Goal: Information Seeking & Learning: Learn about a topic

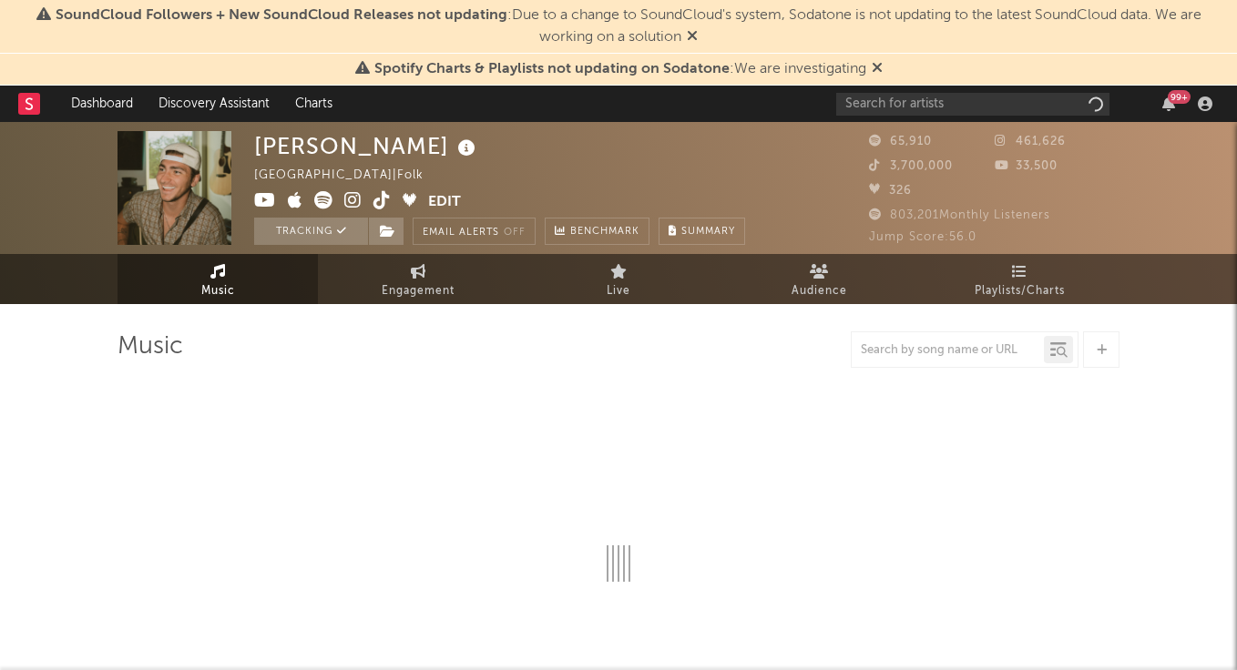
click at [868, 68] on span "Spotify Charts & Playlists not updating on Sodatone : We are investigating" at bounding box center [618, 69] width 527 height 22
select select "6m"
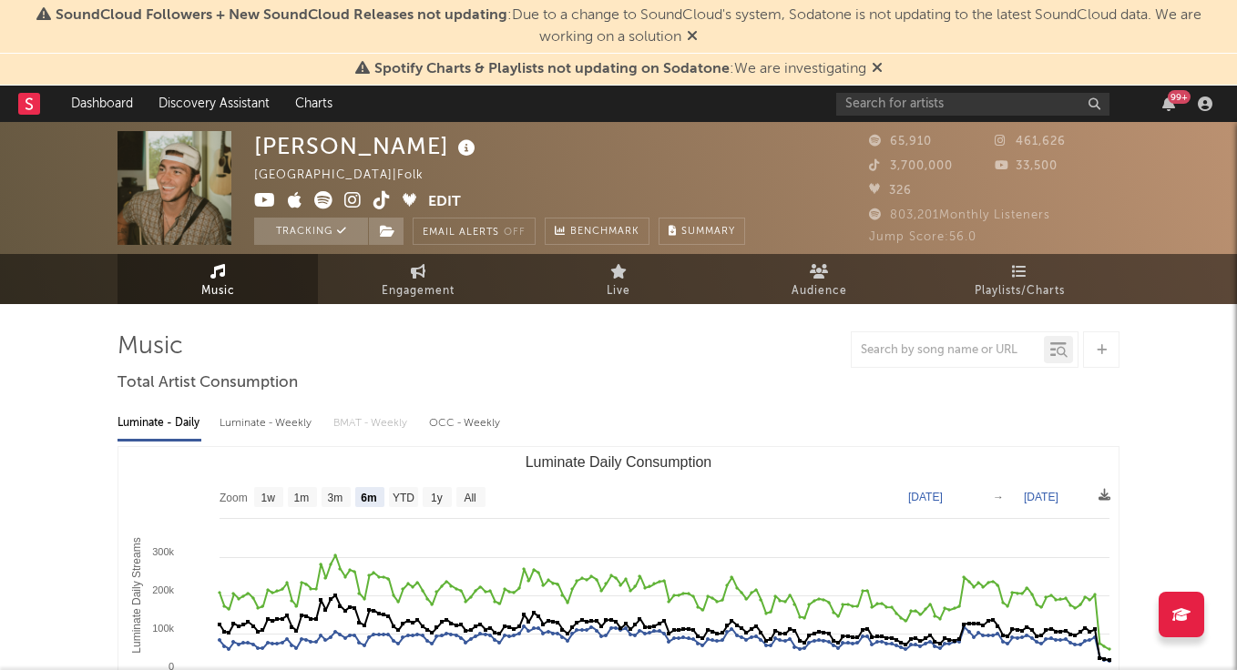
click at [875, 65] on icon at bounding box center [876, 67] width 11 height 15
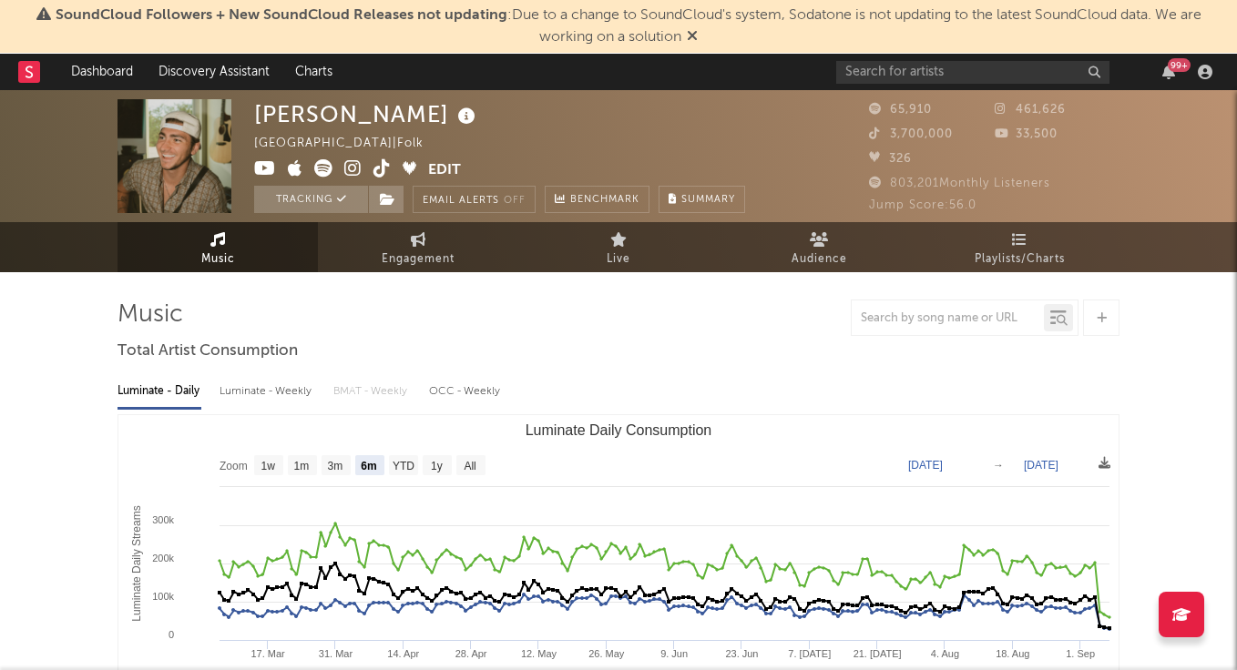
click at [694, 35] on icon at bounding box center [692, 35] width 11 height 15
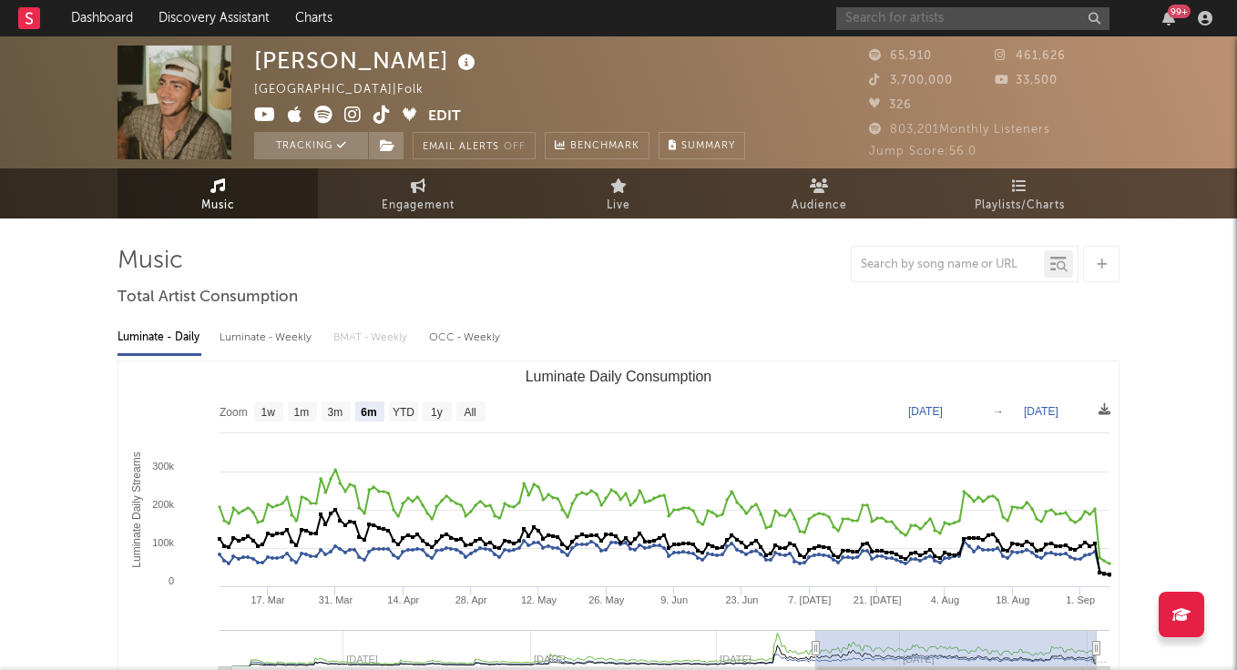
click at [902, 13] on input "text" at bounding box center [972, 18] width 273 height 23
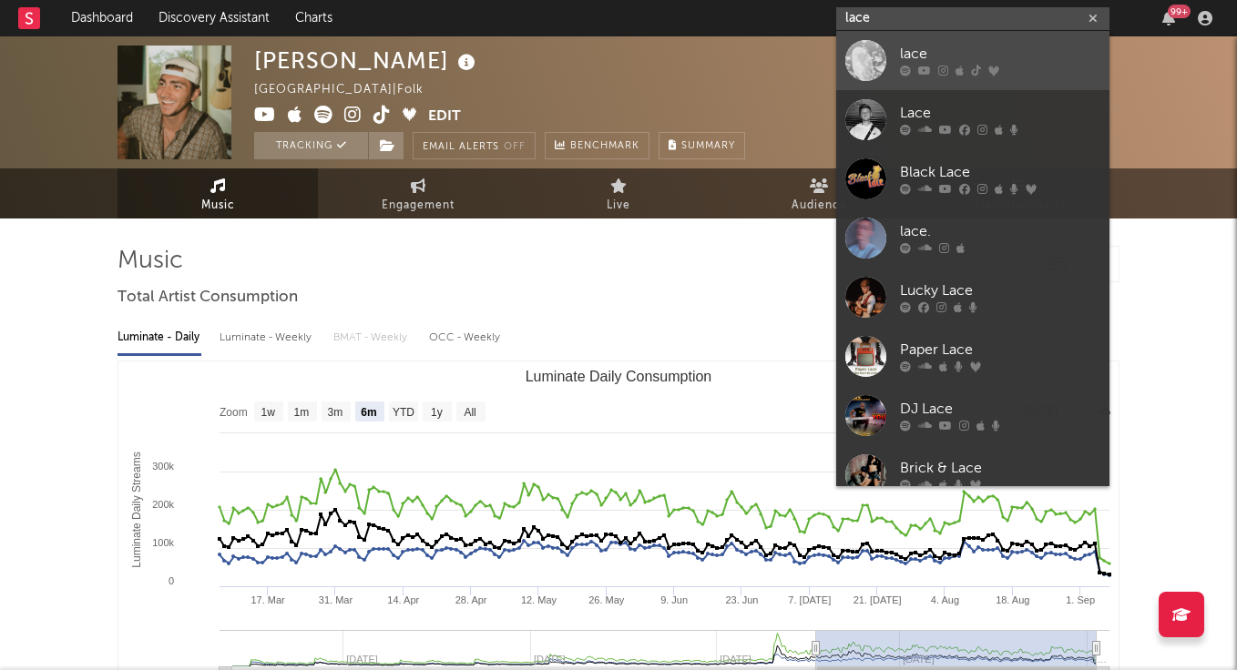
type input "lace"
click at [930, 49] on div "lace" at bounding box center [1000, 55] width 200 height 22
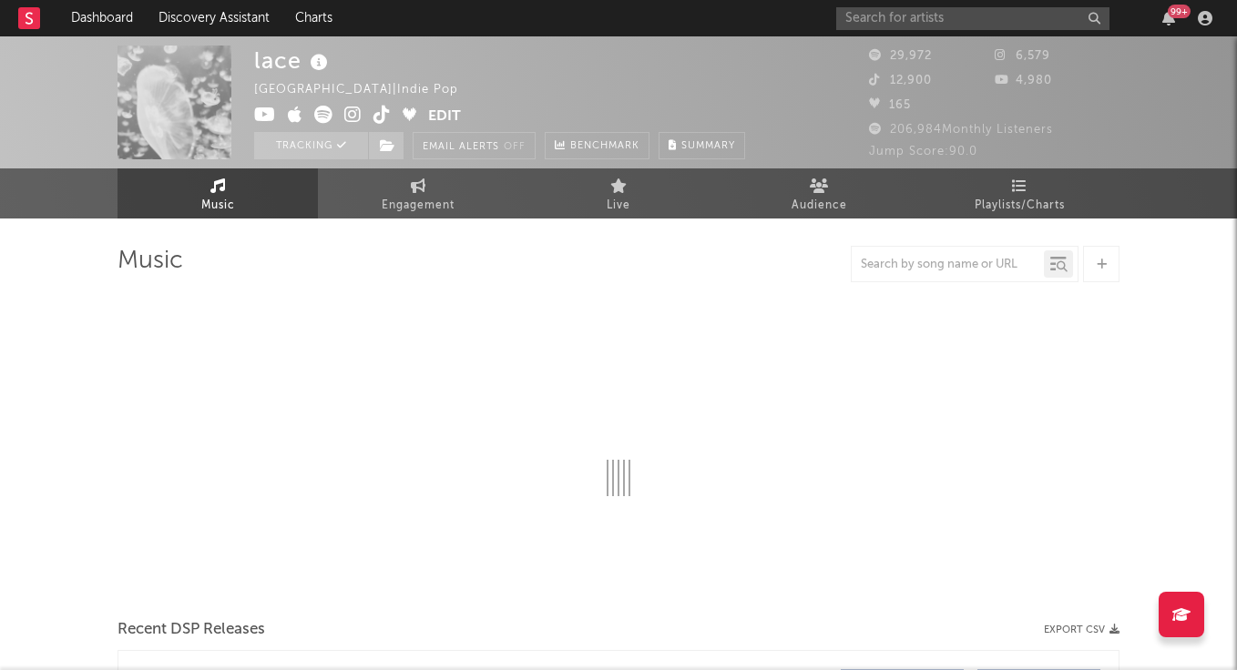
select select "6m"
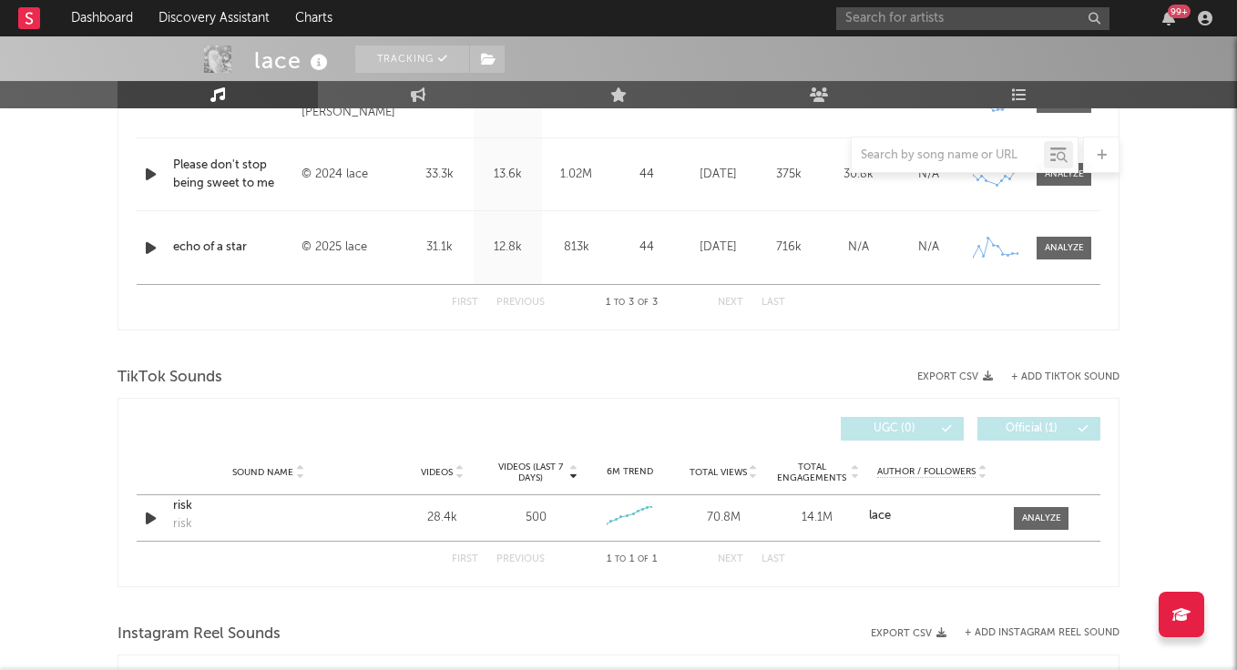
scroll to position [996, 0]
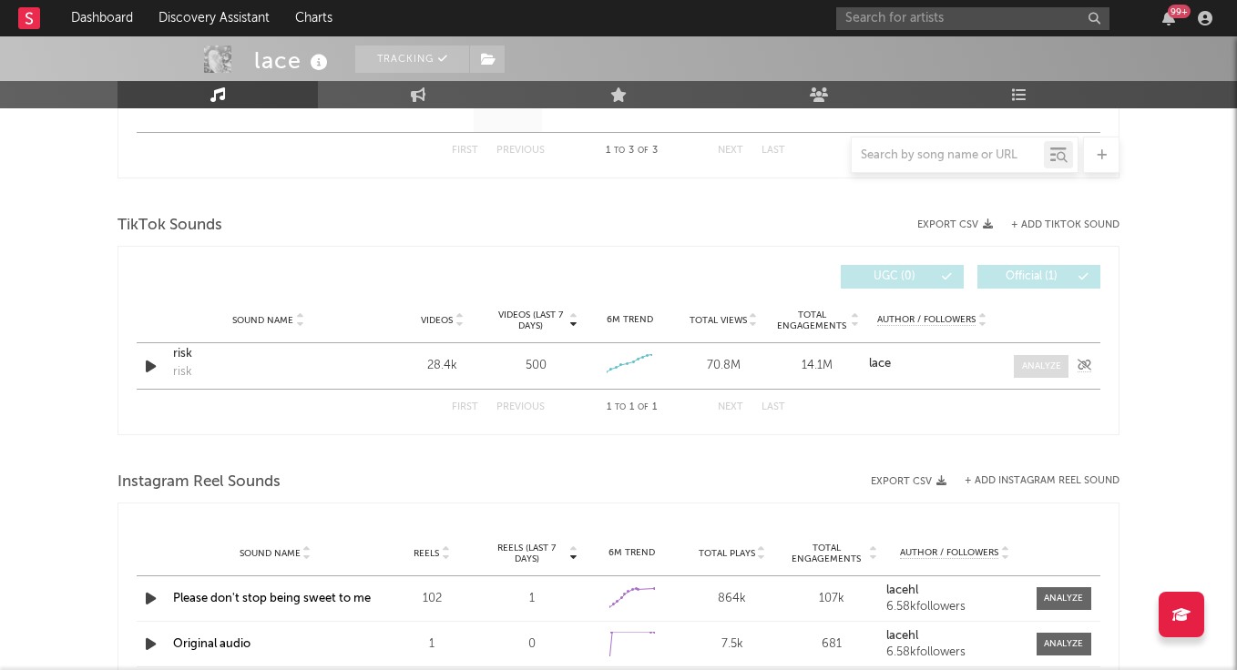
click at [1047, 369] on div at bounding box center [1041, 367] width 39 height 14
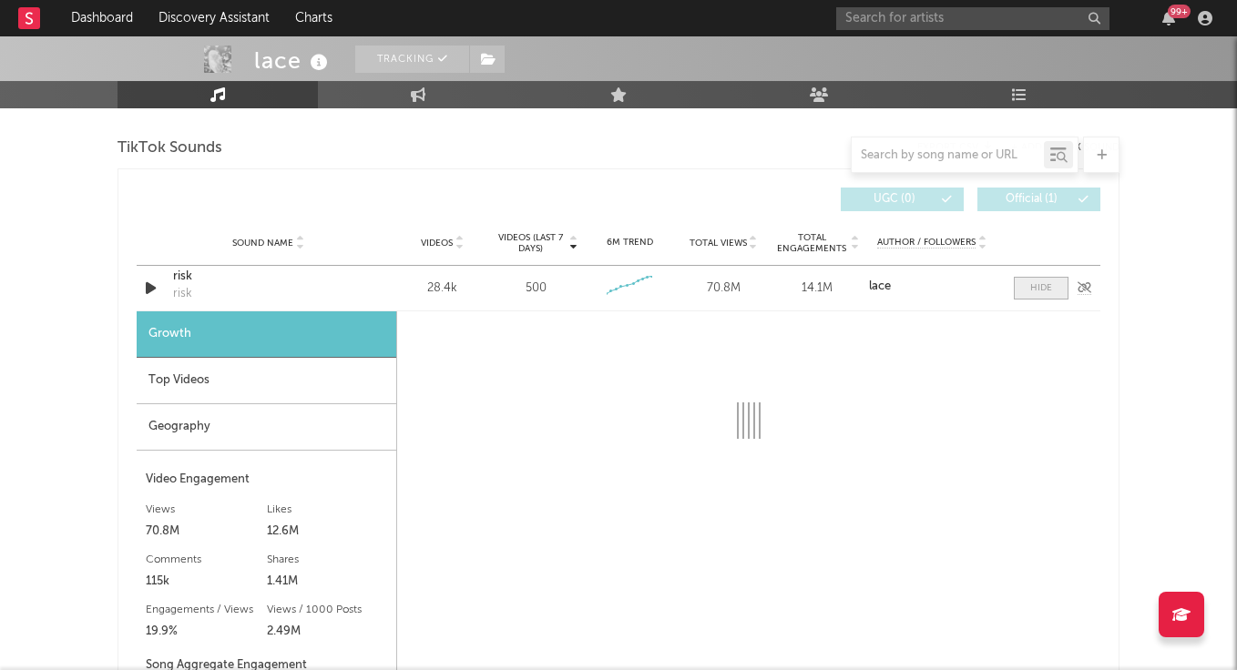
scroll to position [1099, 0]
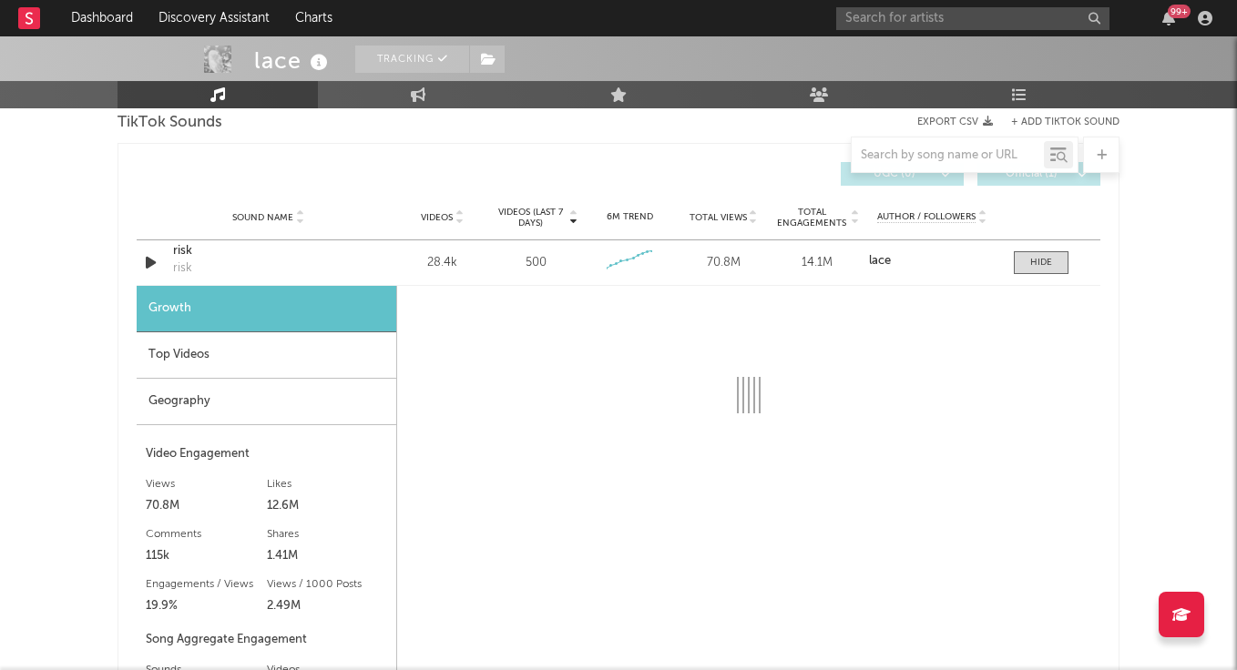
click at [339, 351] on div "Top Videos" at bounding box center [267, 355] width 260 height 46
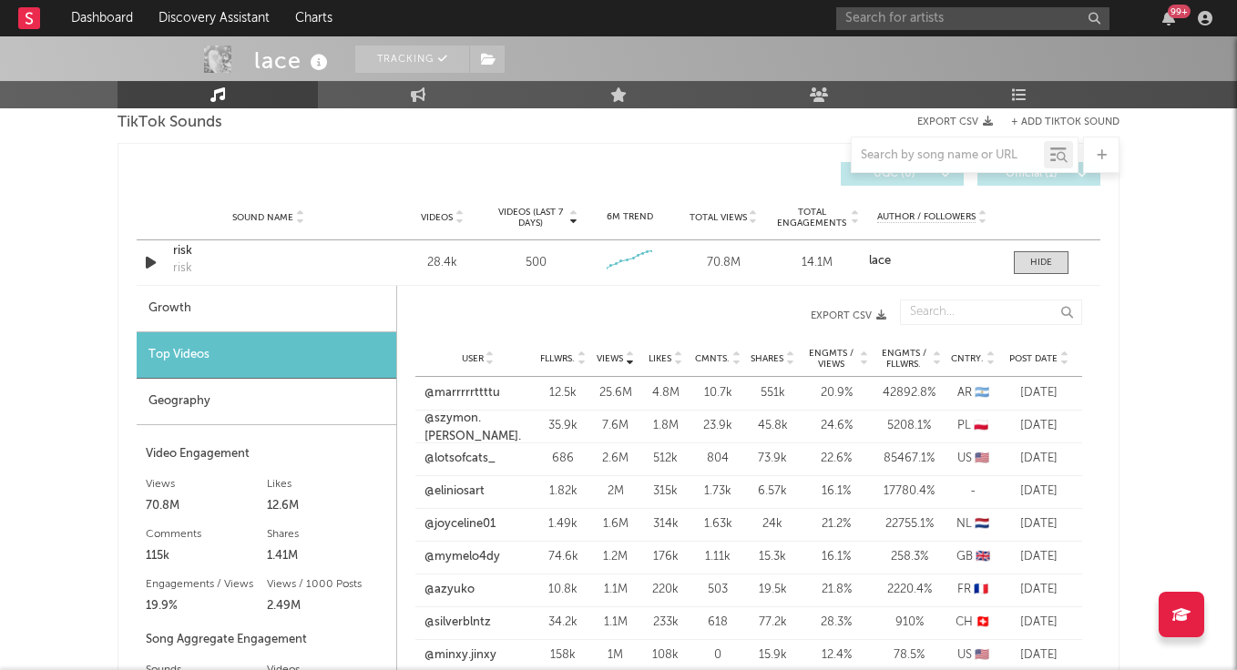
click at [560, 355] on span "Fllwrs." at bounding box center [557, 358] width 35 height 11
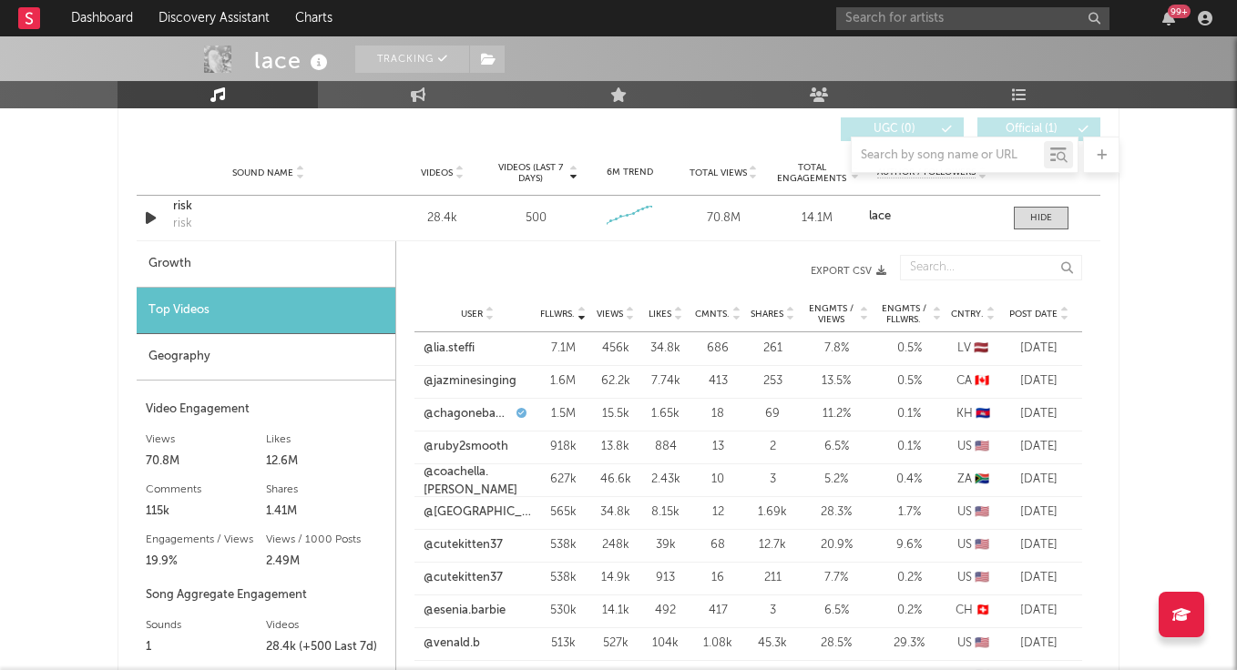
scroll to position [1146, 0]
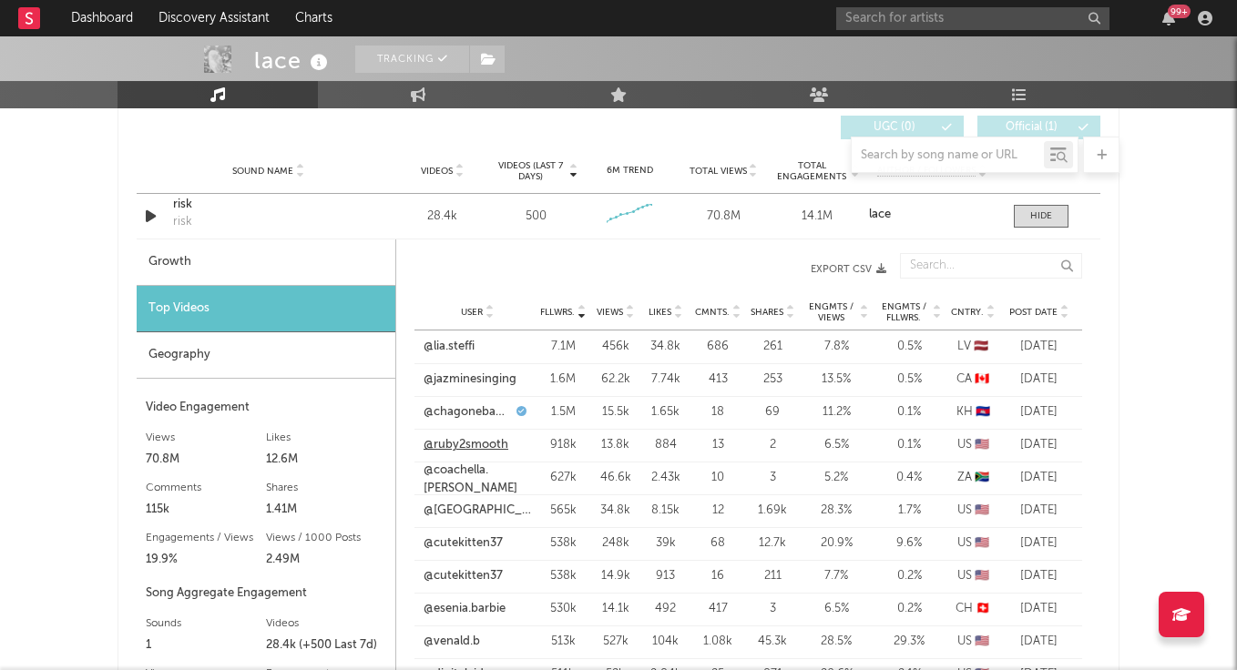
click at [460, 447] on link "@ruby2smooth" at bounding box center [465, 445] width 85 height 18
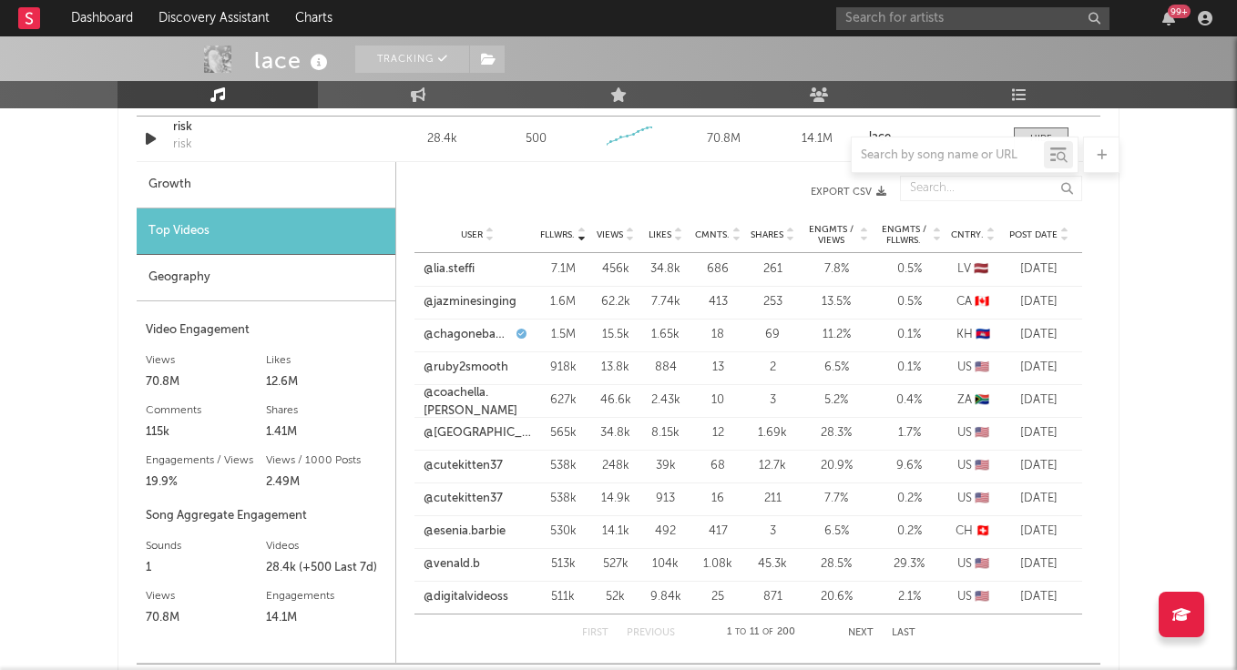
scroll to position [1225, 0]
click at [501, 431] on link "@[GEOGRAPHIC_DATA]" at bounding box center [476, 432] width 107 height 18
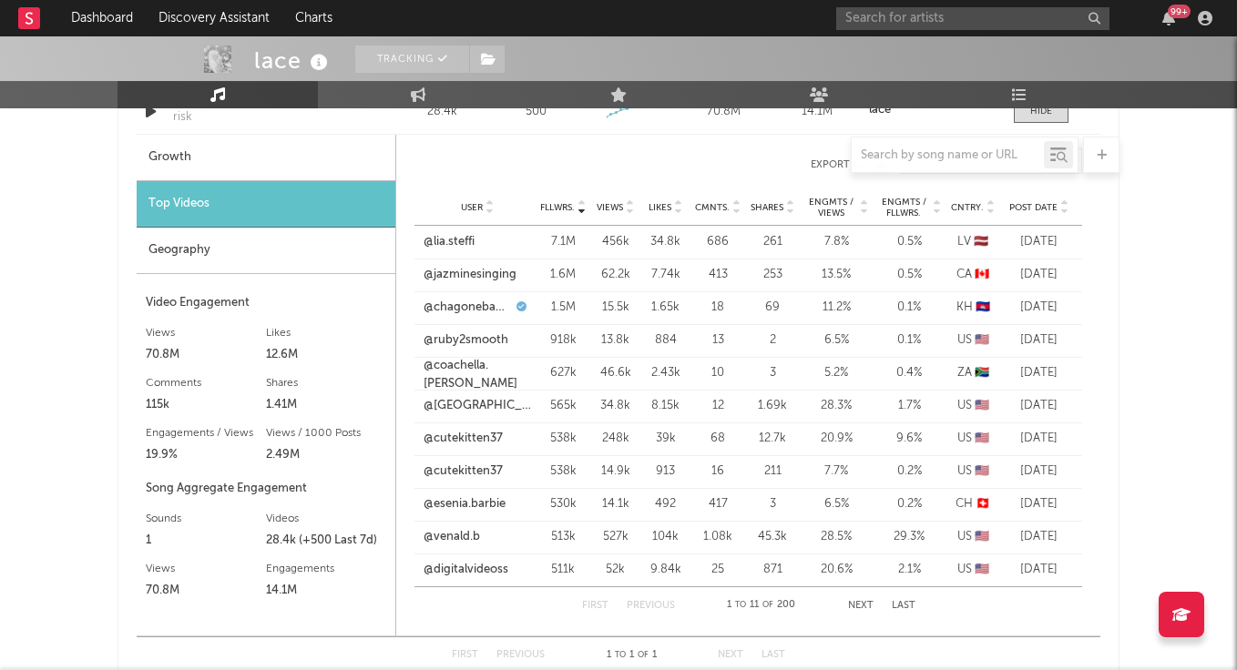
scroll to position [1252, 0]
click at [470, 467] on link "@cutekitten37" at bounding box center [462, 470] width 79 height 18
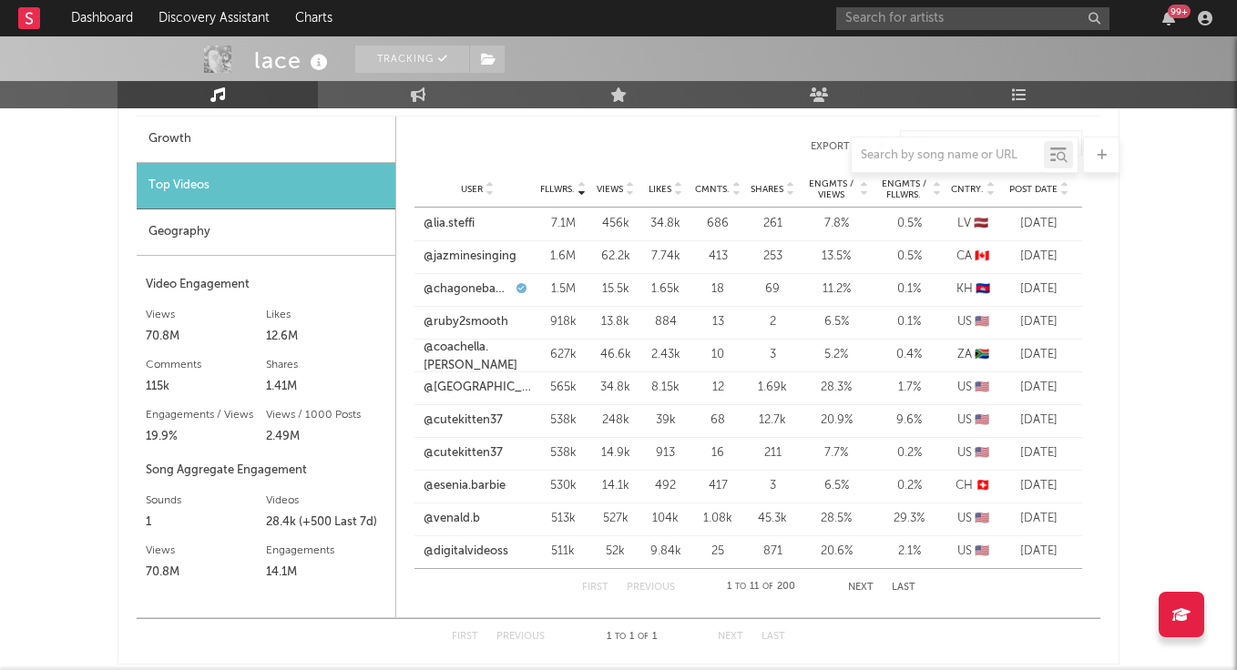
scroll to position [1270, 0]
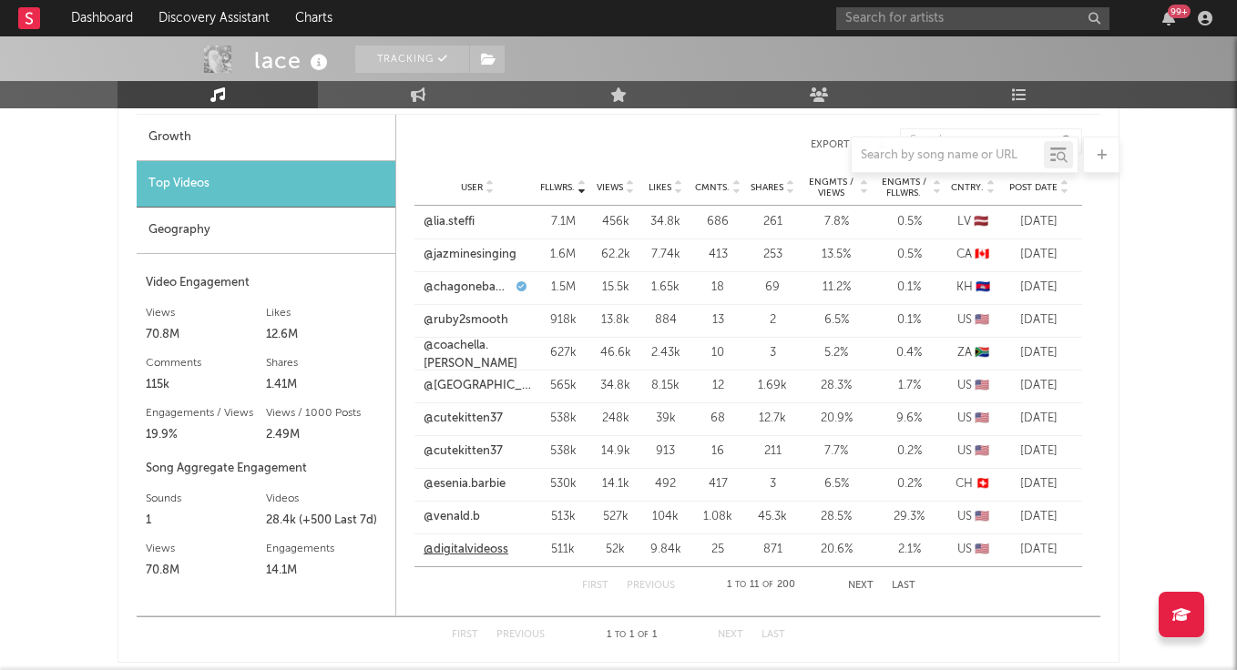
click at [470, 553] on link "@digitalvideoss" at bounding box center [465, 550] width 85 height 18
click at [865, 586] on button "Next" at bounding box center [860, 586] width 25 height 10
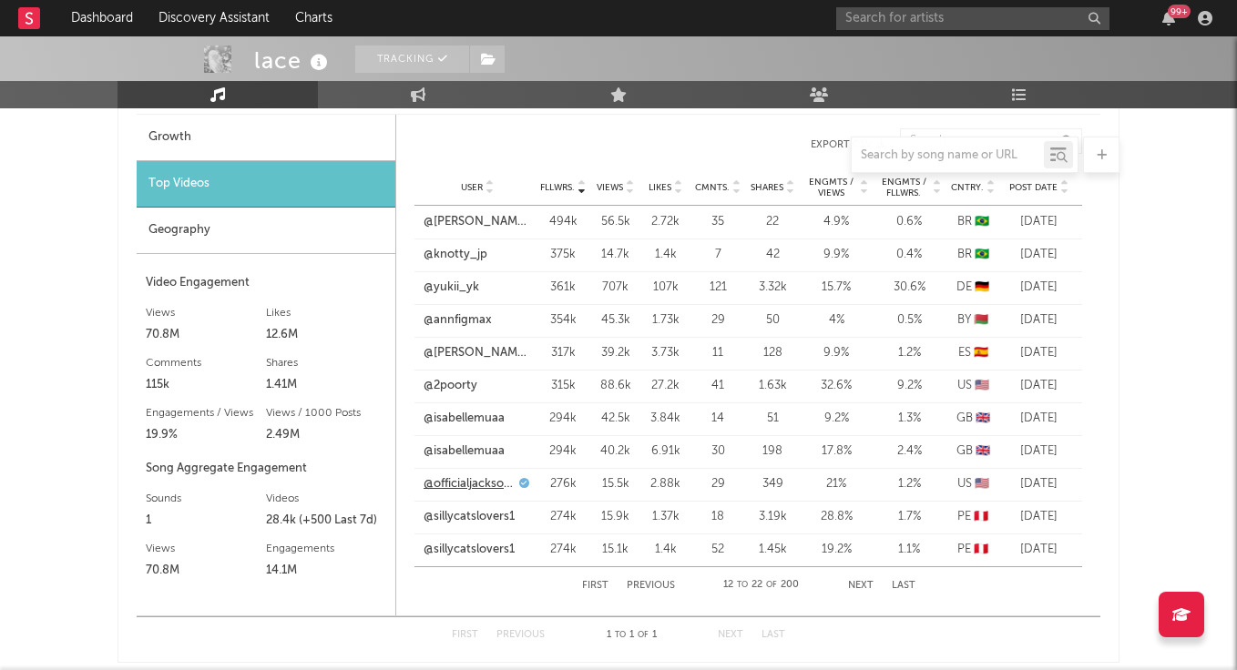
click at [471, 485] on link "@officialjacksondollinger" at bounding box center [468, 484] width 91 height 18
click at [457, 380] on link "@2poorty" at bounding box center [450, 386] width 54 height 18
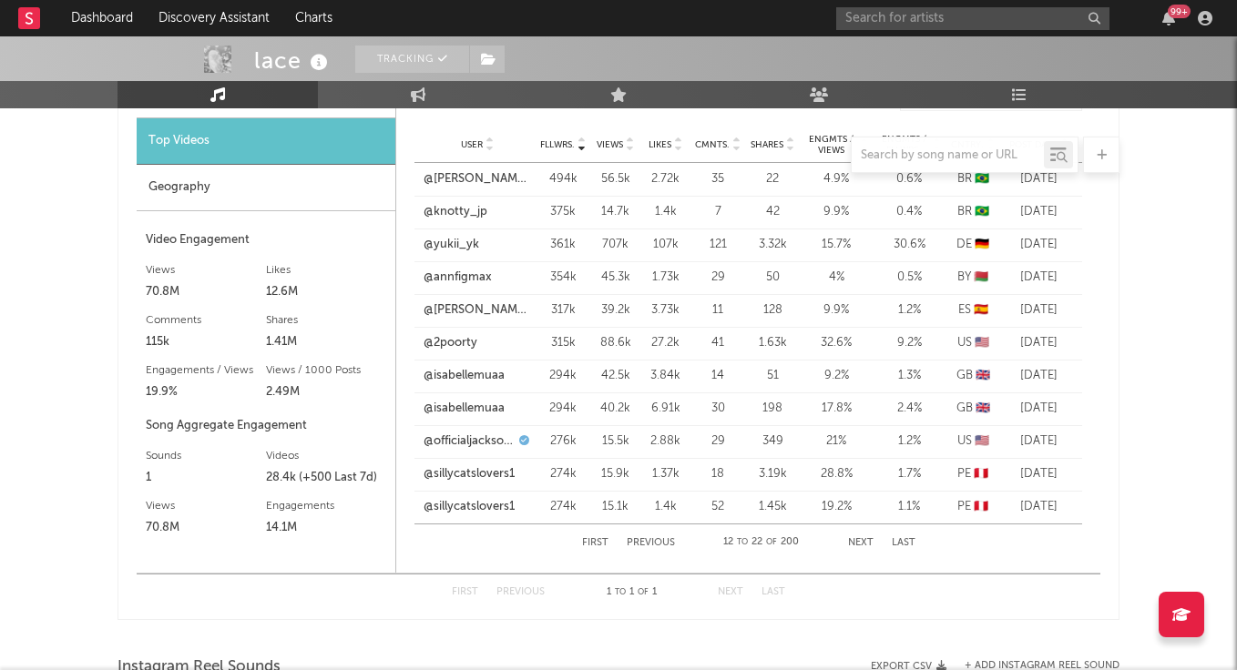
click at [851, 541] on button "Next" at bounding box center [860, 543] width 25 height 10
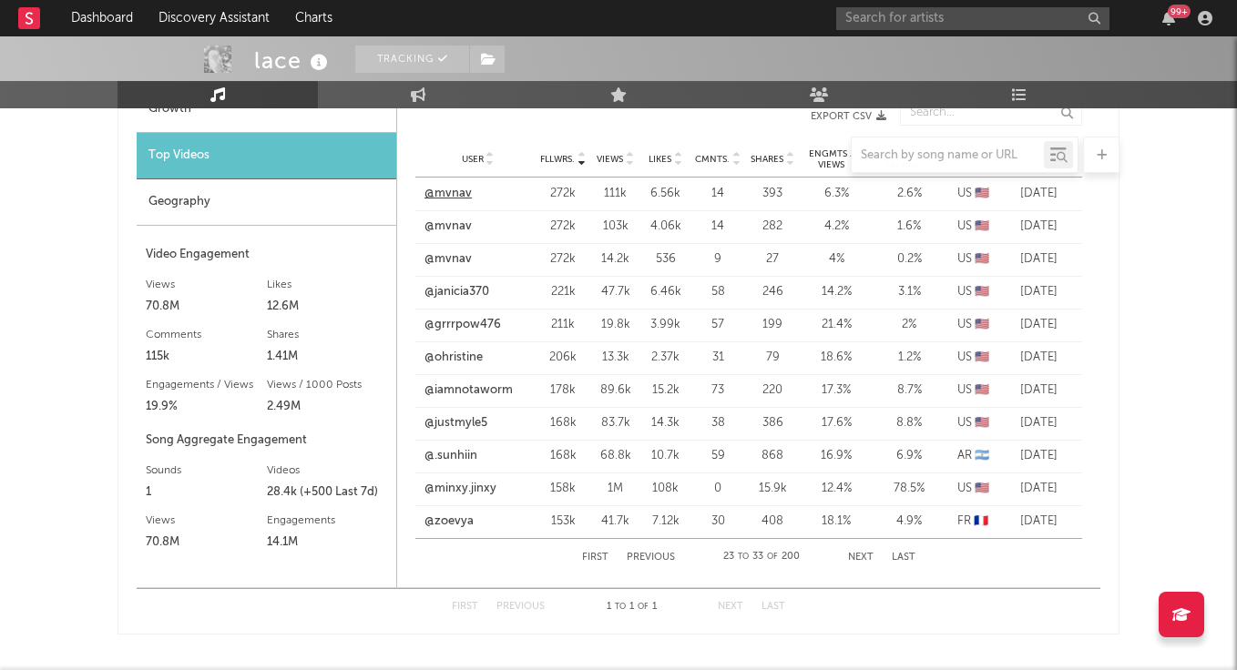
click at [458, 190] on link "@mvnav" at bounding box center [447, 194] width 47 height 18
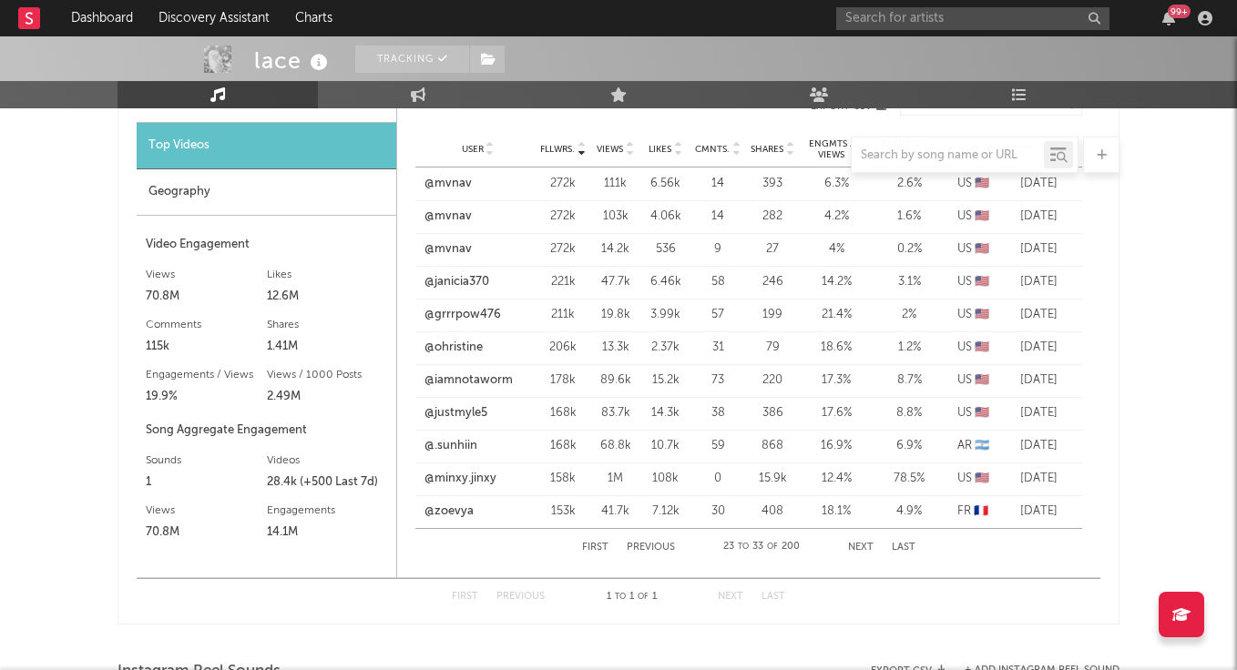
scroll to position [1309, 0]
click at [450, 275] on link "@janicia370" at bounding box center [456, 281] width 65 height 18
click at [472, 478] on link "@minxy.jinxy" at bounding box center [460, 478] width 72 height 18
click at [444, 409] on link "@justmyle5" at bounding box center [455, 412] width 63 height 18
click at [861, 545] on button "Next" at bounding box center [860, 547] width 25 height 10
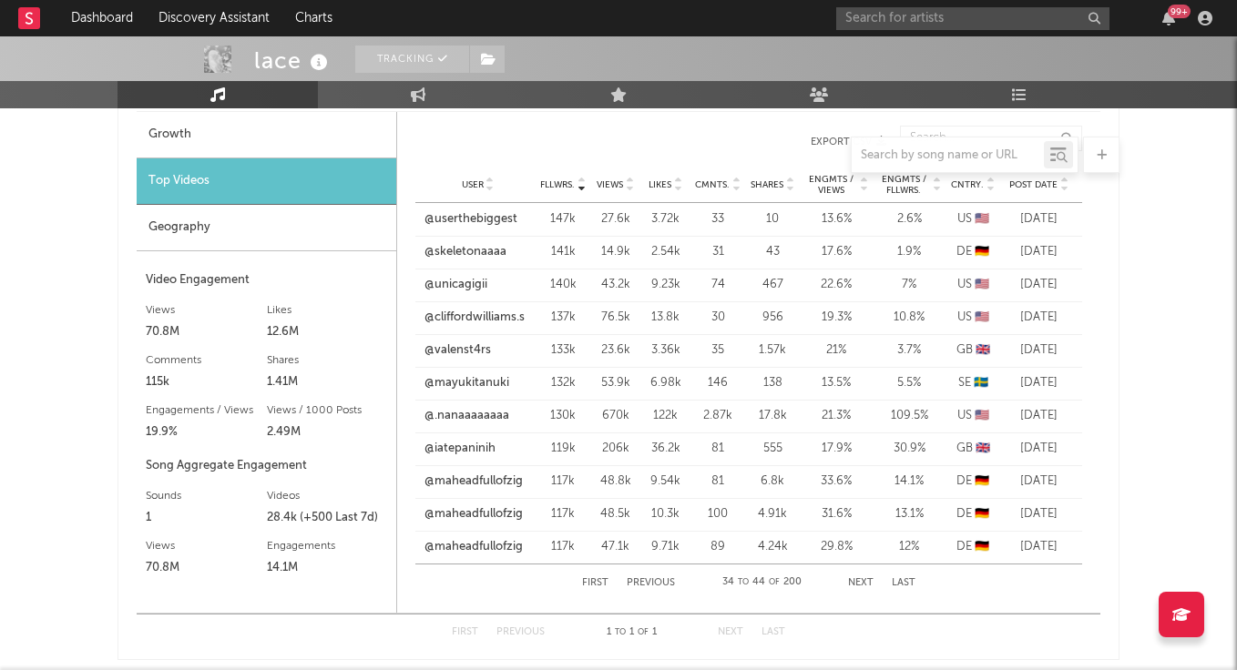
scroll to position [1273, 0]
click at [484, 220] on link "@userthebiggest" at bounding box center [470, 219] width 93 height 18
click at [489, 410] on link "@.nanaaaaaaaa" at bounding box center [466, 416] width 85 height 18
click at [484, 317] on link "@cliffordwilliams.s" at bounding box center [474, 318] width 100 height 18
click at [932, 22] on input "text" at bounding box center [972, 18] width 273 height 23
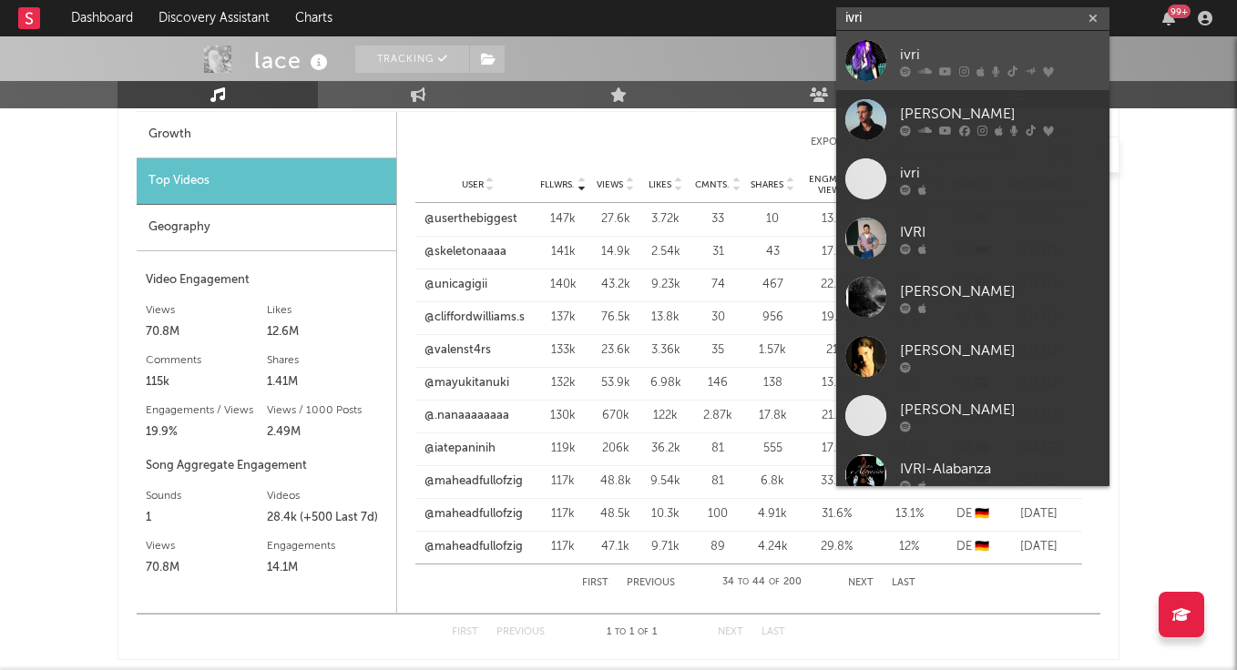
type input "ivri"
click at [940, 51] on div "ivri" at bounding box center [1000, 55] width 200 height 22
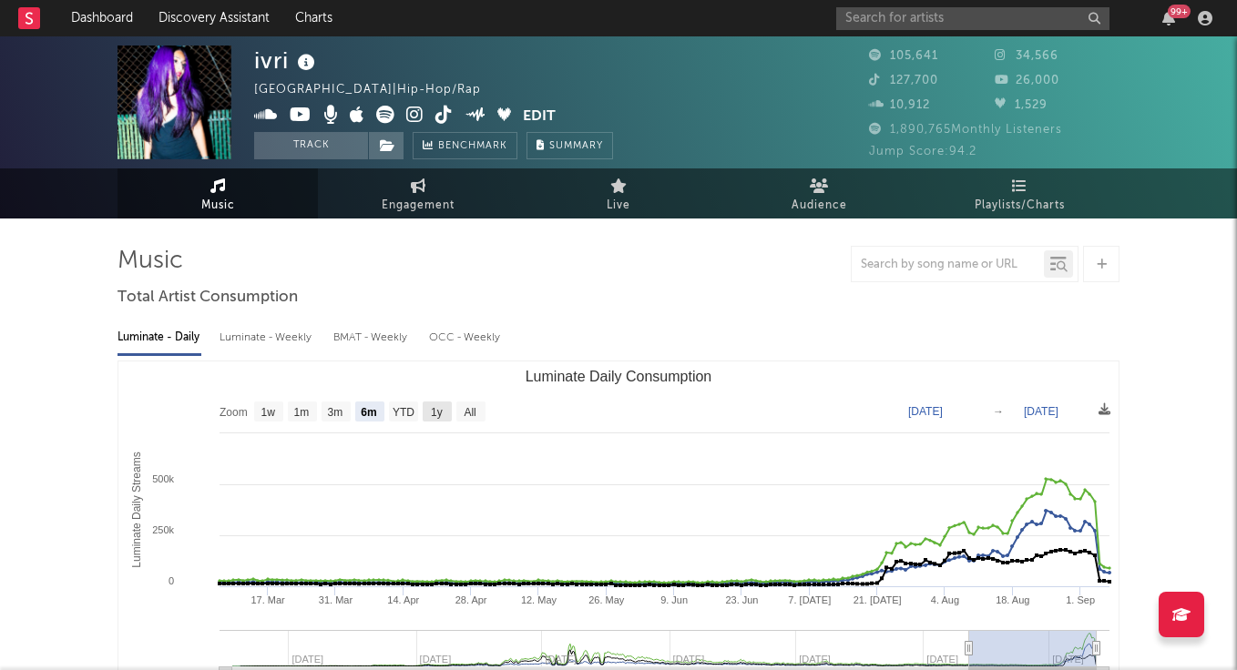
click at [442, 416] on text "1y" at bounding box center [437, 412] width 12 height 13
select select "1y"
type input "[DATE]"
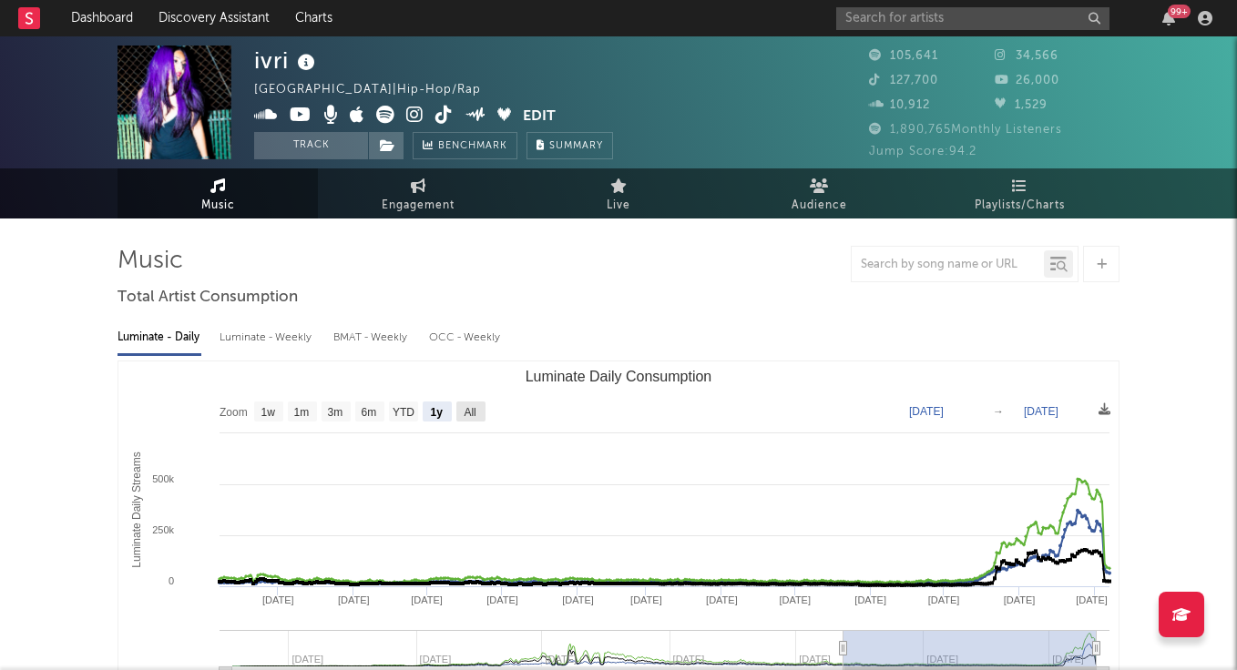
click at [470, 411] on text "All" at bounding box center [469, 412] width 12 height 13
select select "All"
type input "[DATE]"
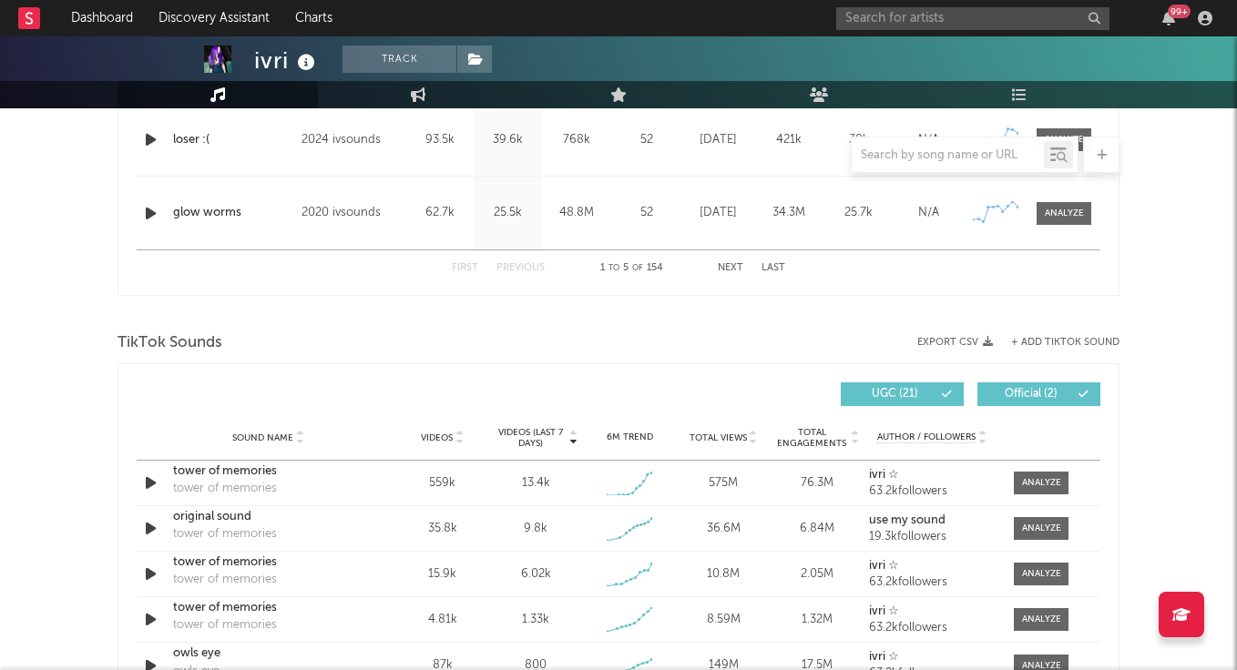
scroll to position [1106, 0]
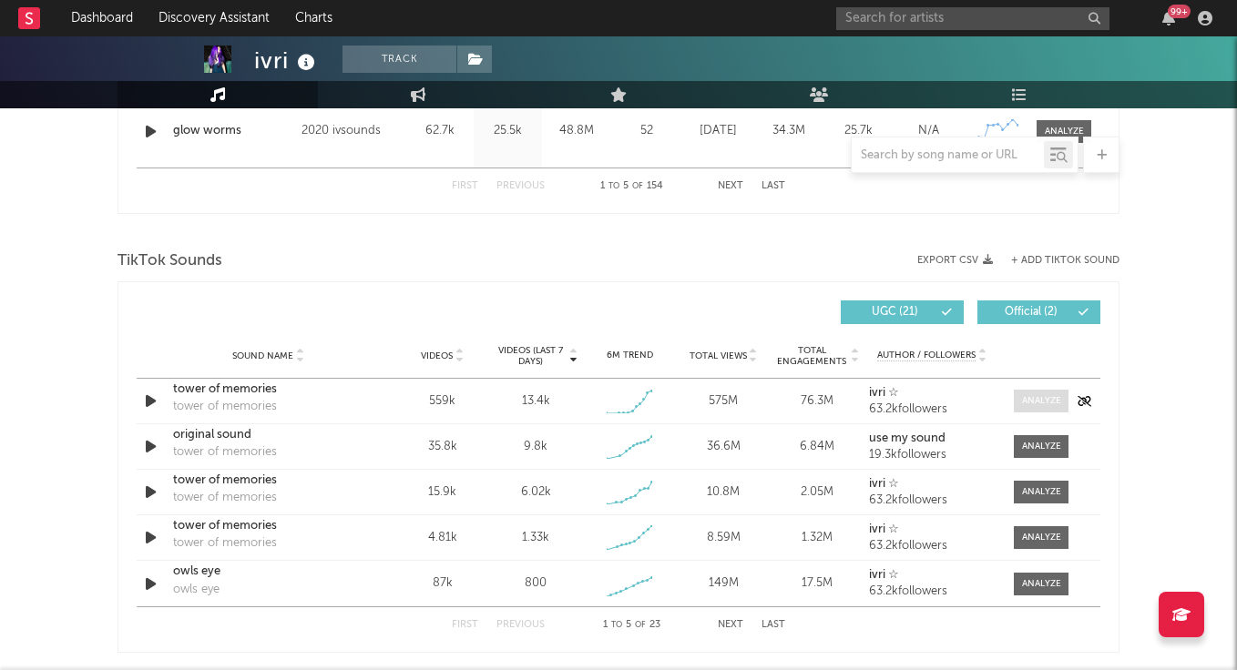
click at [1030, 402] on div at bounding box center [1041, 401] width 39 height 14
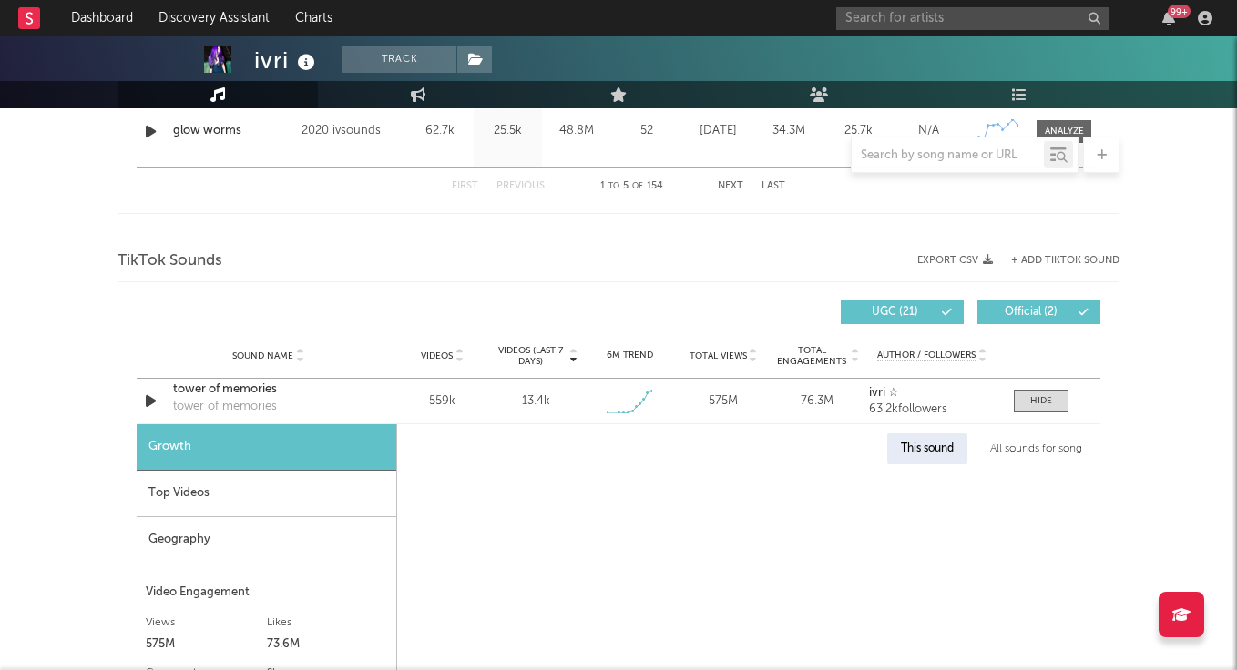
select select "1w"
click at [269, 488] on div "Top Videos" at bounding box center [267, 494] width 260 height 46
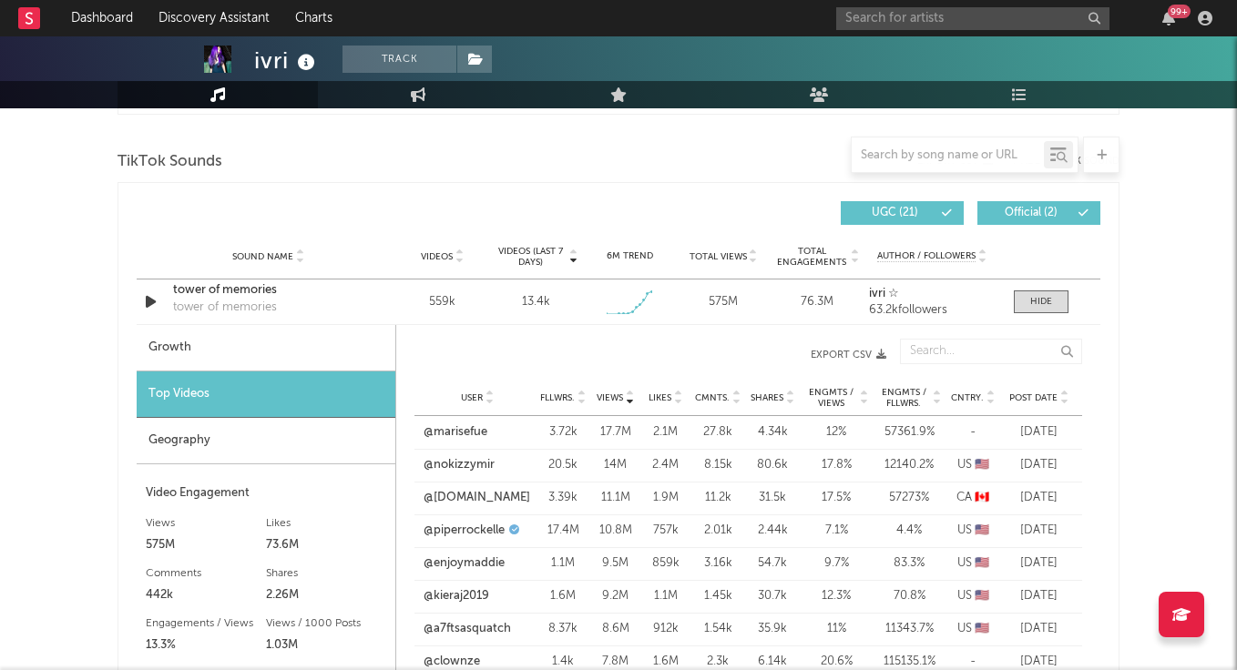
scroll to position [1214, 0]
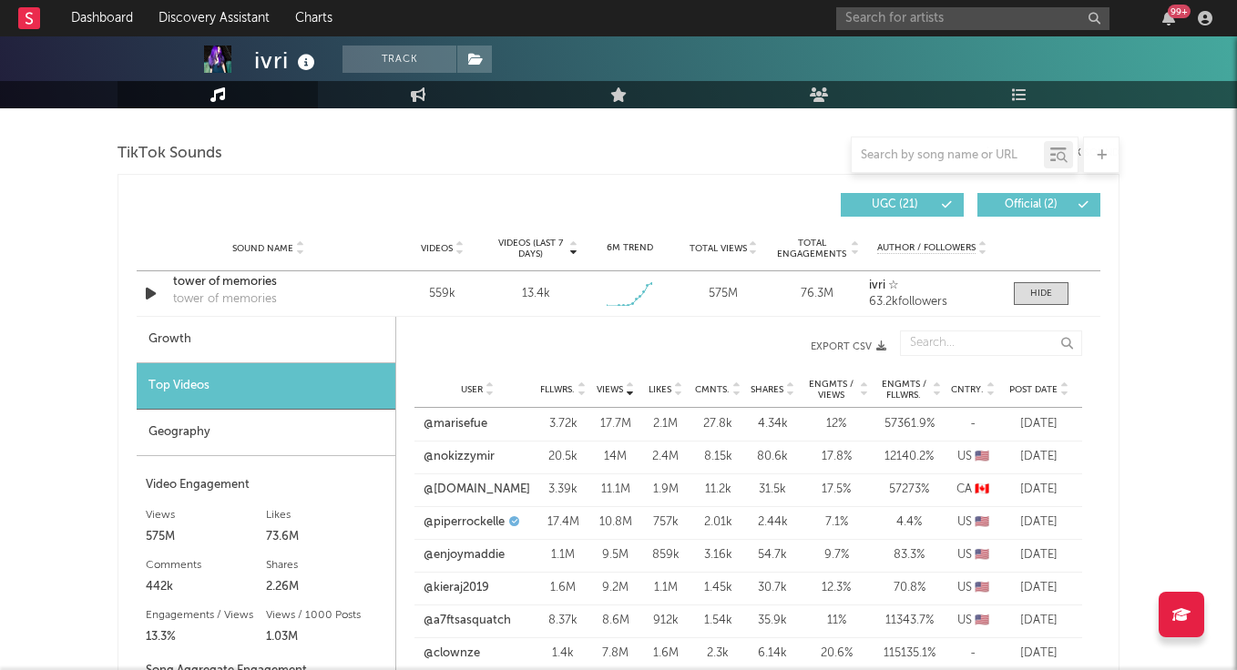
click at [563, 385] on span "Fllwrs." at bounding box center [557, 389] width 35 height 11
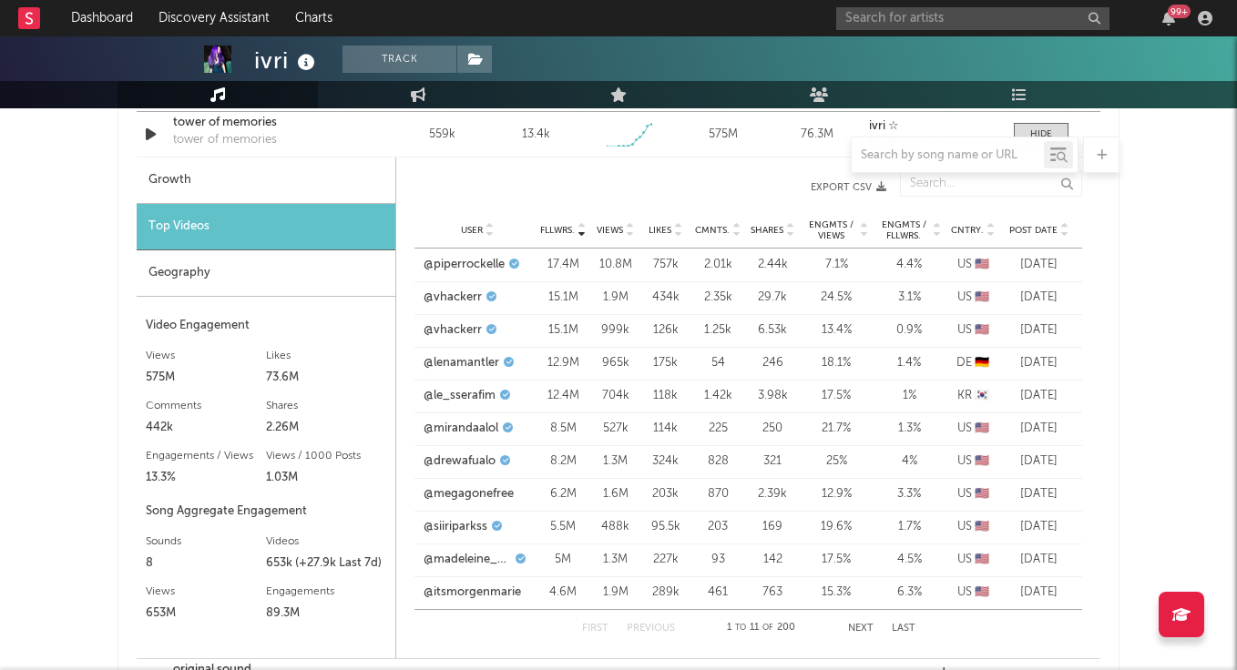
scroll to position [1405, 0]
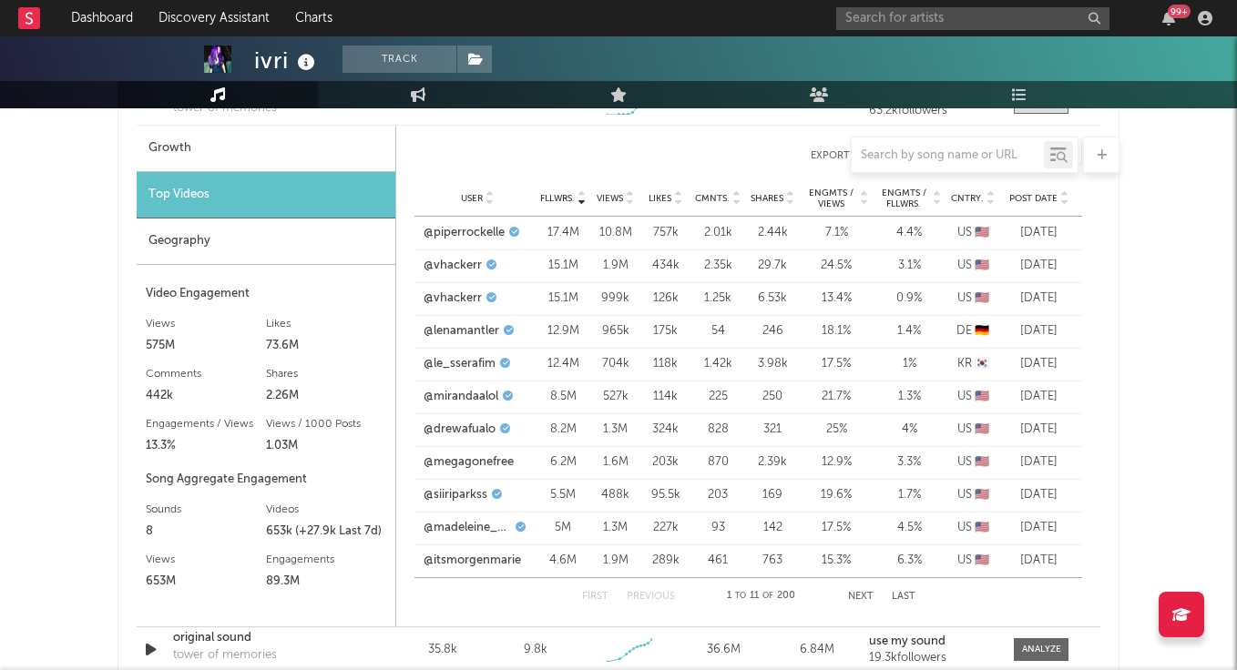
click at [865, 596] on button "Next" at bounding box center [860, 597] width 25 height 10
click at [862, 596] on button "Next" at bounding box center [860, 597] width 25 height 10
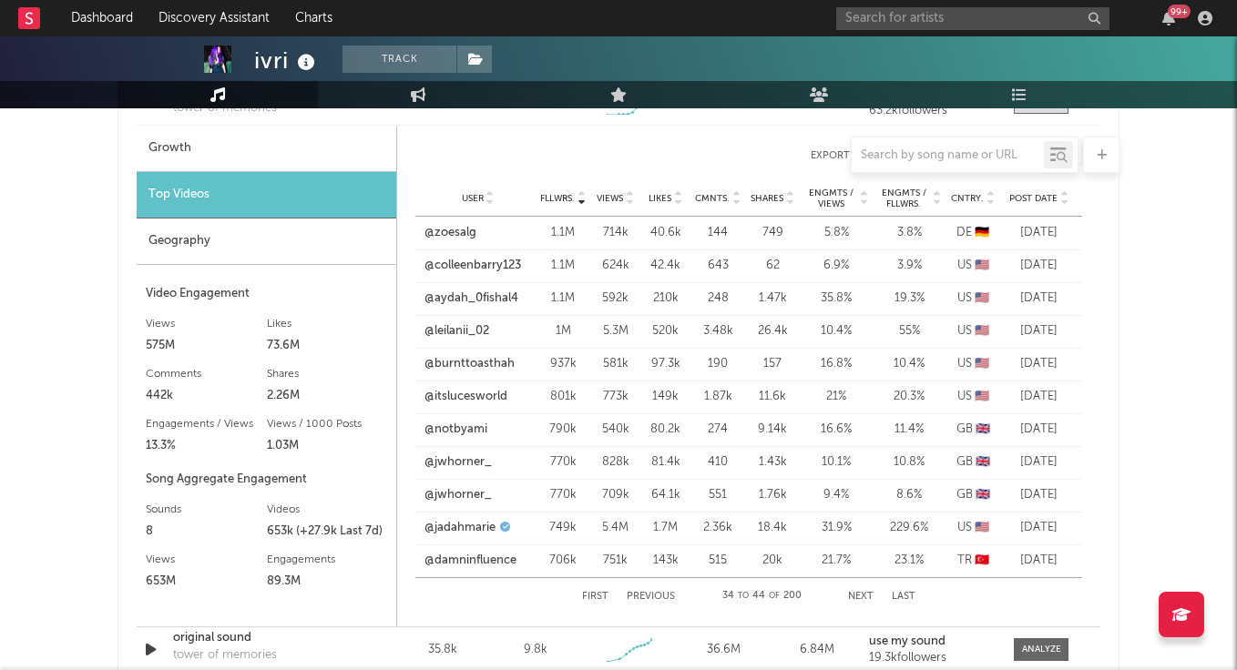
click at [862, 596] on button "Next" at bounding box center [860, 597] width 25 height 10
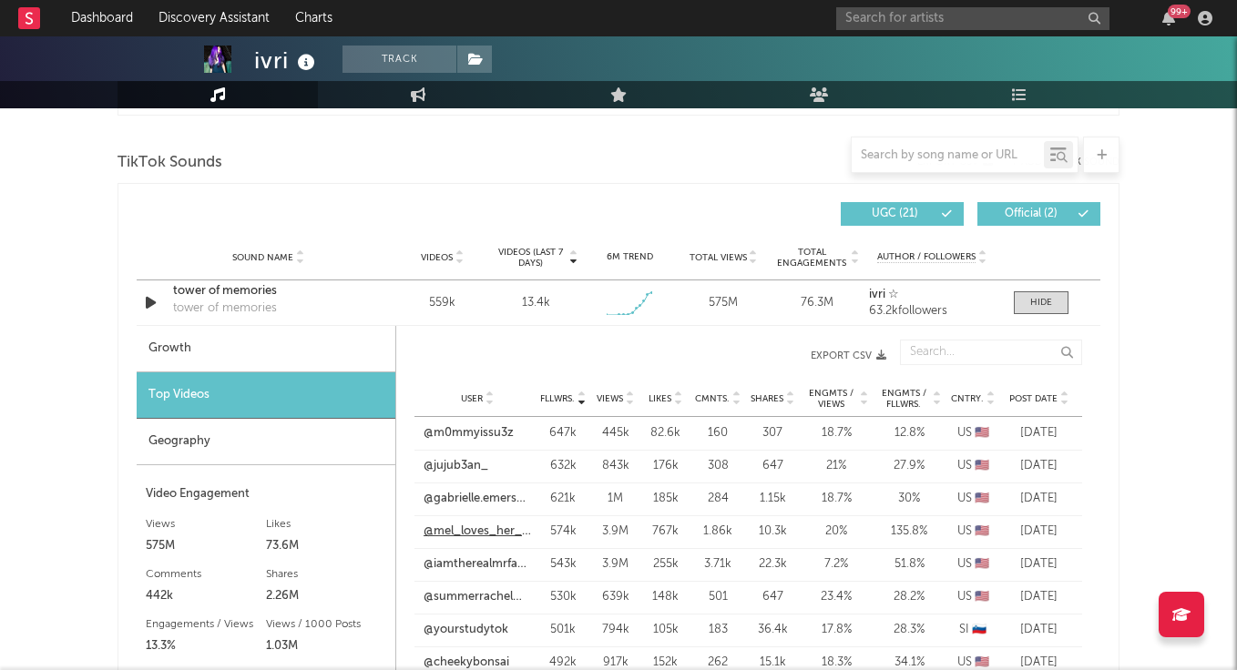
scroll to position [1134, 0]
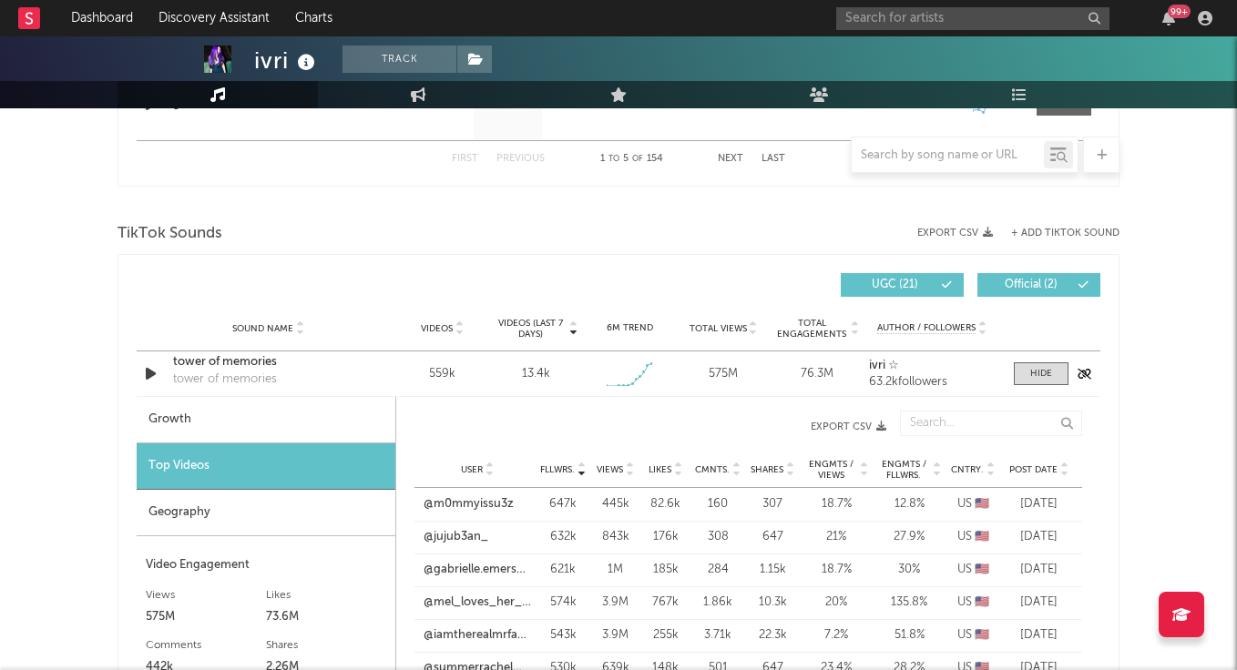
click at [238, 362] on div "tower of memories" at bounding box center [268, 362] width 190 height 18
click at [1055, 370] on span at bounding box center [1040, 373] width 55 height 23
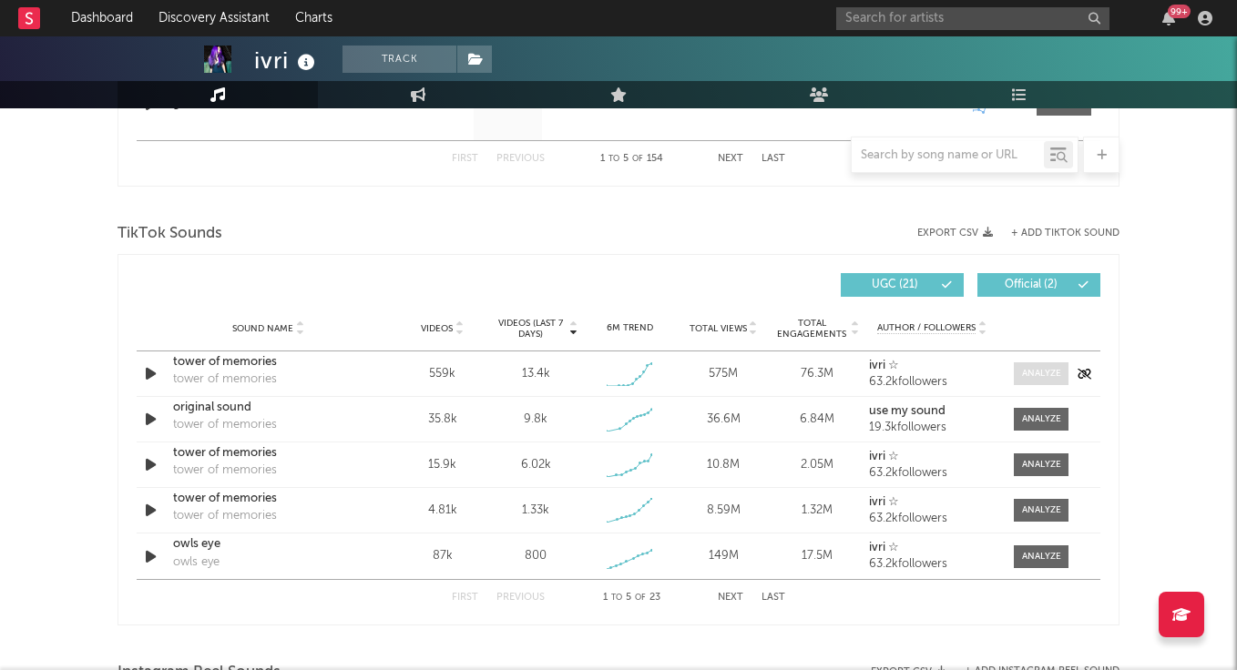
click at [1042, 374] on div at bounding box center [1041, 374] width 39 height 14
select select "1w"
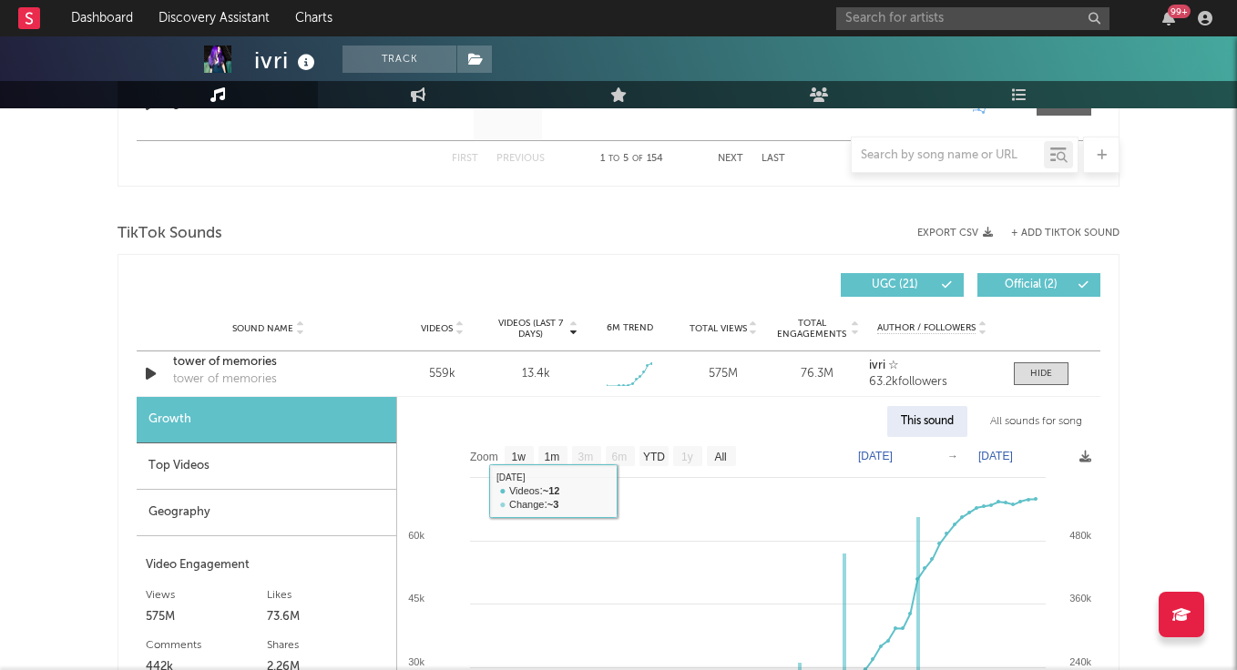
click at [212, 463] on div "Top Videos" at bounding box center [267, 466] width 260 height 46
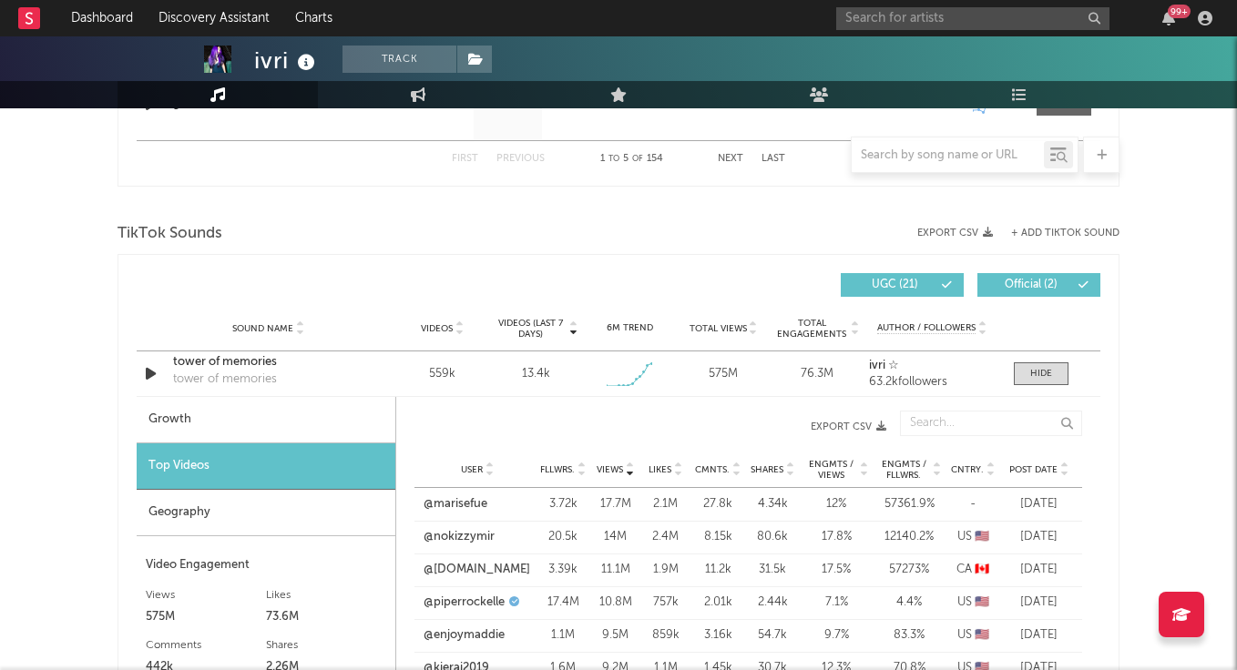
click at [558, 469] on span "Fllwrs." at bounding box center [557, 469] width 35 height 11
click at [625, 464] on icon at bounding box center [629, 466] width 9 height 7
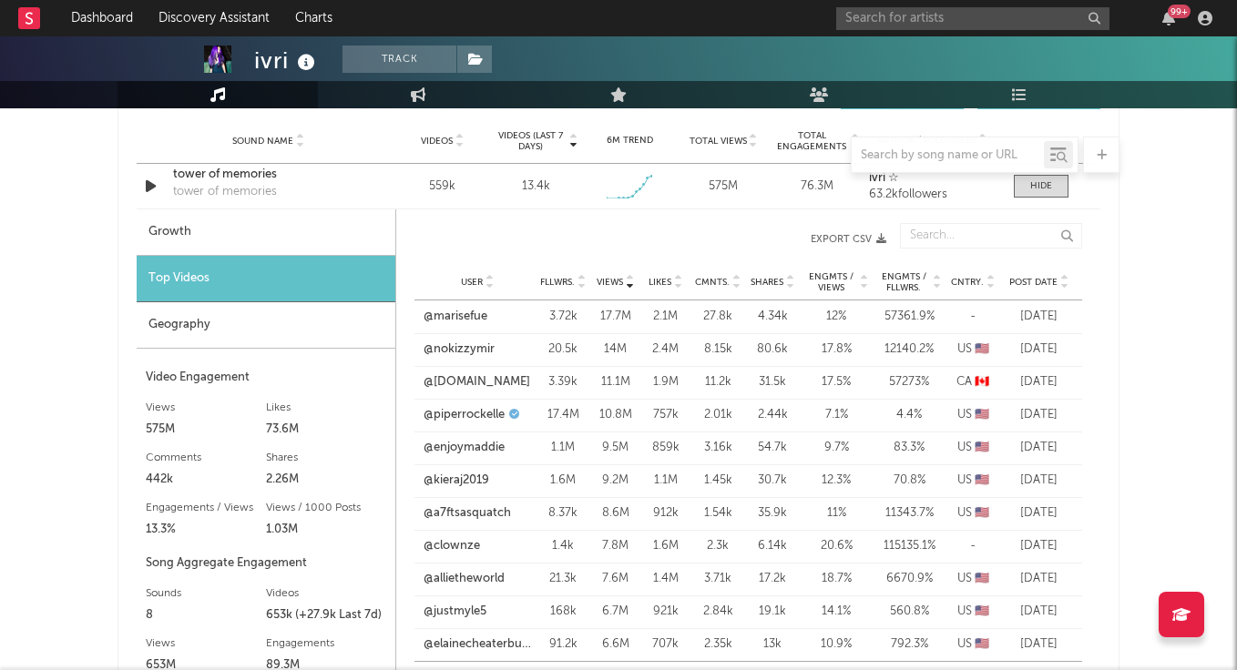
scroll to position [1331, 0]
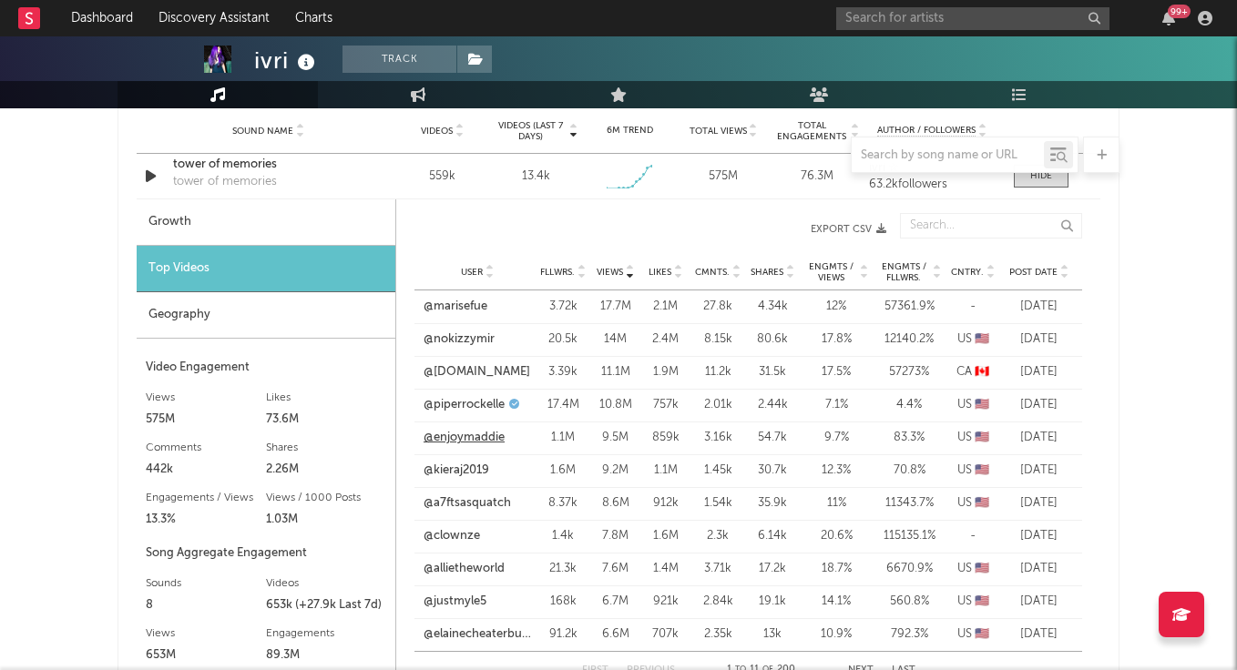
click at [480, 433] on link "@enjoymaddie" at bounding box center [463, 438] width 81 height 18
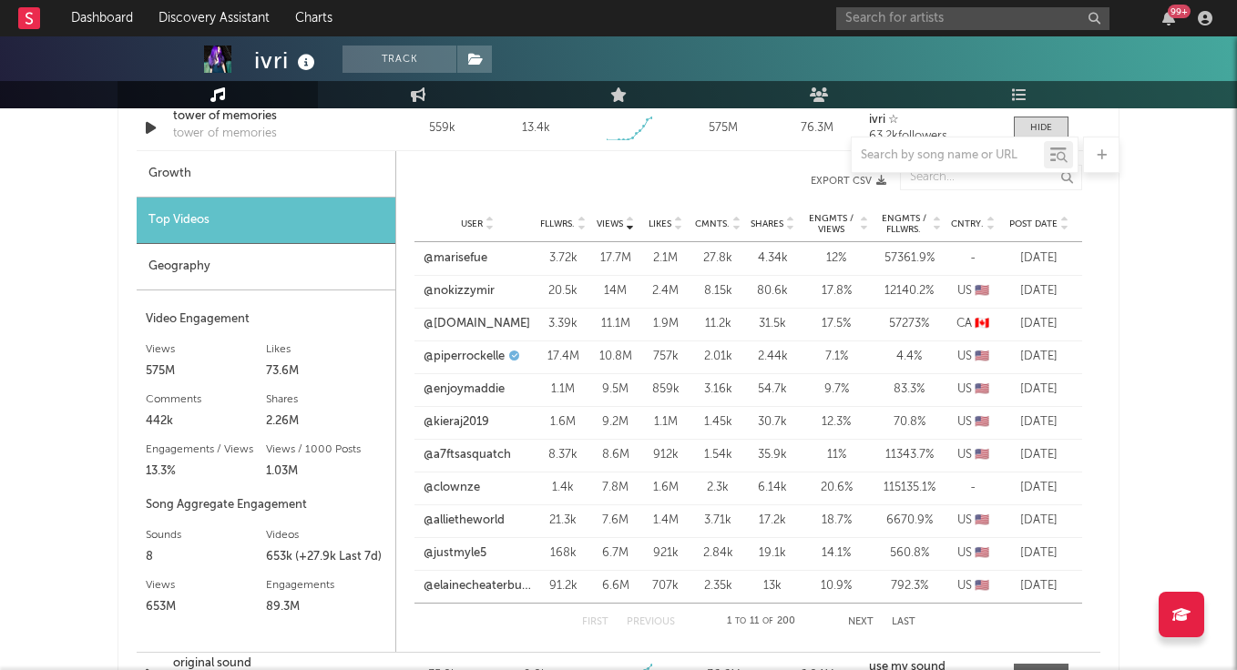
scroll to position [1389, 0]
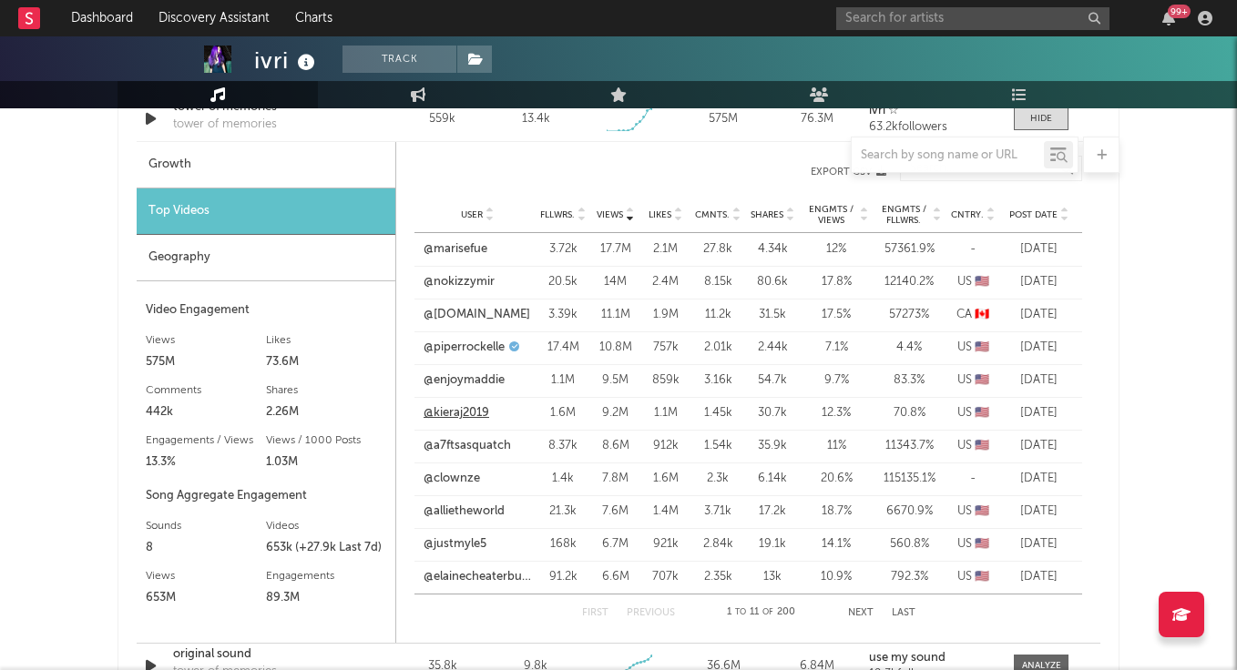
click at [469, 404] on link "@kieraj2019" at bounding box center [456, 413] width 66 height 18
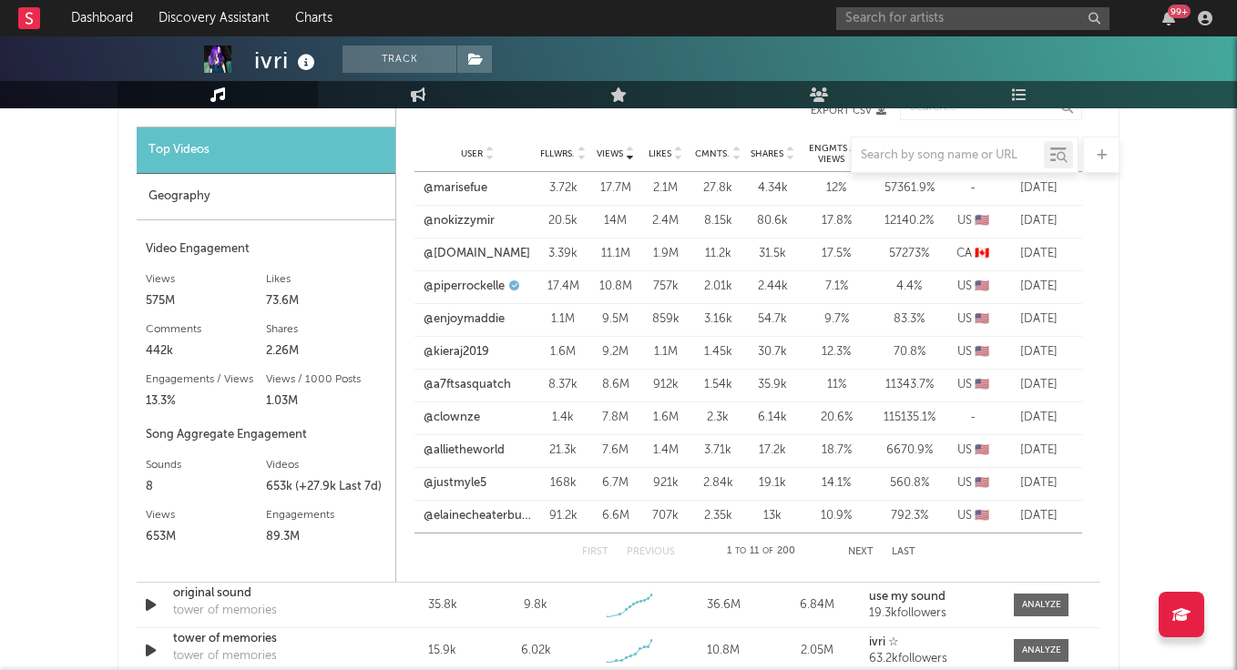
scroll to position [1451, 0]
click at [484, 454] on link "@allietheworld" at bounding box center [463, 450] width 81 height 18
click at [503, 513] on link "@elainecheaterbuster" at bounding box center [476, 515] width 107 height 18
click at [861, 545] on div "First Previous 1 to 11 of 200 Next Last" at bounding box center [748, 551] width 333 height 36
click at [861, 550] on button "Next" at bounding box center [860, 551] width 25 height 10
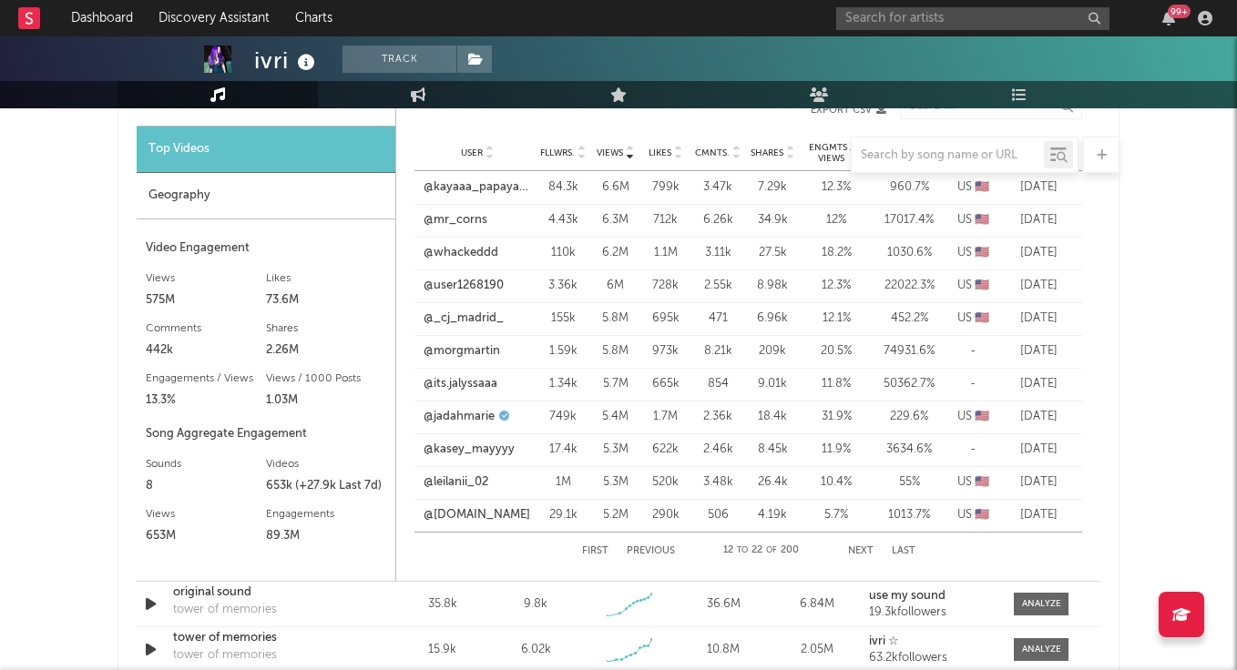
scroll to position [1437, 0]
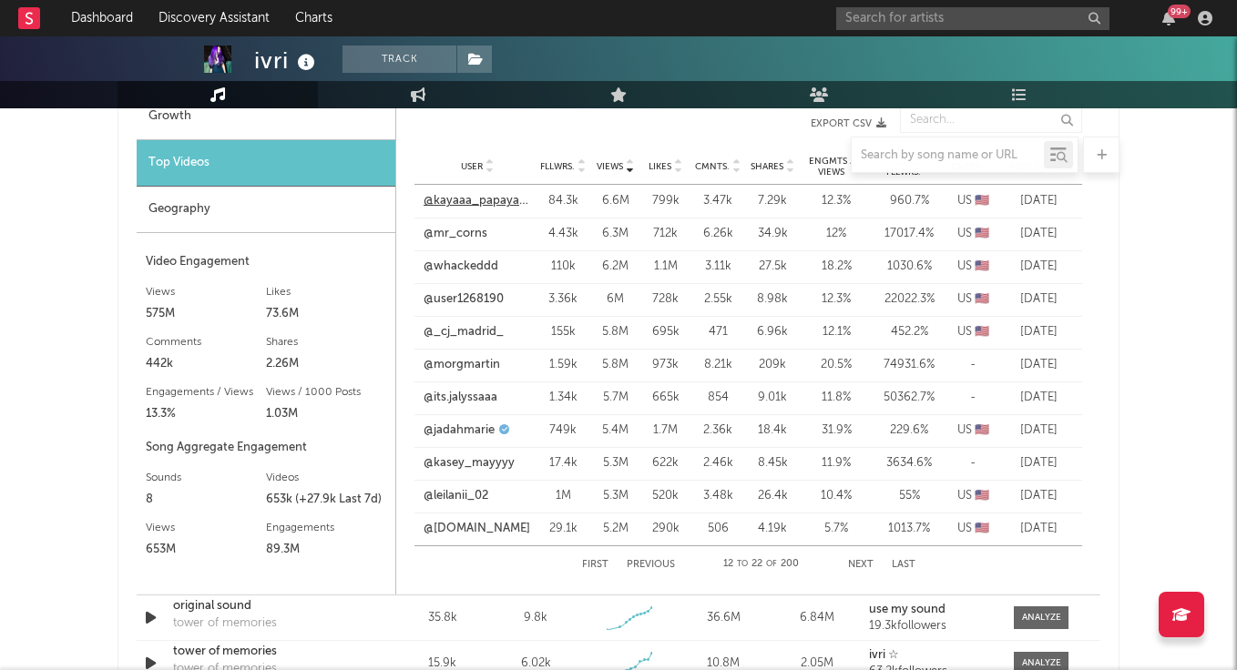
click at [488, 195] on link "@kayaaa_papayaaa" at bounding box center [476, 201] width 107 height 18
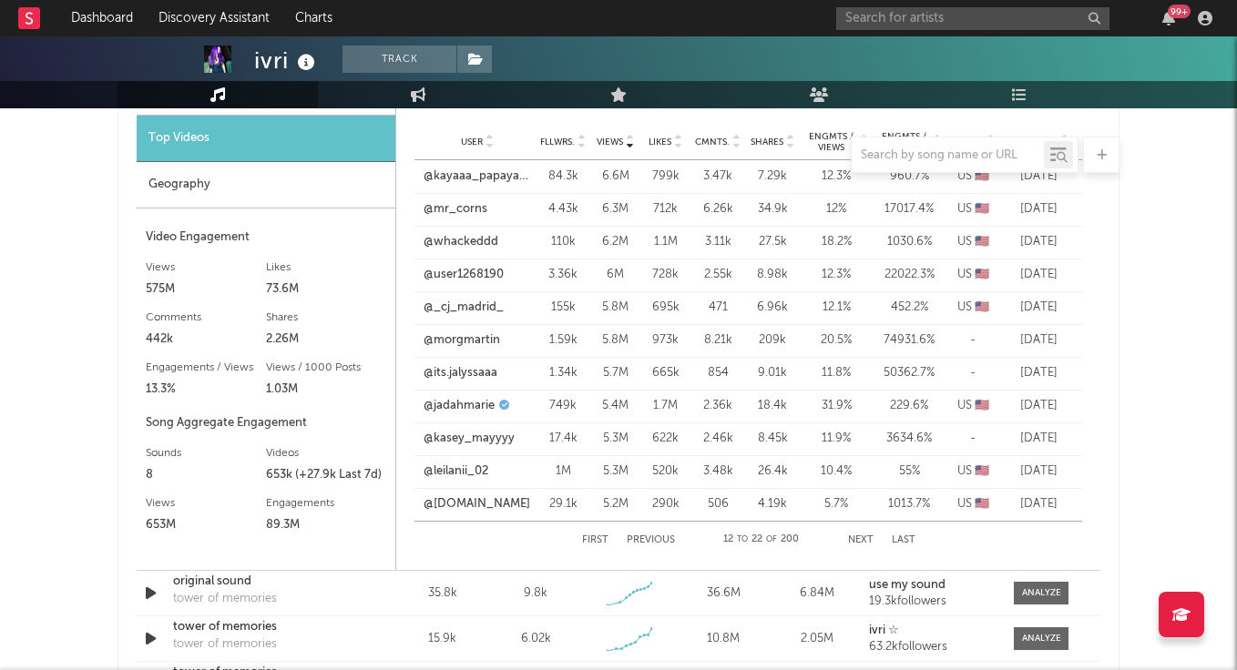
scroll to position [1469, 0]
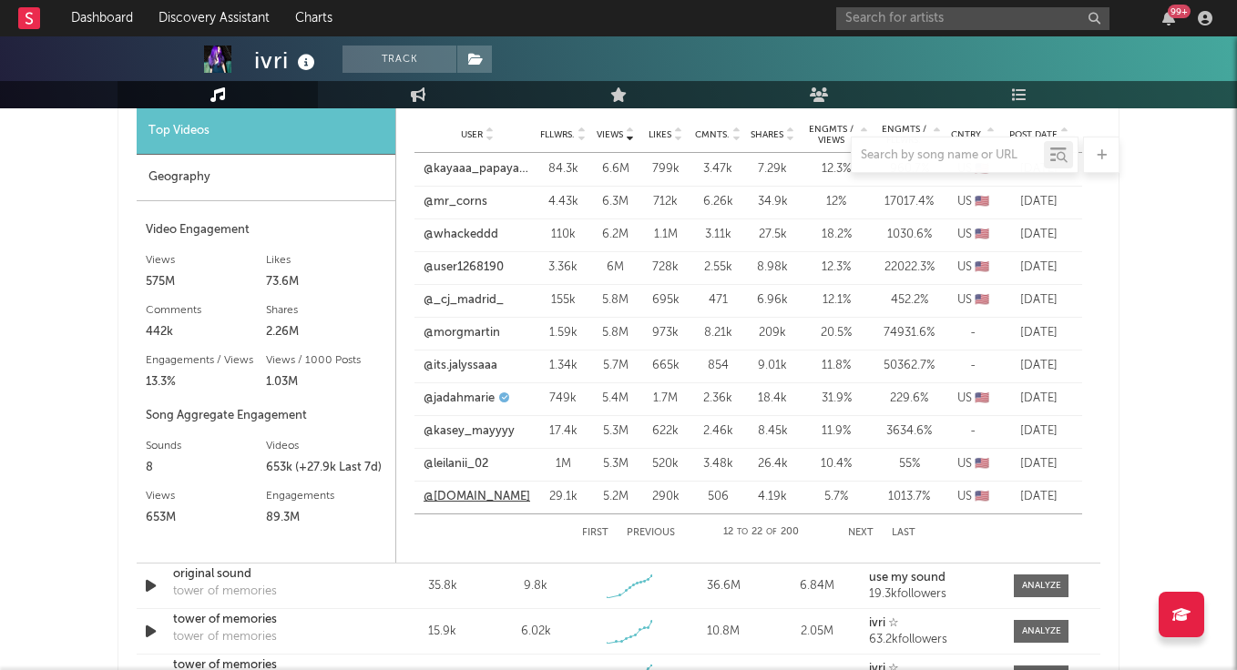
click at [458, 497] on link "@[DOMAIN_NAME]" at bounding box center [476, 497] width 107 height 18
click at [852, 528] on button "Next" at bounding box center [860, 533] width 25 height 10
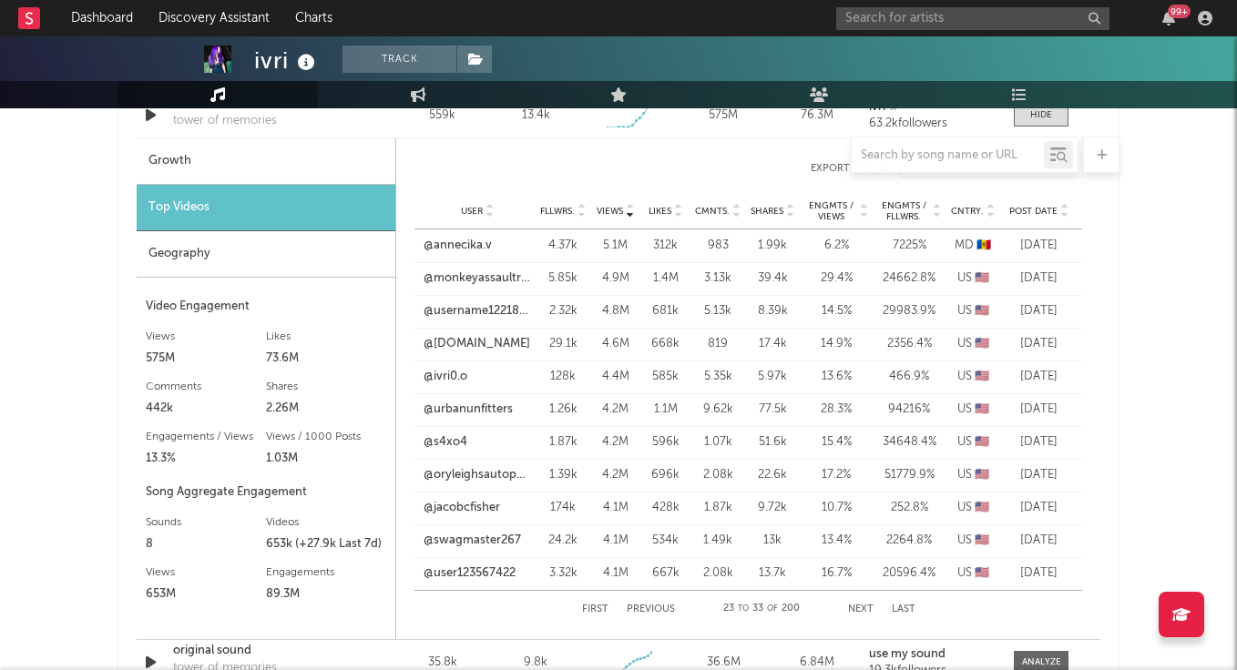
scroll to position [1389, 0]
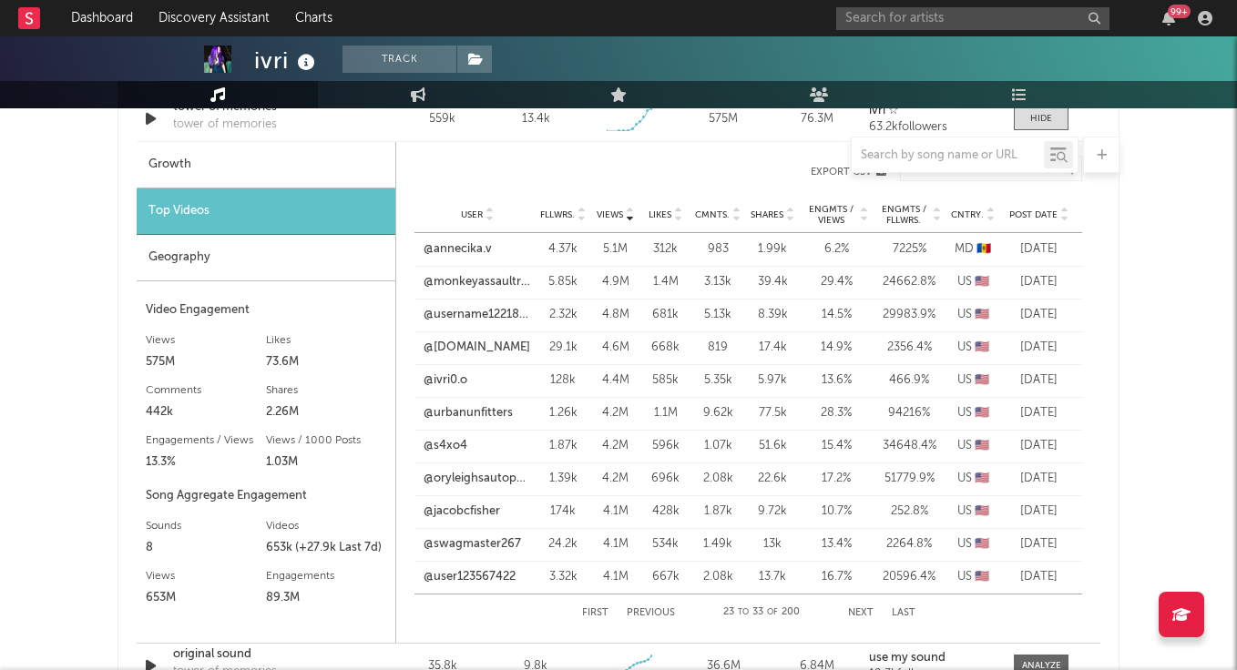
click at [861, 616] on button "Next" at bounding box center [860, 613] width 25 height 10
click at [474, 250] on link "@kyleeward5" at bounding box center [459, 249] width 73 height 18
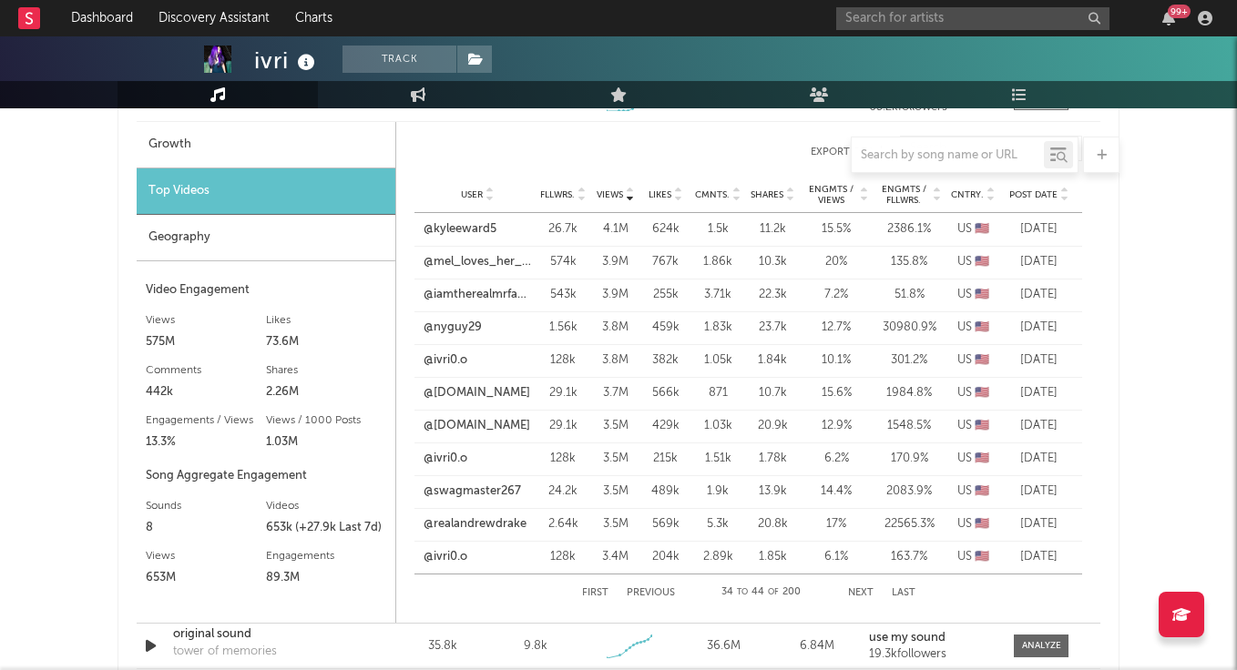
scroll to position [1414, 0]
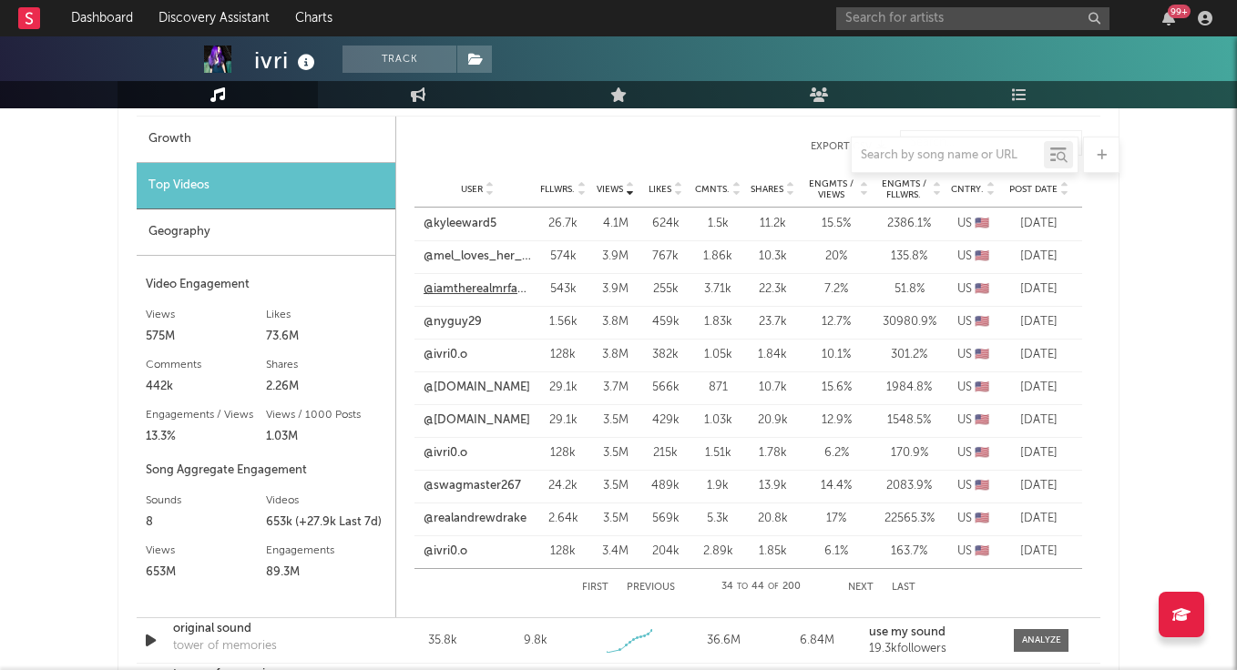
click at [461, 289] on link "@iamtherealmrfantasy" at bounding box center [476, 289] width 107 height 18
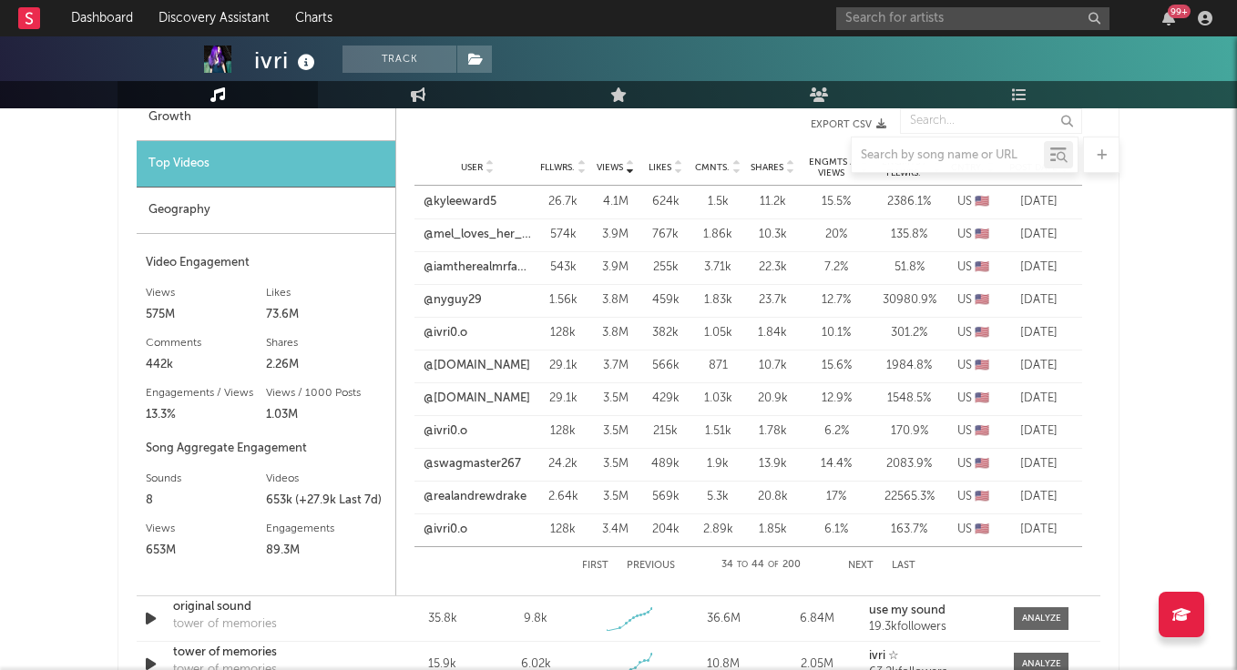
scroll to position [1440, 0]
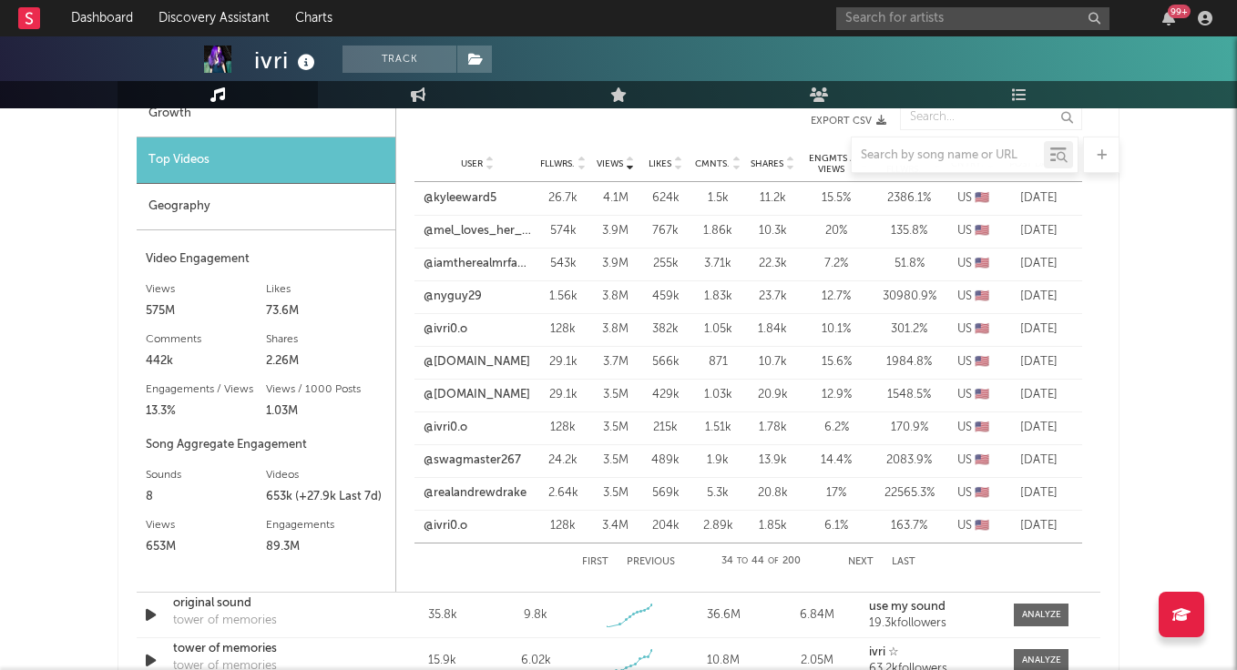
click at [866, 562] on button "Next" at bounding box center [860, 562] width 25 height 10
click at [478, 397] on link "@ethan_brando" at bounding box center [468, 395] width 89 height 18
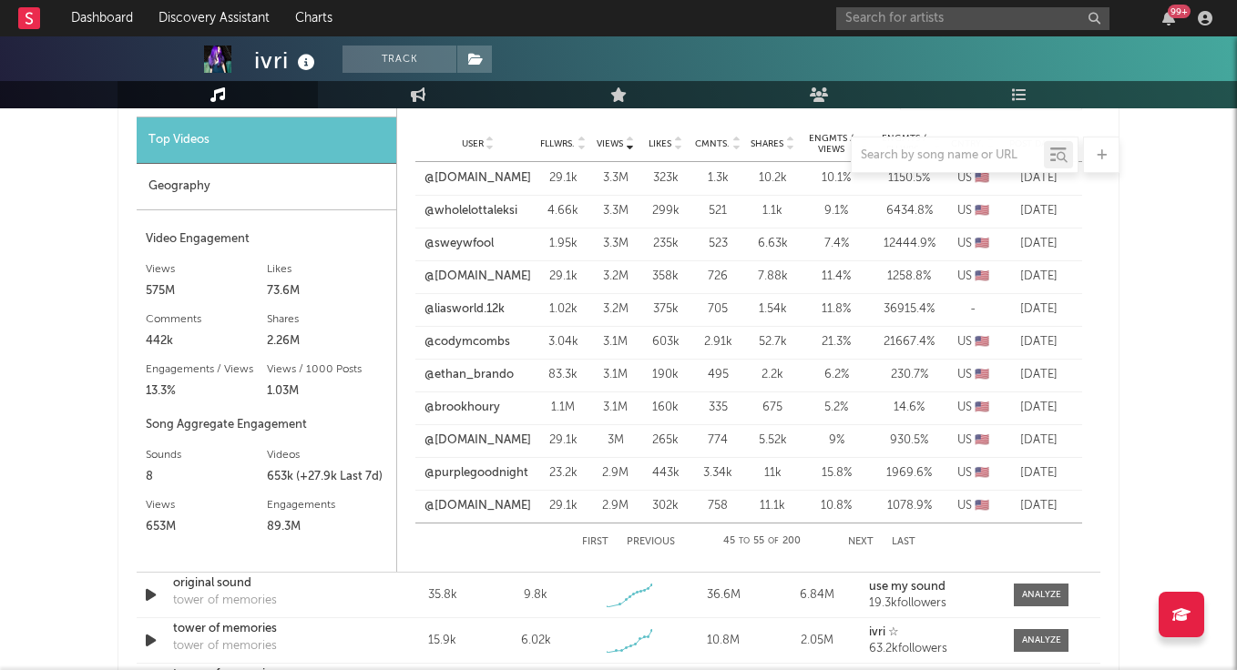
scroll to position [1462, 0]
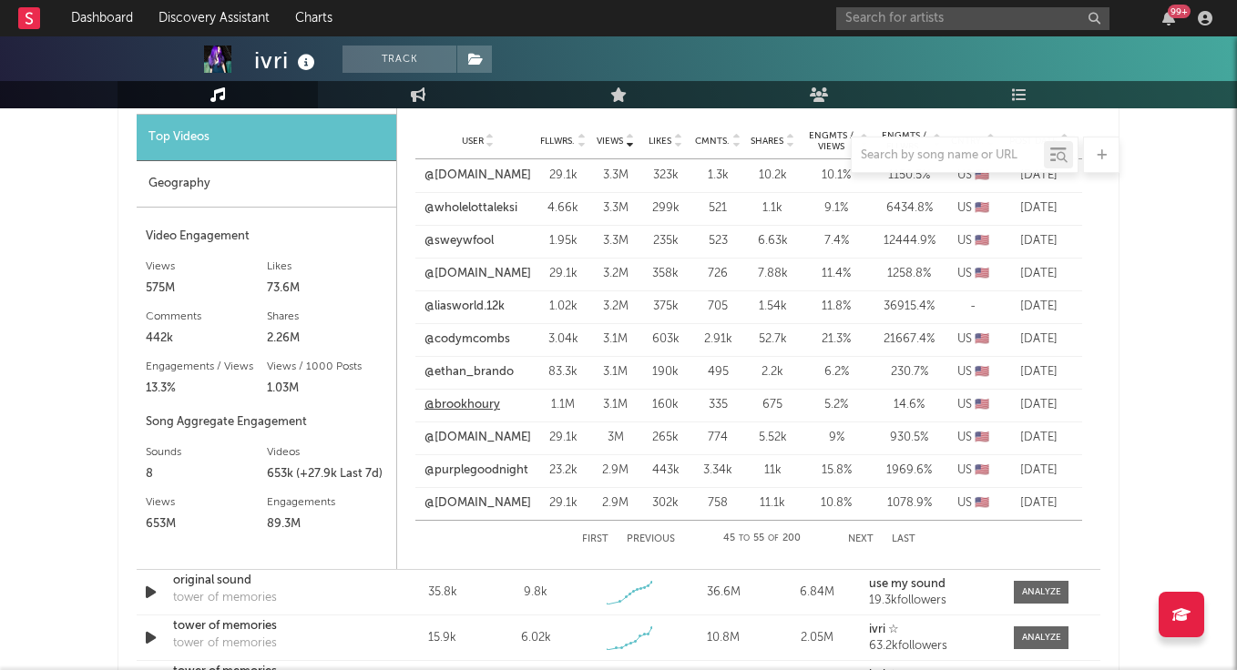
click at [465, 401] on link "@brookhoury" at bounding box center [462, 405] width 76 height 18
click at [474, 405] on link "@brookhoury" at bounding box center [462, 405] width 76 height 18
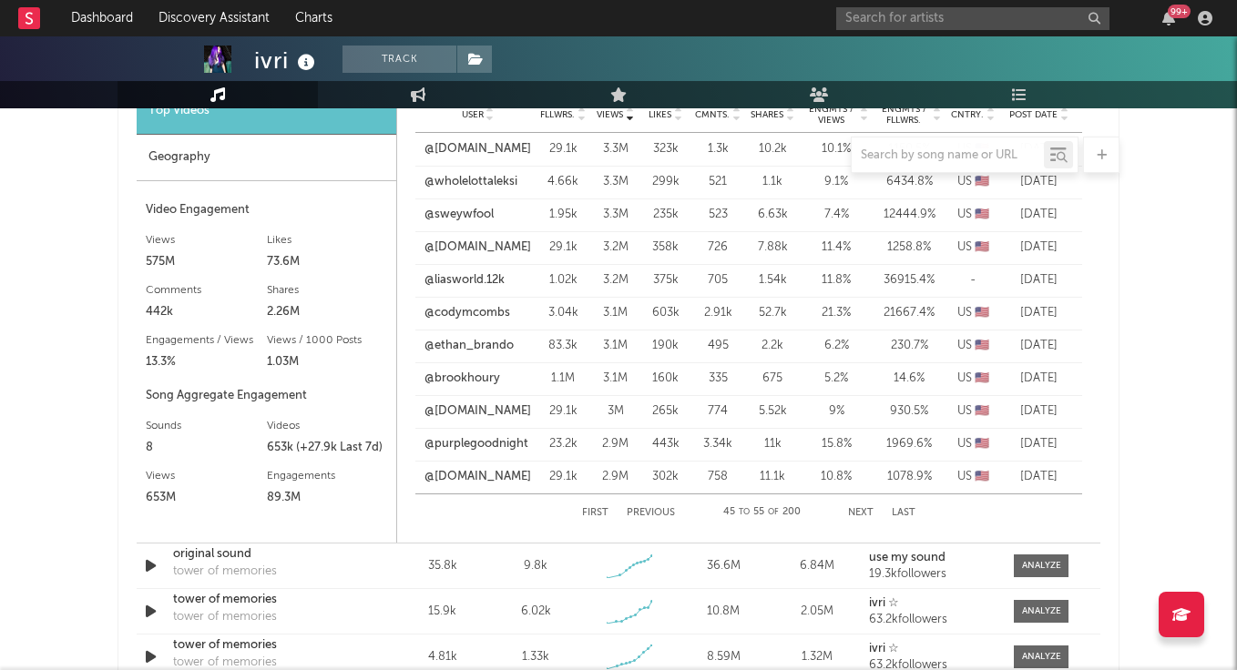
scroll to position [1503, 0]
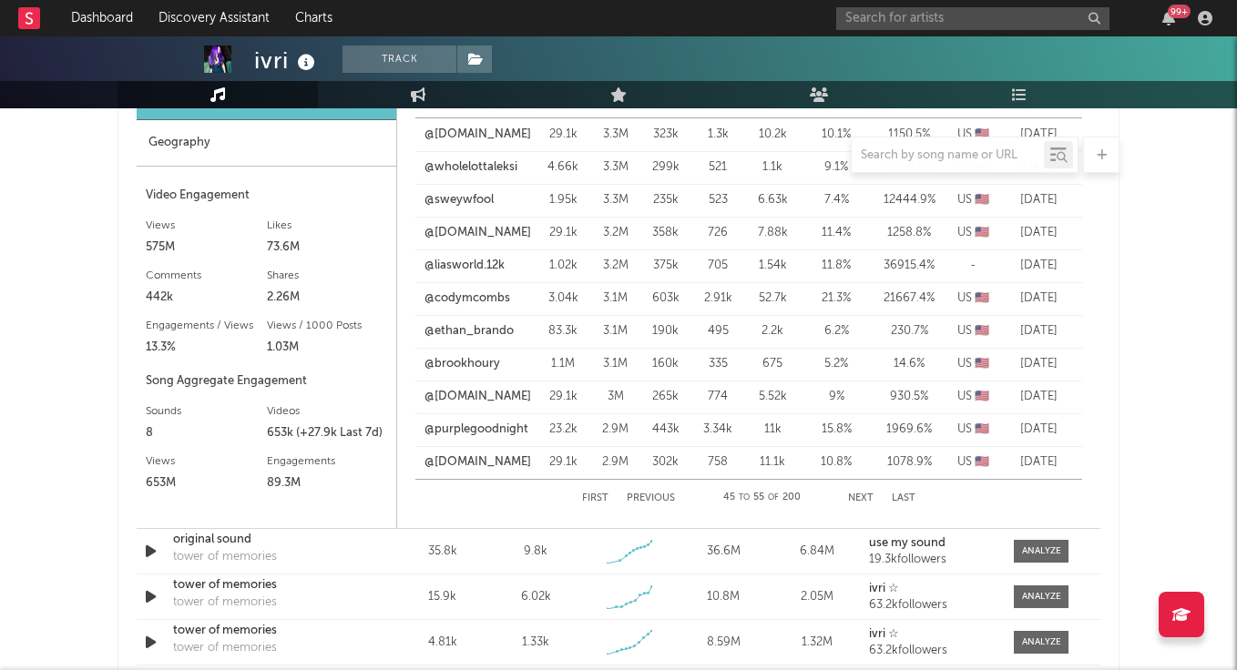
click at [854, 494] on button "Next" at bounding box center [860, 499] width 25 height 10
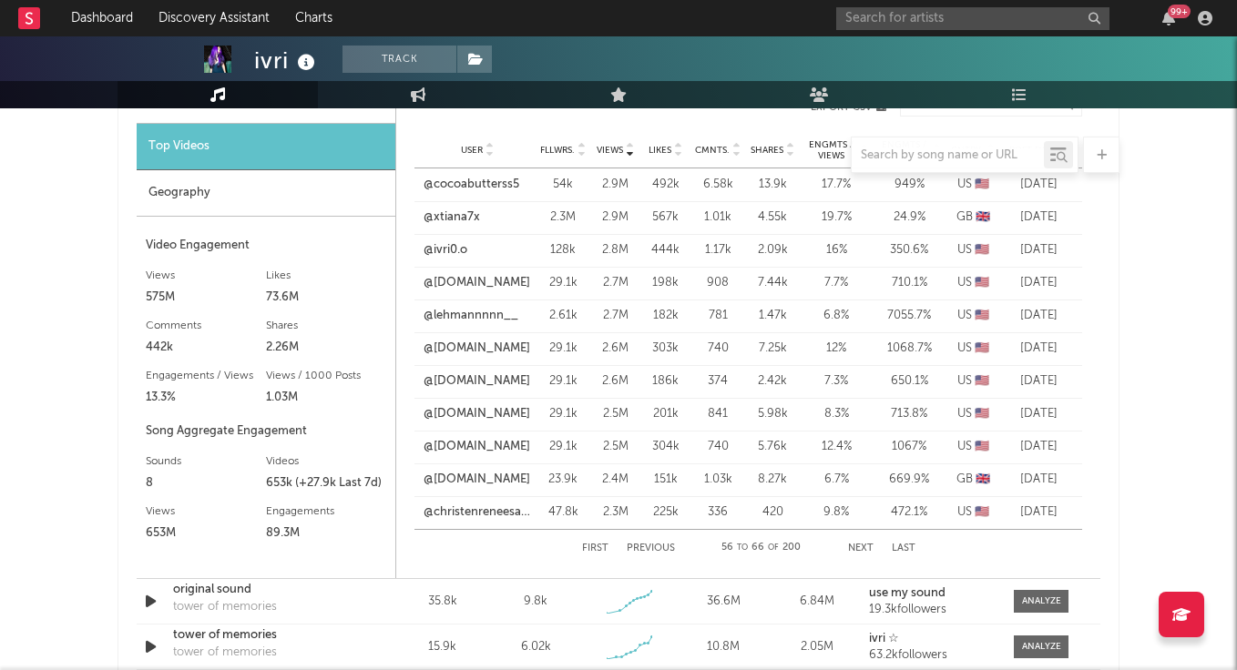
scroll to position [1435, 0]
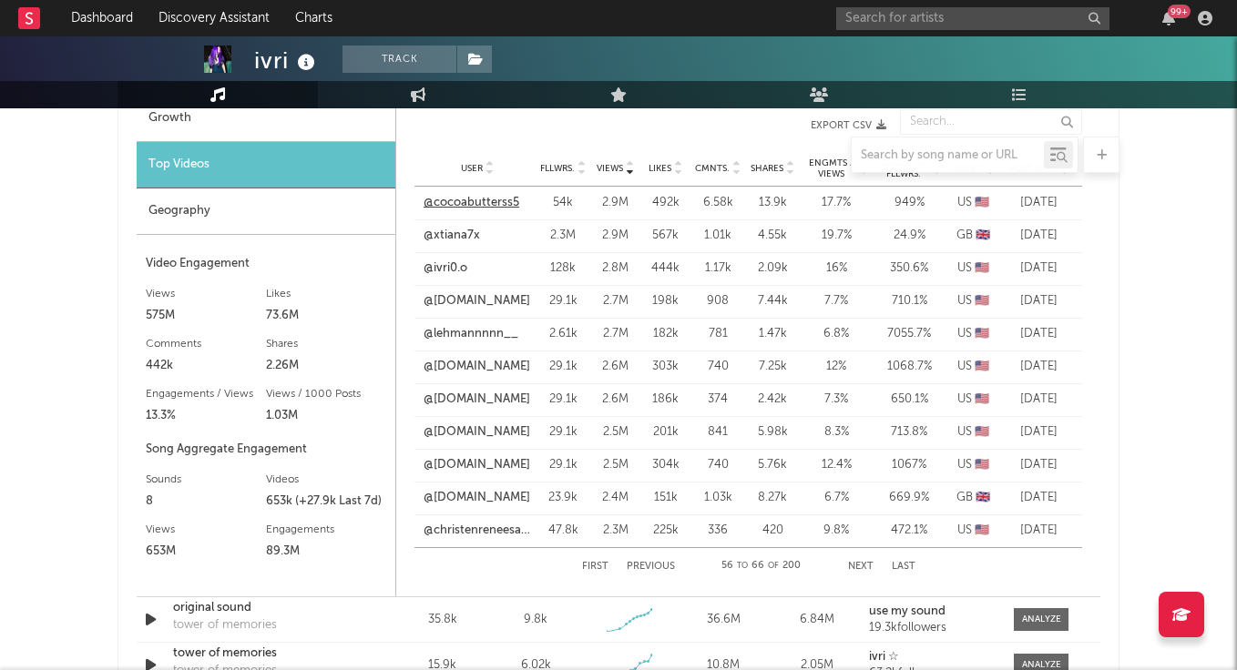
click at [495, 198] on link "@cocoabutterss5" at bounding box center [471, 203] width 96 height 18
click at [495, 531] on link "@christenreneesavage" at bounding box center [476, 531] width 107 height 18
click at [861, 562] on button "Next" at bounding box center [860, 567] width 25 height 10
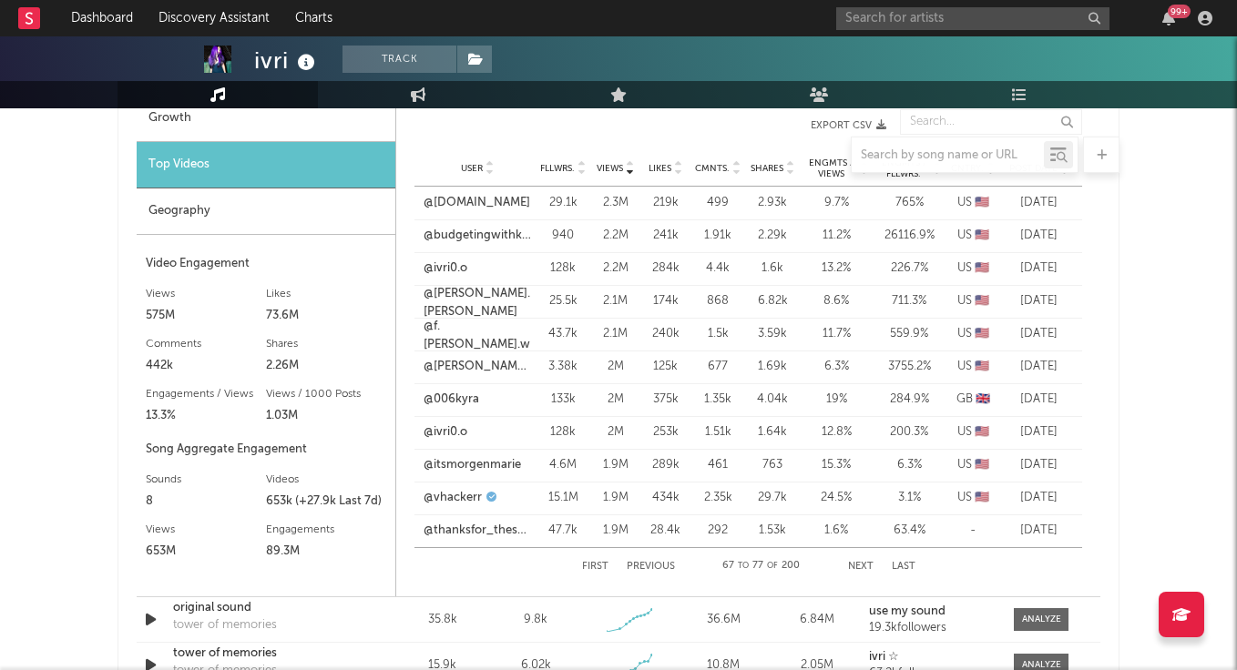
click at [852, 564] on button "Next" at bounding box center [860, 567] width 25 height 10
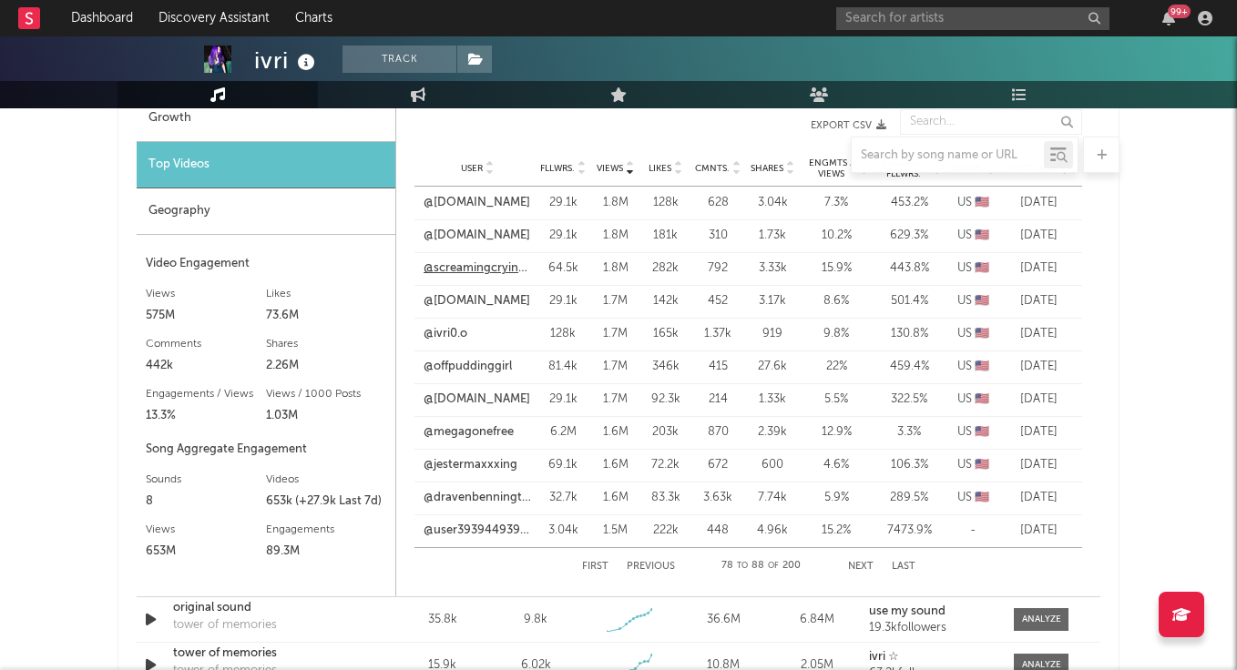
click at [482, 266] on link "@screamingcryingalways" at bounding box center [476, 269] width 107 height 18
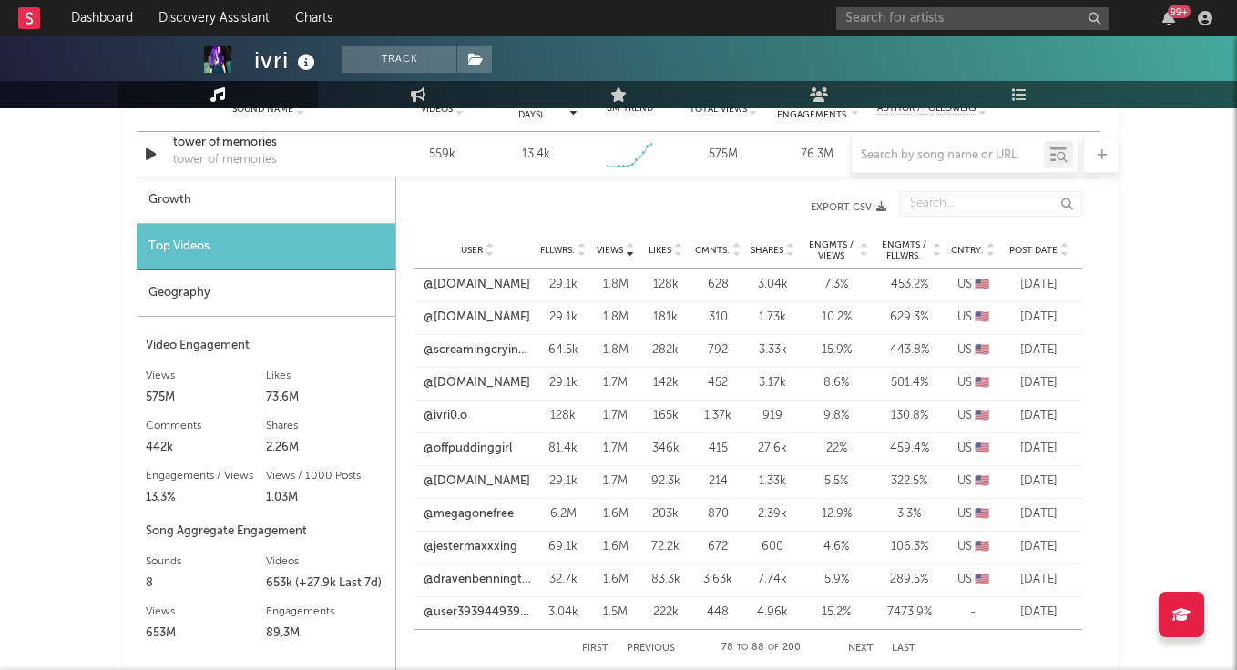
scroll to position [1354, 0]
click at [501, 547] on link "@jestermaxxxing" at bounding box center [470, 546] width 94 height 18
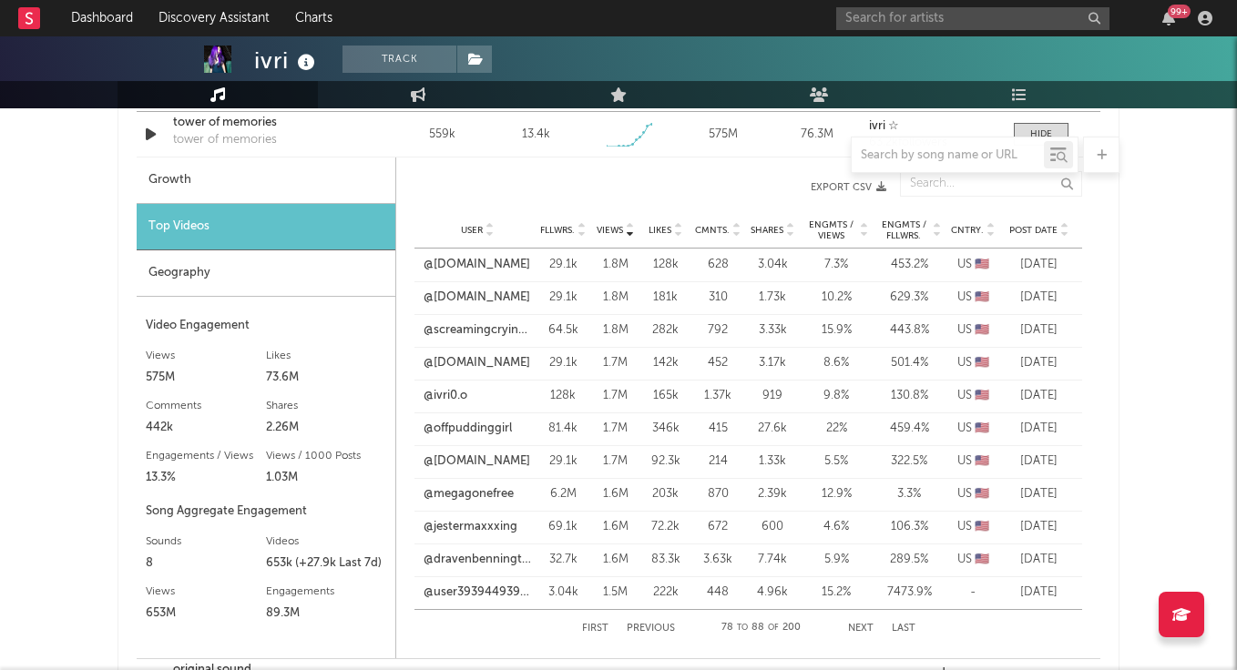
scroll to position [1395, 0]
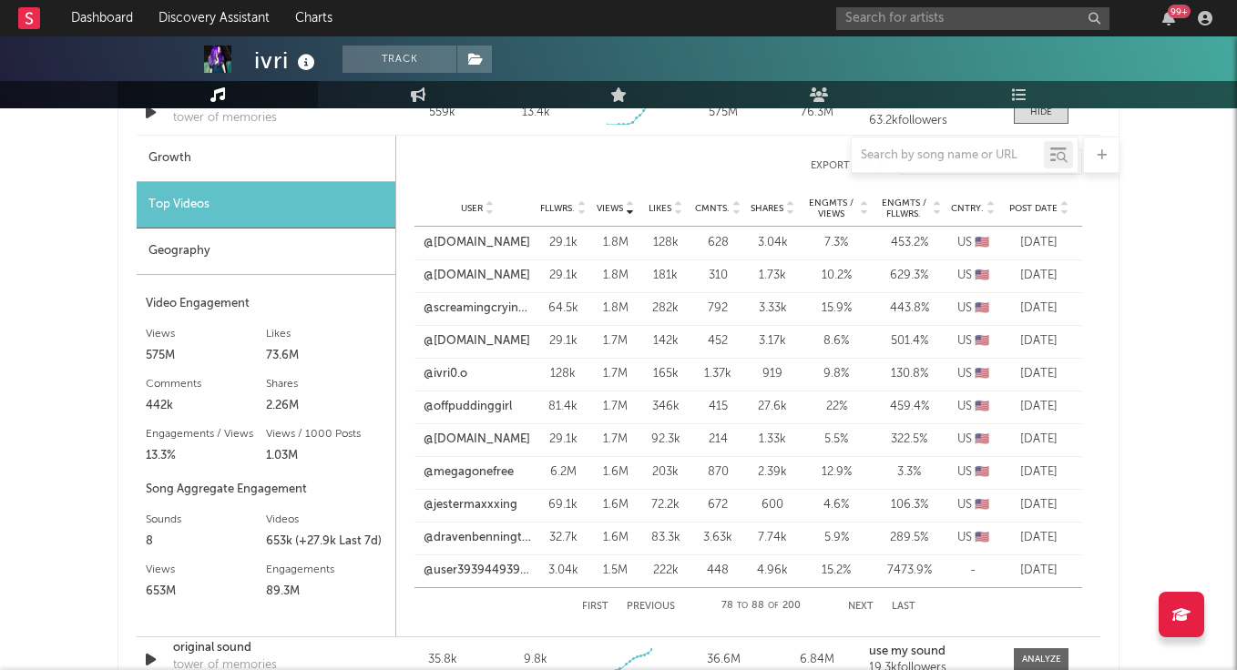
click at [853, 602] on button "Next" at bounding box center [860, 607] width 25 height 10
click at [474, 338] on link "@rosemaddenx" at bounding box center [466, 341] width 86 height 18
click at [860, 605] on button "Next" at bounding box center [860, 607] width 25 height 10
click at [485, 246] on link "@therealfentyhizee" at bounding box center [476, 243] width 106 height 18
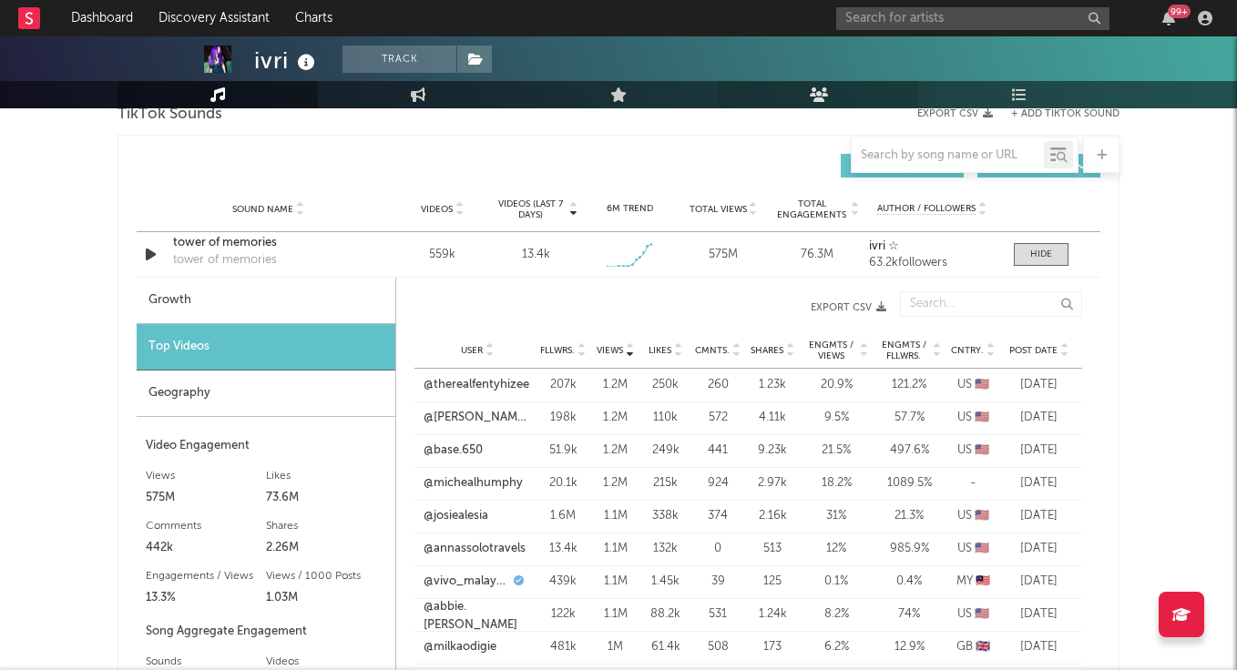
scroll to position [1246, 0]
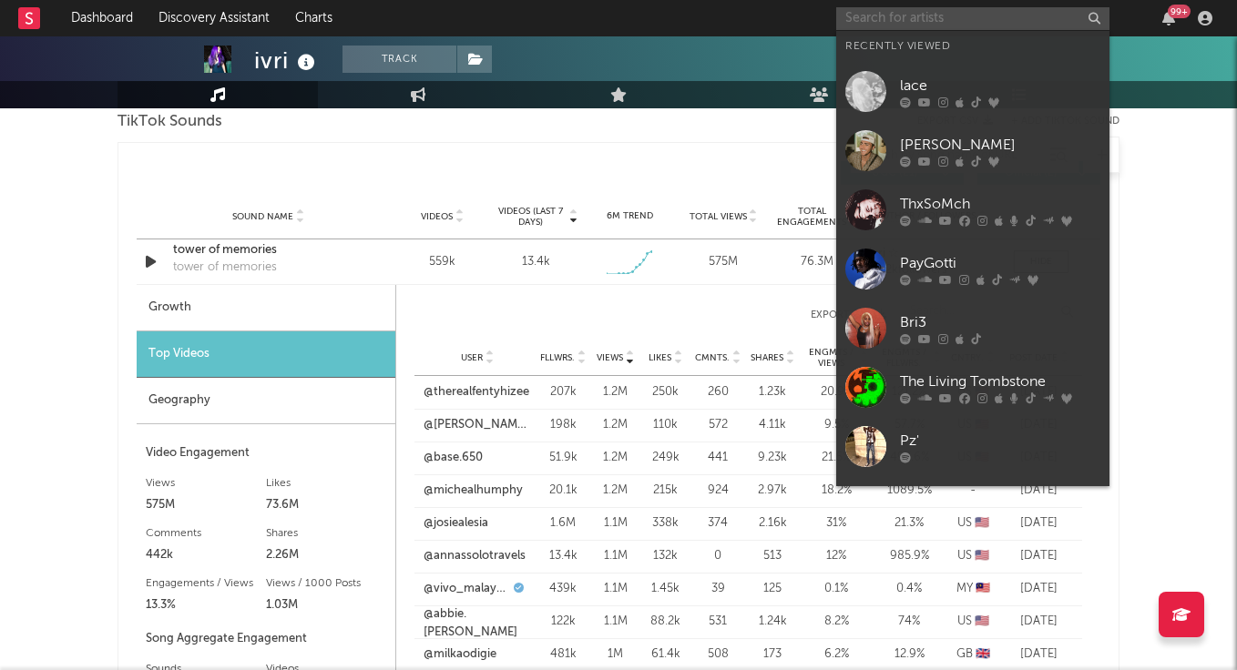
click at [925, 22] on input "text" at bounding box center [972, 18] width 273 height 23
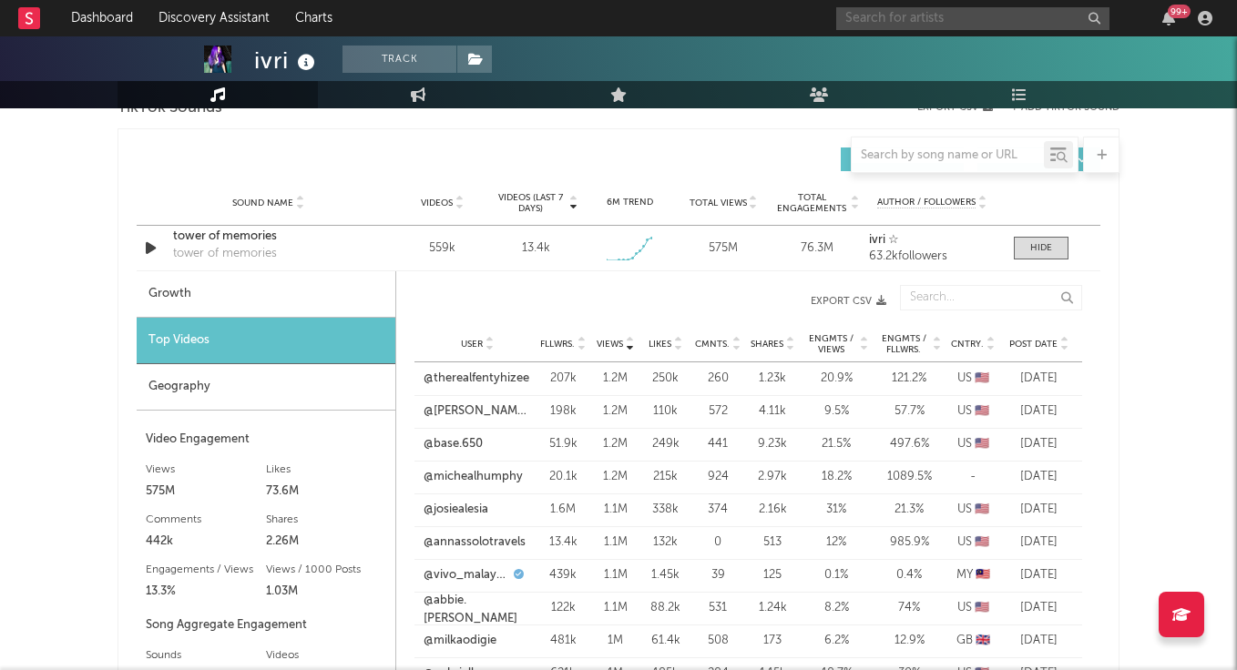
scroll to position [1262, 0]
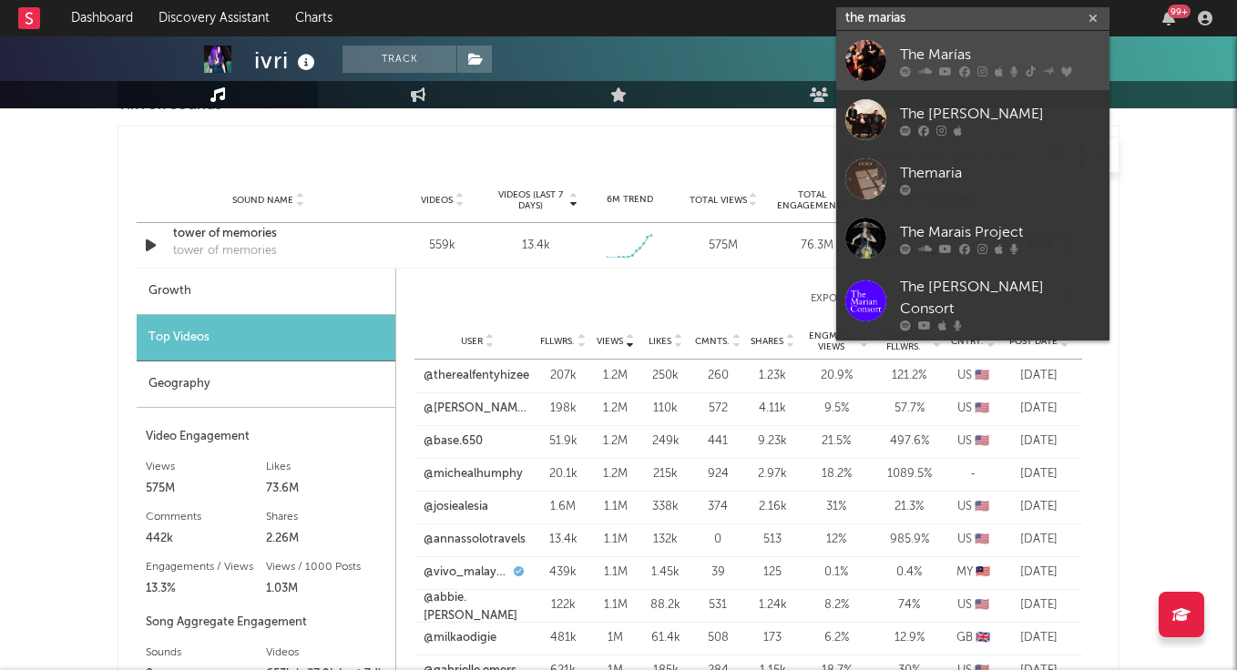
type input "the marias"
click at [983, 51] on div "The Marías" at bounding box center [1000, 55] width 200 height 22
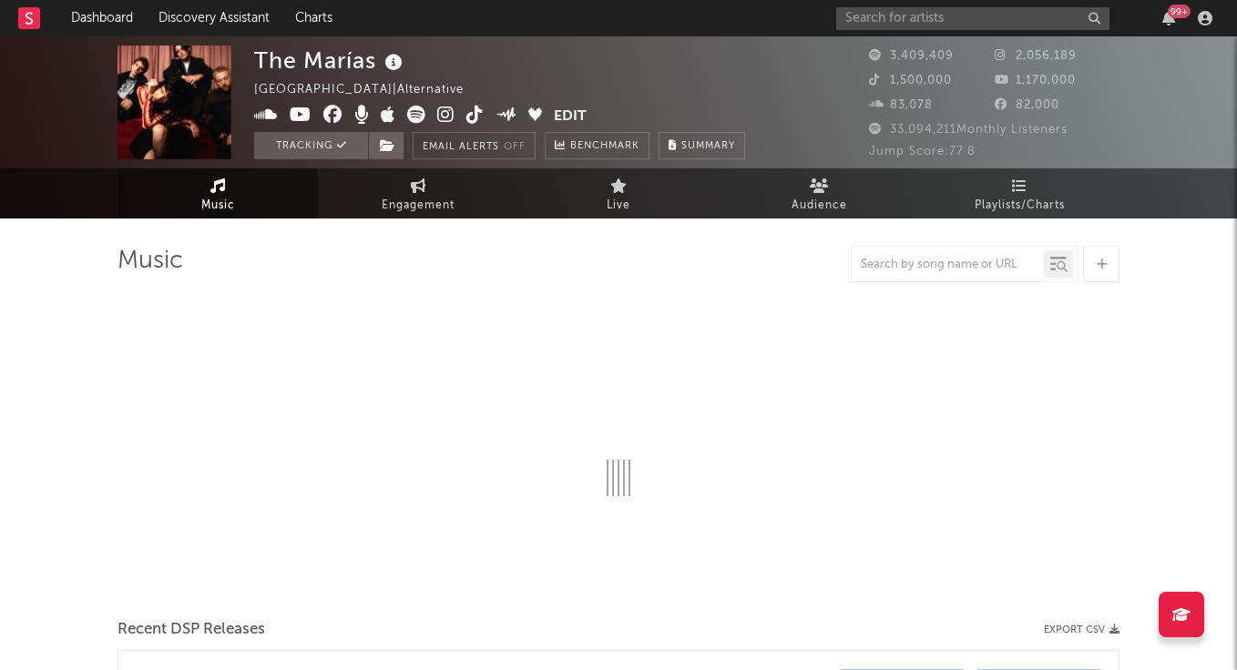
select select "6m"
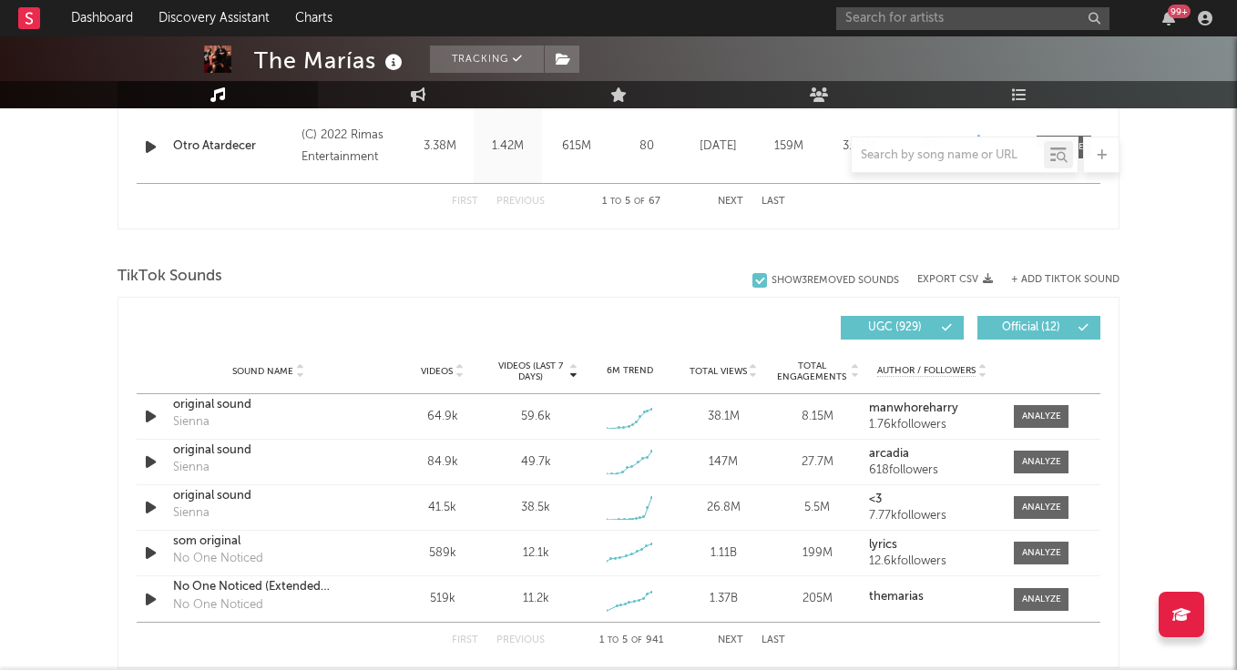
scroll to position [1095, 0]
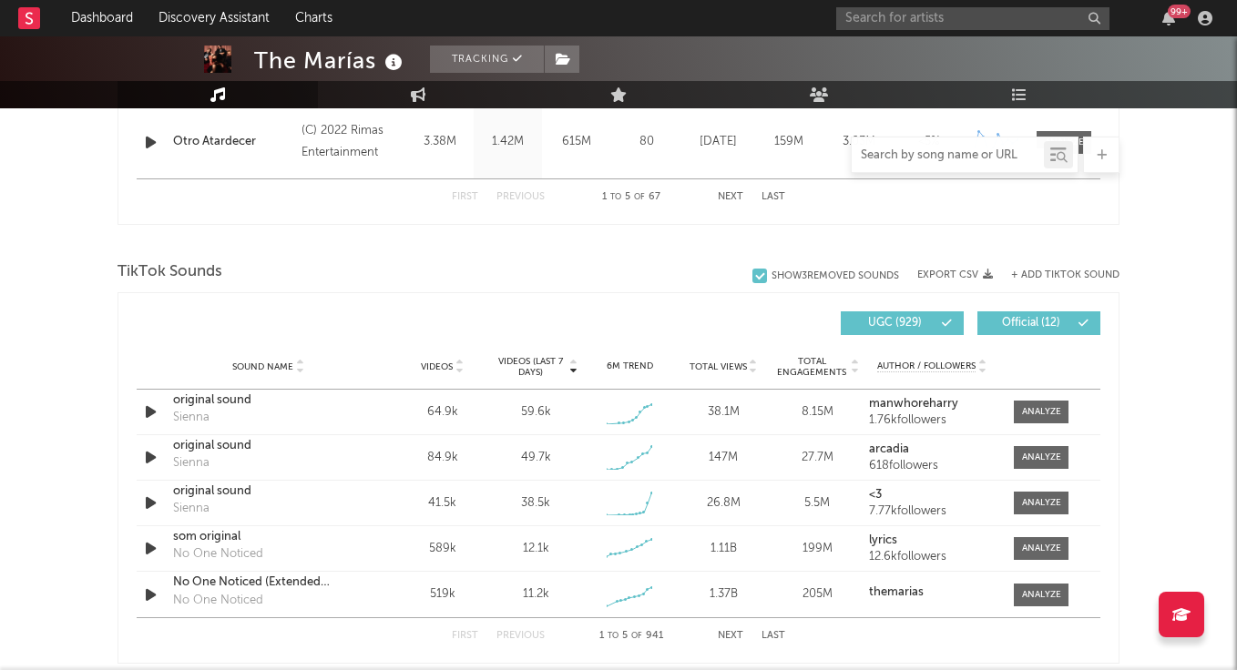
click at [945, 158] on input "text" at bounding box center [947, 155] width 192 height 15
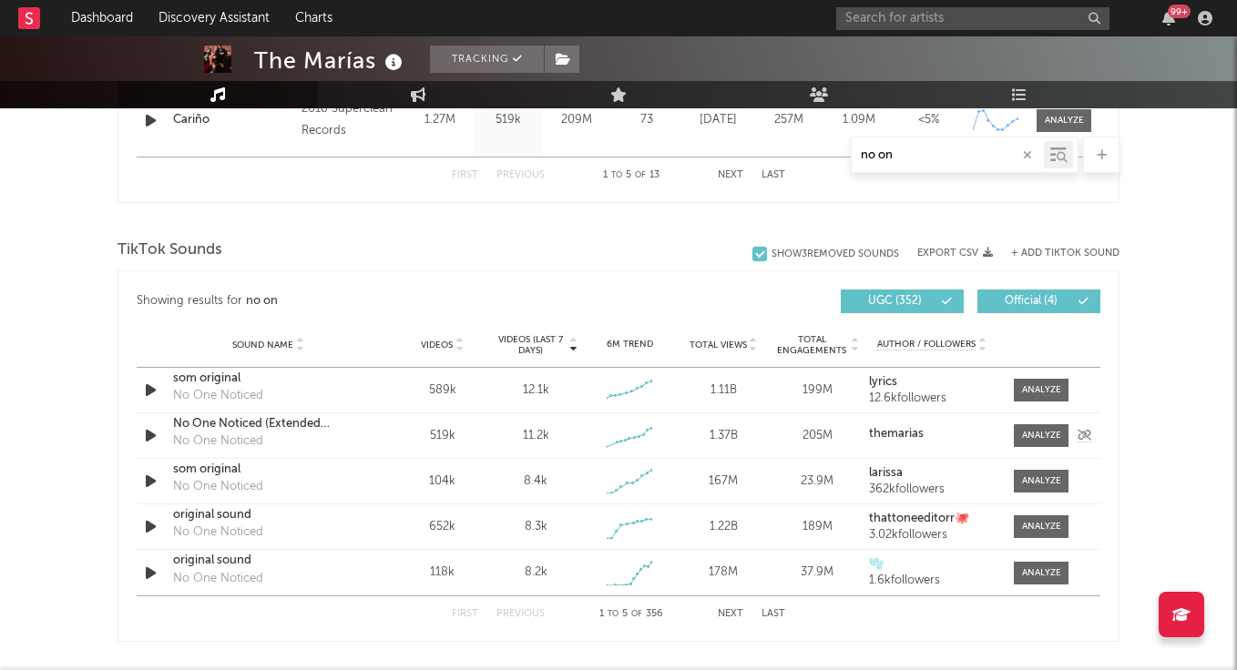
scroll to position [1105, 0]
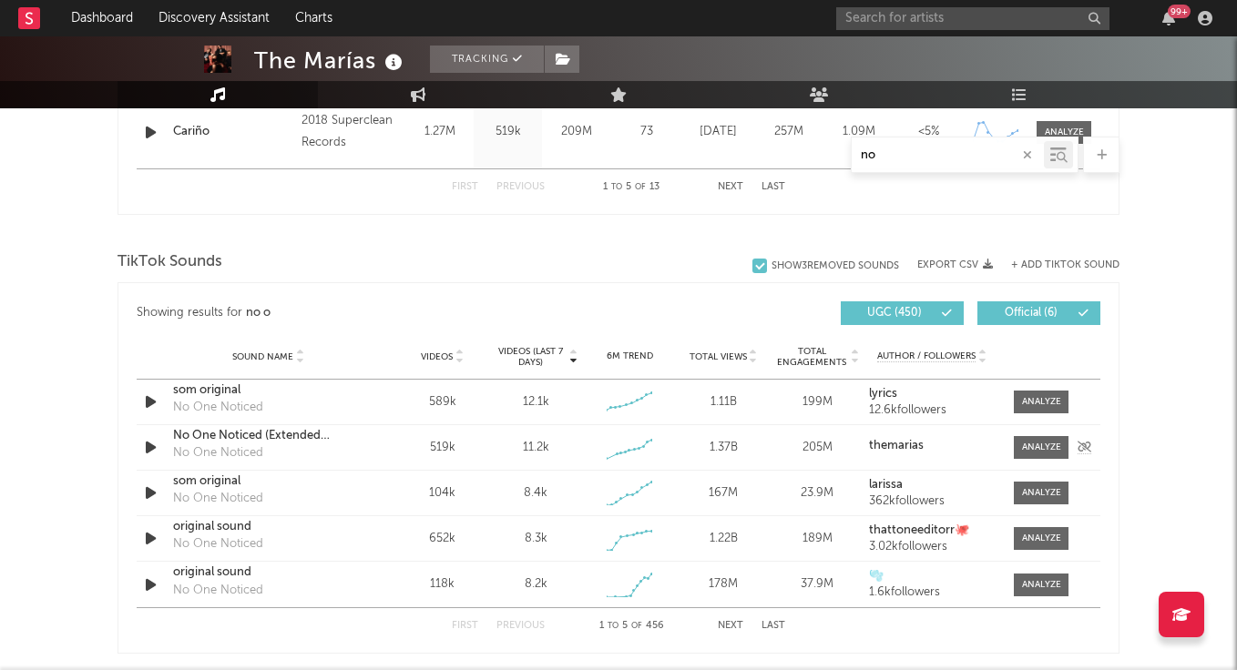
type input "n"
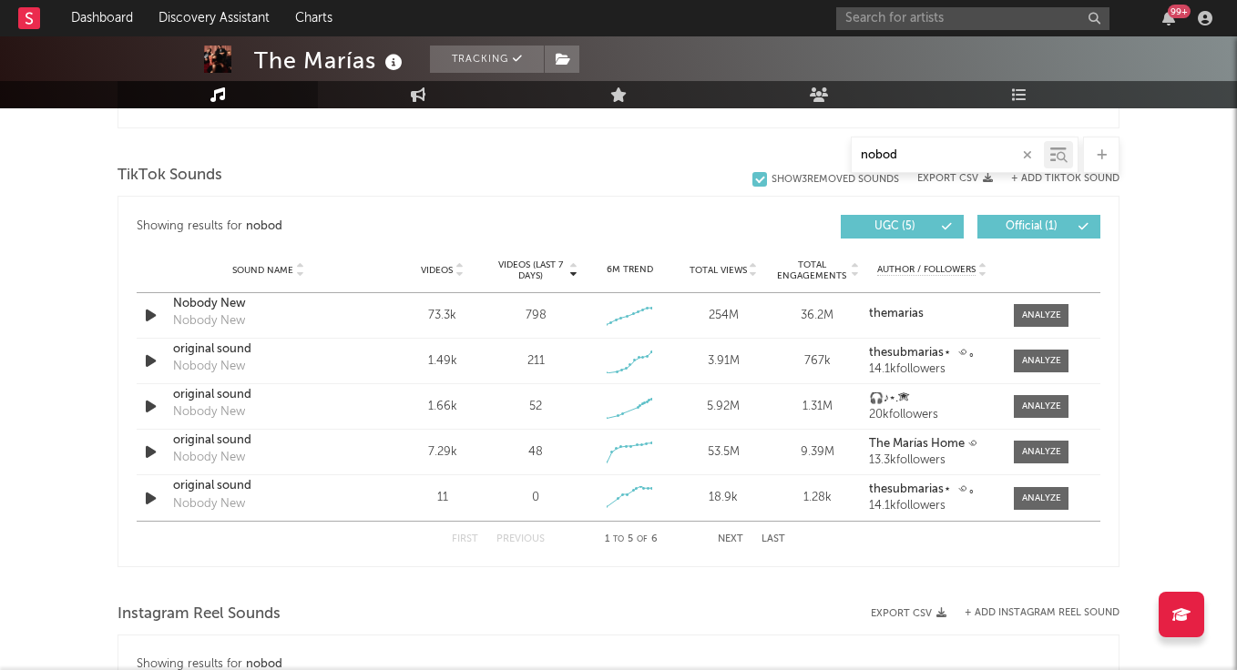
scroll to position [891, 0]
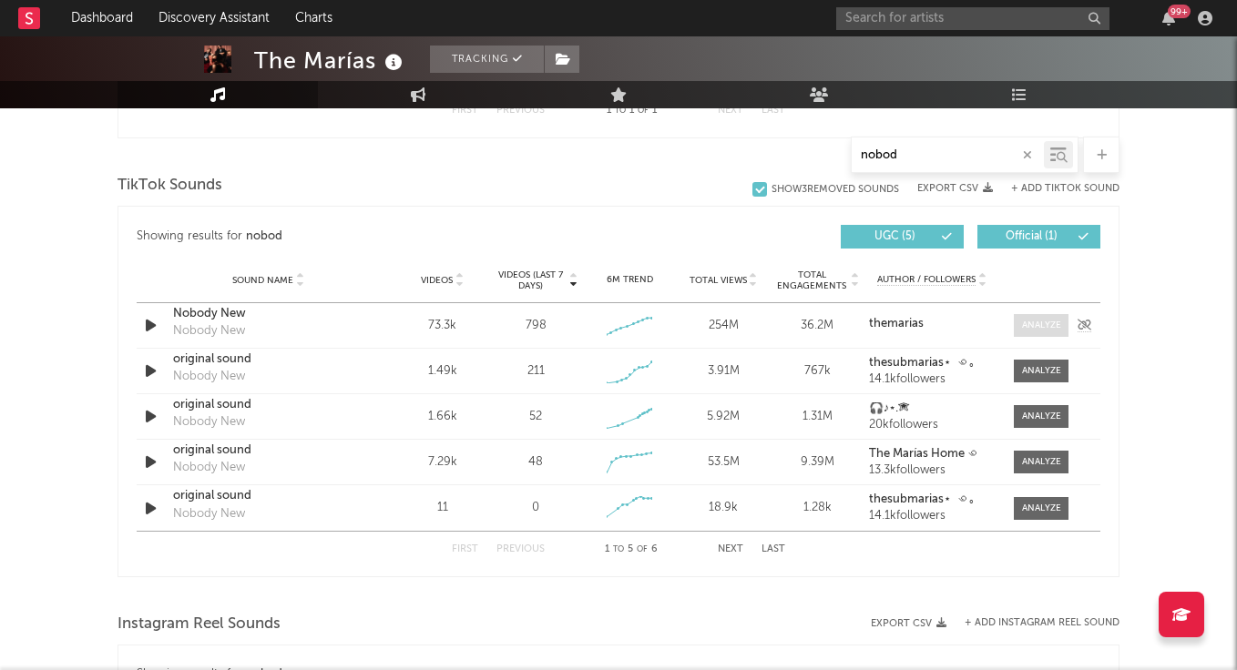
type input "nobod"
click at [1044, 321] on div at bounding box center [1041, 326] width 39 height 14
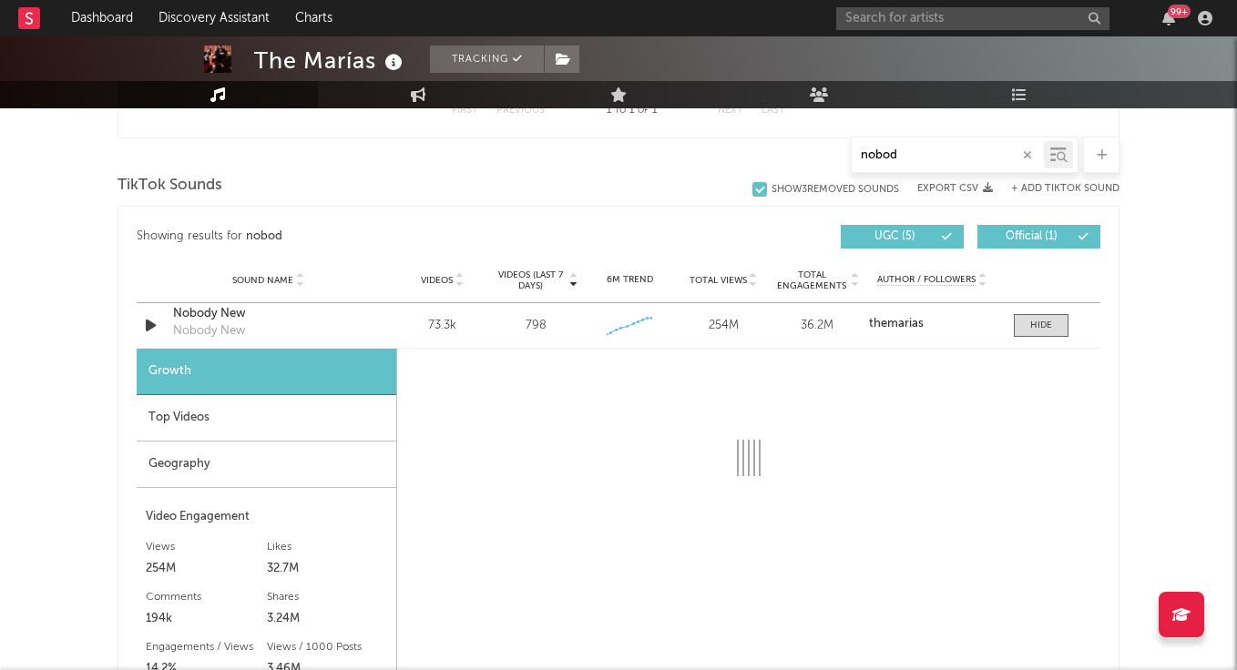
select select "1w"
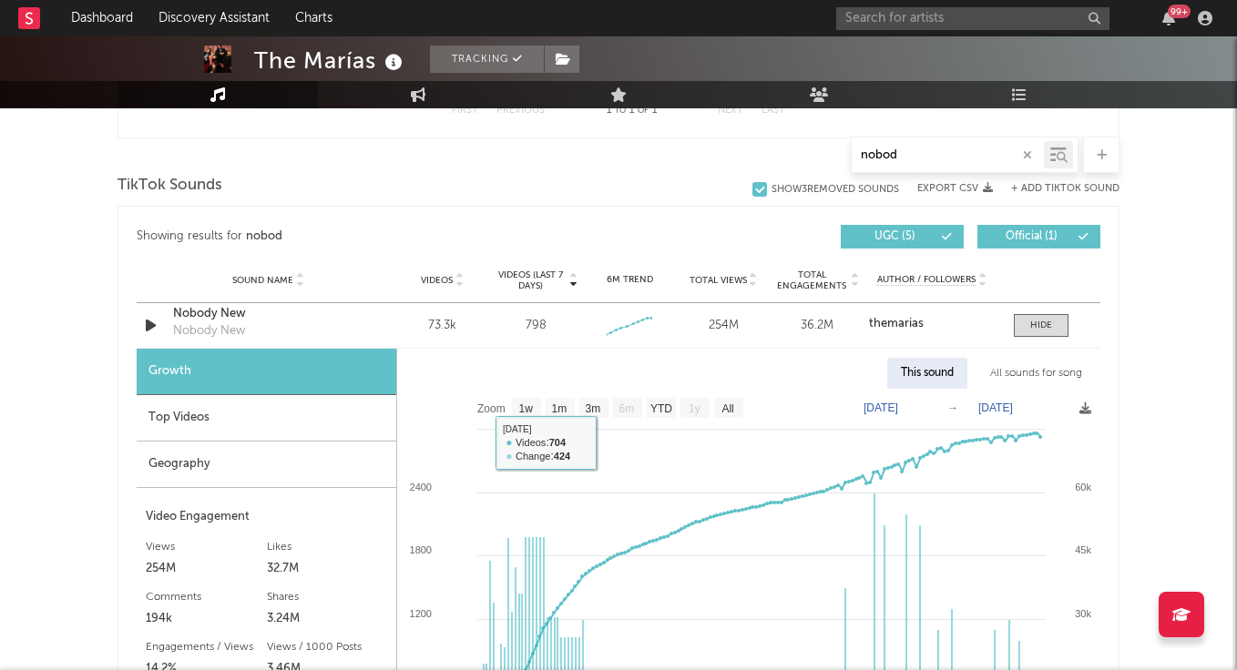
click at [260, 417] on div "Top Videos" at bounding box center [267, 418] width 260 height 46
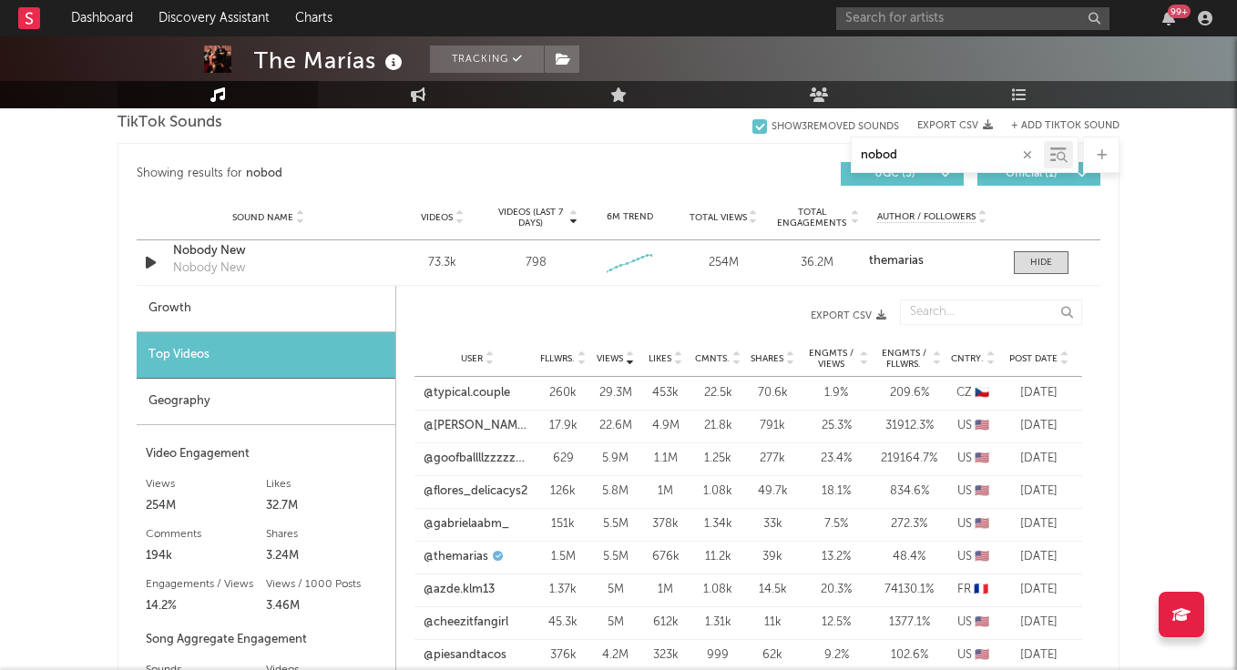
scroll to position [957, 0]
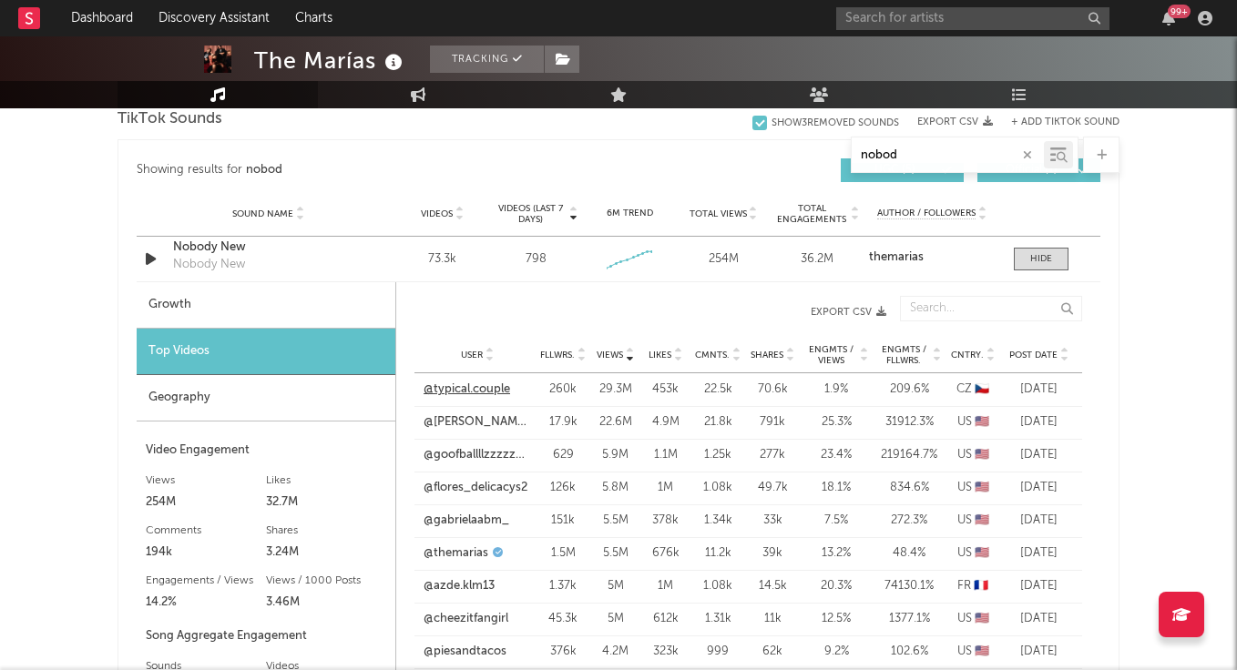
click at [490, 389] on link "@typical.couple" at bounding box center [466, 390] width 87 height 18
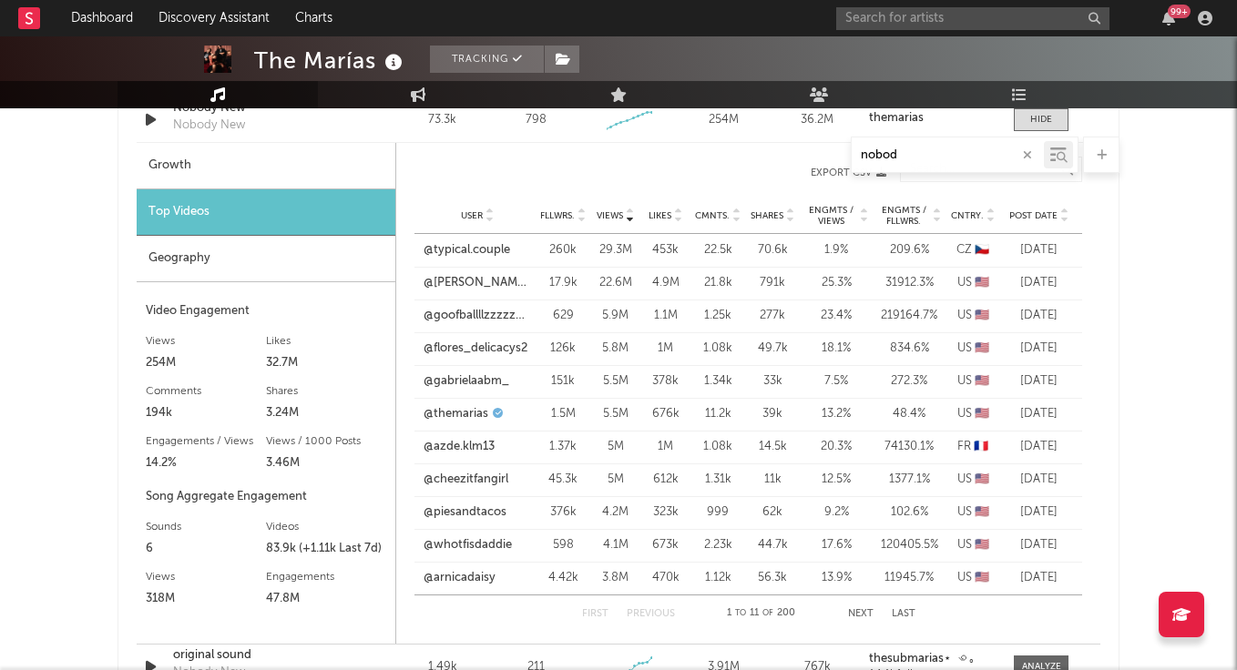
scroll to position [1122, 0]
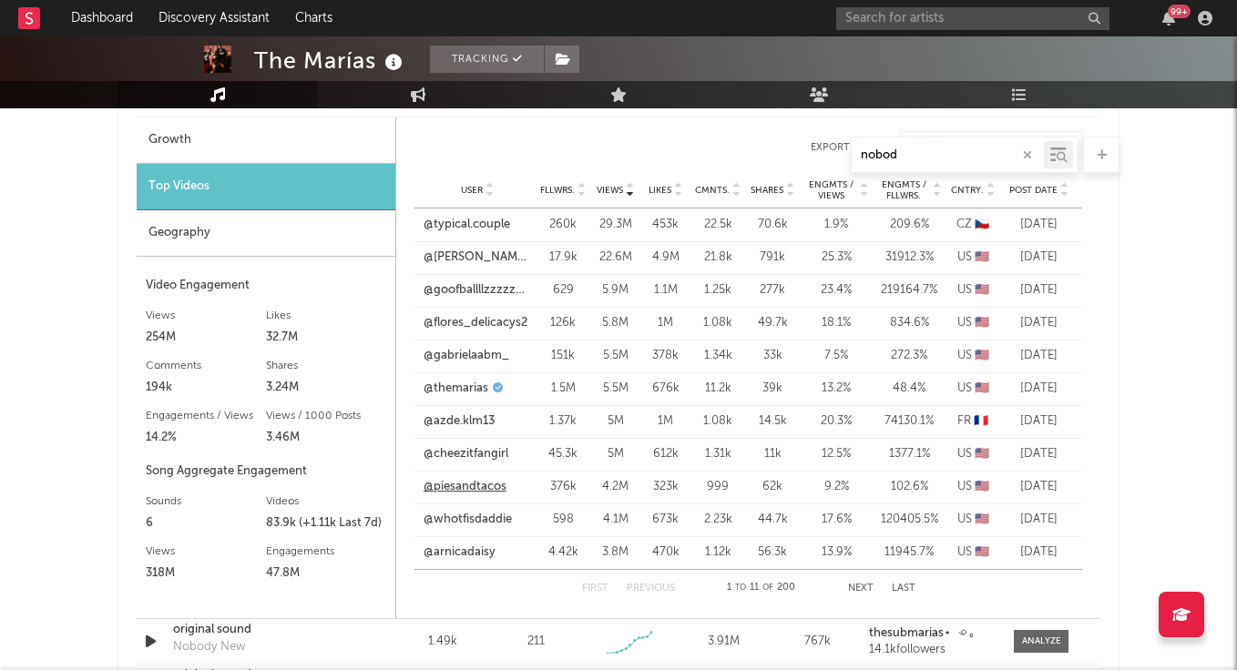
click at [454, 484] on link "@piesandtacos" at bounding box center [464, 487] width 83 height 18
click at [858, 587] on button "Next" at bounding box center [860, 589] width 25 height 10
click at [431, 419] on link "@etaniee" at bounding box center [449, 421] width 50 height 18
click at [854, 582] on div "First Previous 12 to 22 of 200 Next Last" at bounding box center [748, 588] width 333 height 36
click at [857, 584] on button "Next" at bounding box center [860, 589] width 25 height 10
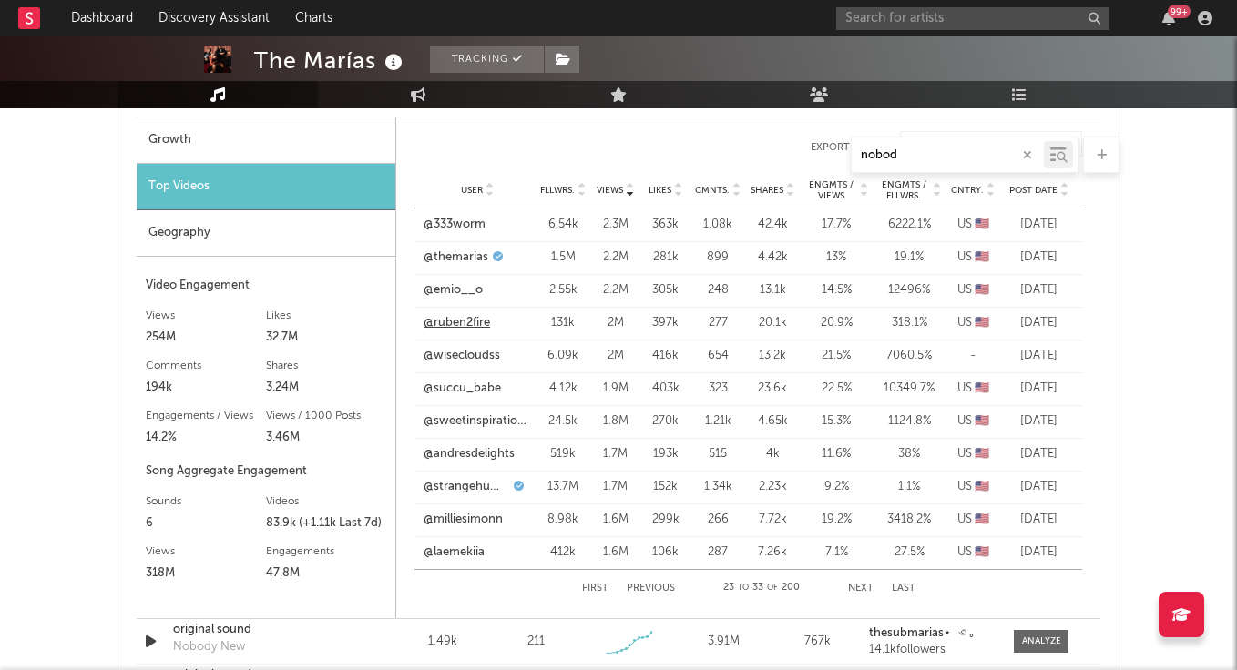
click at [443, 318] on link "@ruben2fire" at bounding box center [456, 323] width 66 height 18
click at [466, 555] on link "@laemekiia" at bounding box center [453, 553] width 61 height 18
click at [850, 580] on div "First Previous 23 to 33 of 200 Next Last" at bounding box center [748, 588] width 333 height 36
click at [858, 584] on button "Next" at bounding box center [860, 589] width 25 height 10
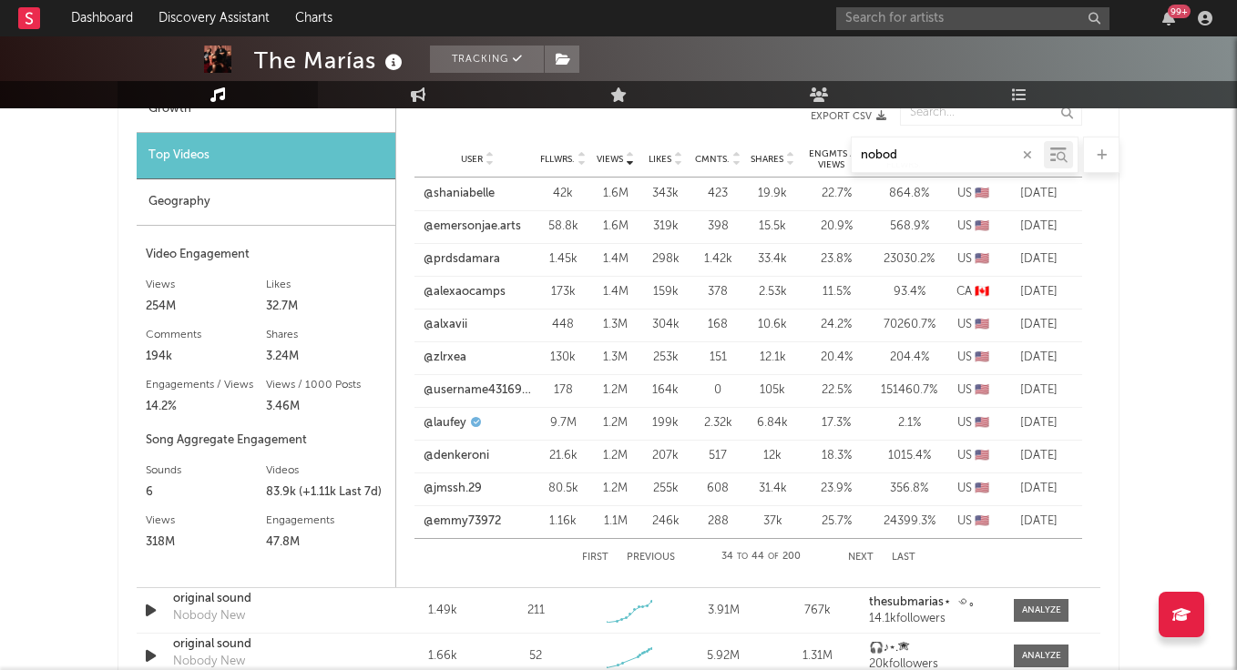
scroll to position [1163, 0]
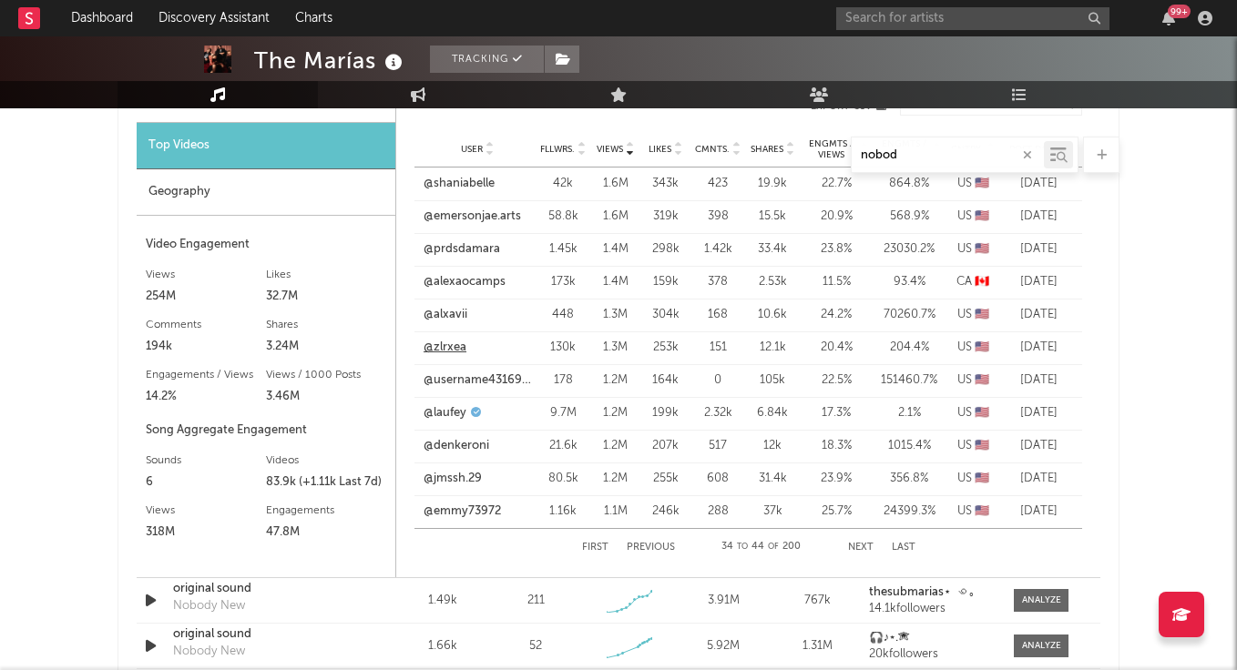
click at [450, 346] on link "@zlrxea" at bounding box center [444, 348] width 43 height 18
click at [860, 549] on button "Next" at bounding box center [860, 548] width 25 height 10
